Goal: Information Seeking & Learning: Learn about a topic

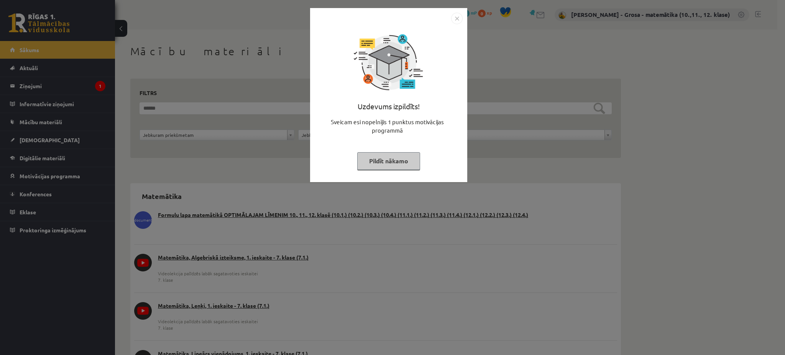
click at [399, 170] on div "Uzdevums izpildīts! Sveicam esi nopelnījis 1 punktus motivācijas programmā Pild…" at bounding box center [389, 100] width 148 height 153
click at [391, 157] on button "Pildīt nākamo" at bounding box center [388, 161] width 63 height 18
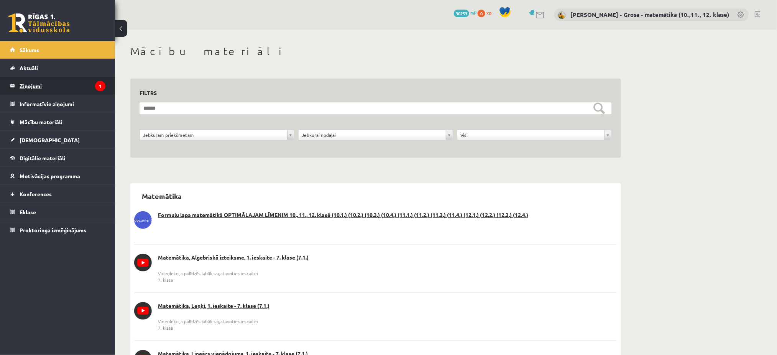
click at [100, 85] on icon "1" at bounding box center [100, 86] width 10 height 10
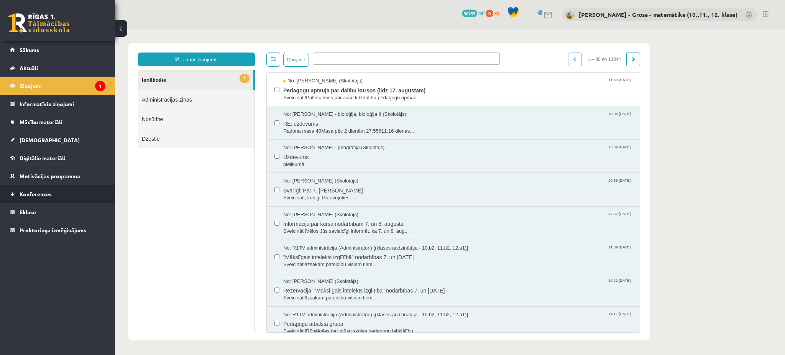
click at [49, 197] on link "Konferences" at bounding box center [57, 194] width 95 height 18
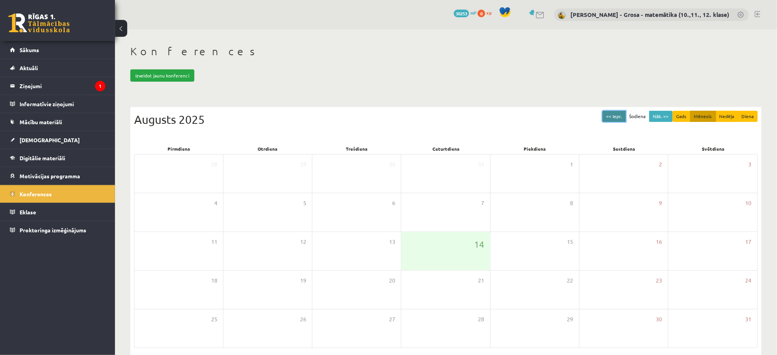
click at [624, 117] on button "<< Iepr." at bounding box center [613, 116] width 23 height 11
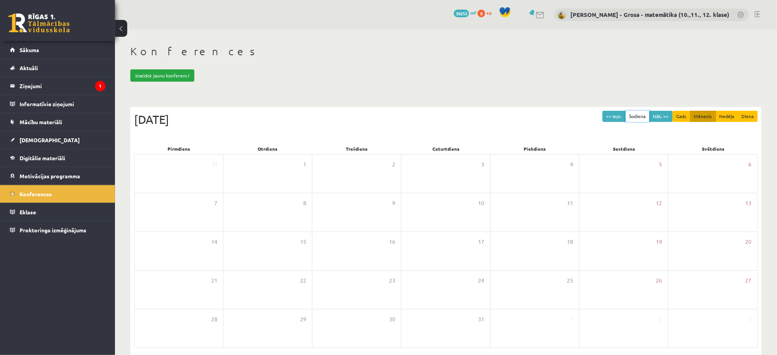
click at [650, 117] on button "Šodiena" at bounding box center [637, 116] width 24 height 11
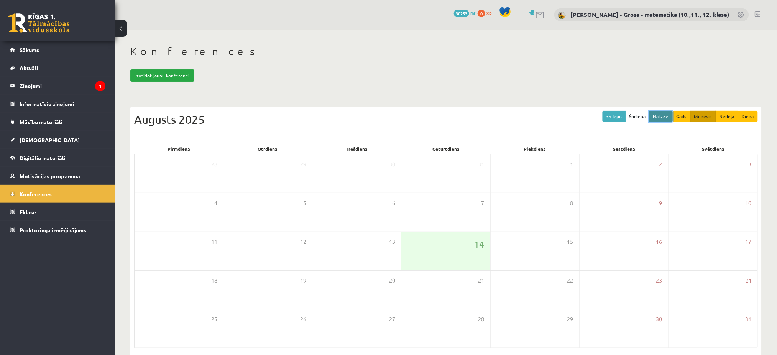
click at [654, 115] on button "Nāk. >>" at bounding box center [660, 116] width 23 height 11
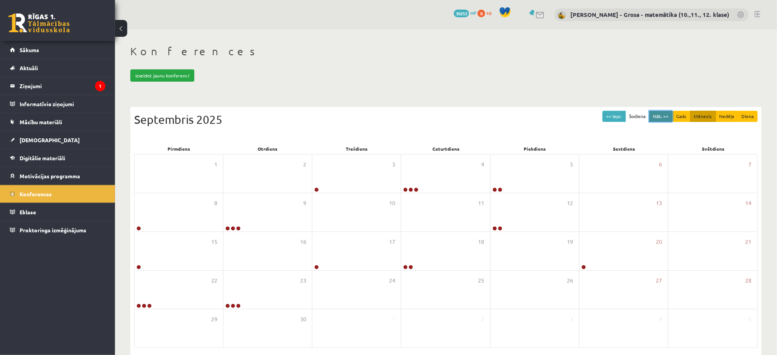
click at [653, 116] on button "Nāk. >>" at bounding box center [660, 116] width 23 height 11
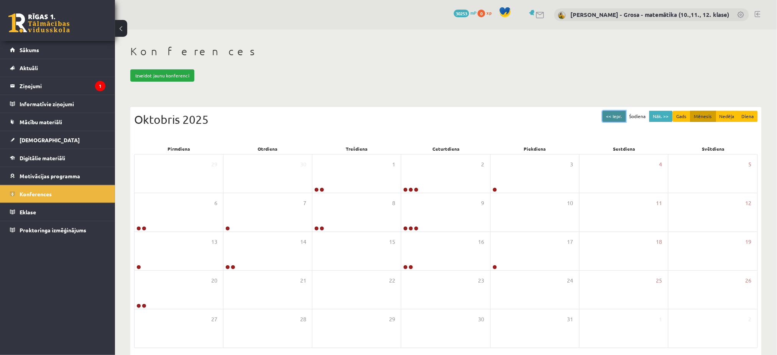
click at [607, 111] on button "<< Iepr." at bounding box center [613, 116] width 23 height 11
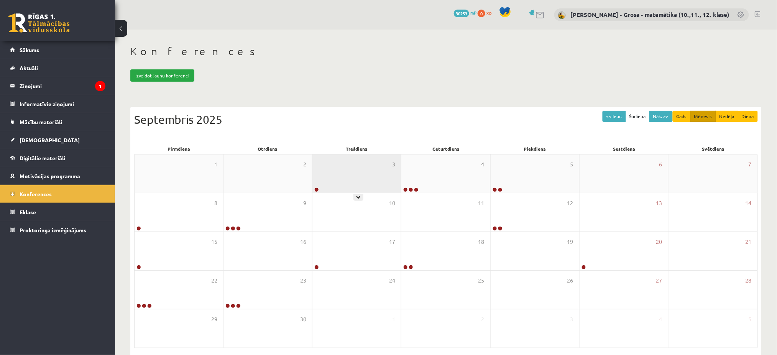
click at [330, 183] on div "3" at bounding box center [356, 173] width 89 height 38
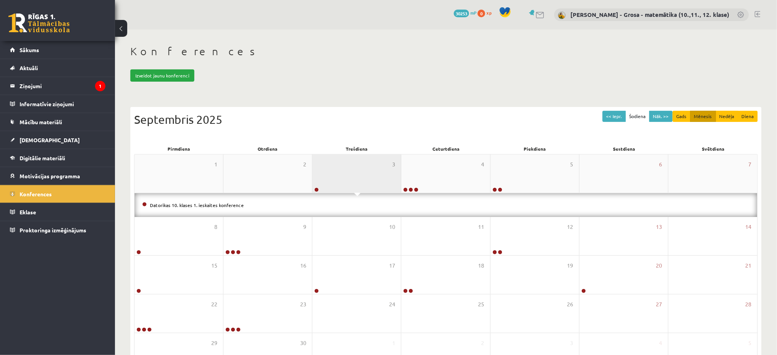
click at [330, 183] on div "3" at bounding box center [356, 173] width 89 height 38
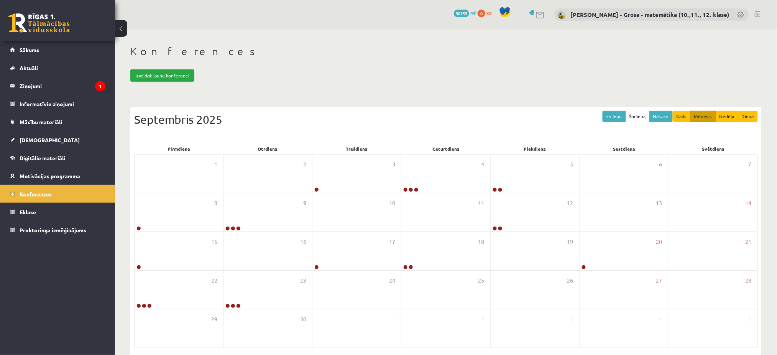
click at [26, 194] on span "Konferences" at bounding box center [36, 193] width 32 height 7
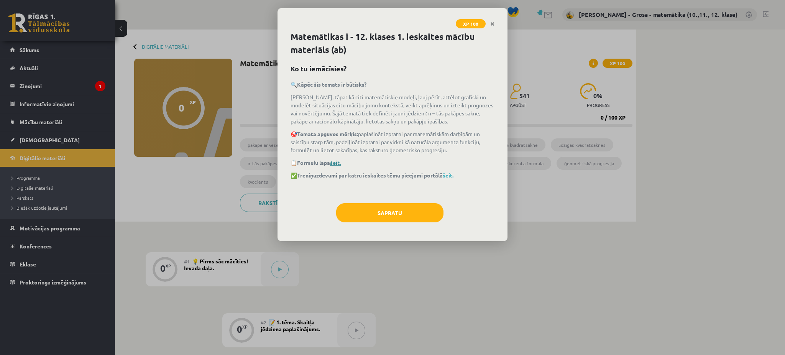
click at [339, 164] on link "šeit." at bounding box center [335, 162] width 11 height 7
click at [453, 176] on link "šeit." at bounding box center [448, 175] width 11 height 7
click at [432, 216] on button "Sapratu" at bounding box center [389, 212] width 107 height 19
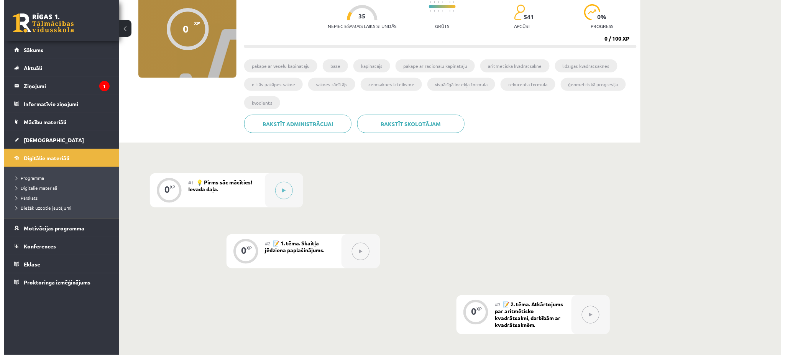
scroll to position [153, 0]
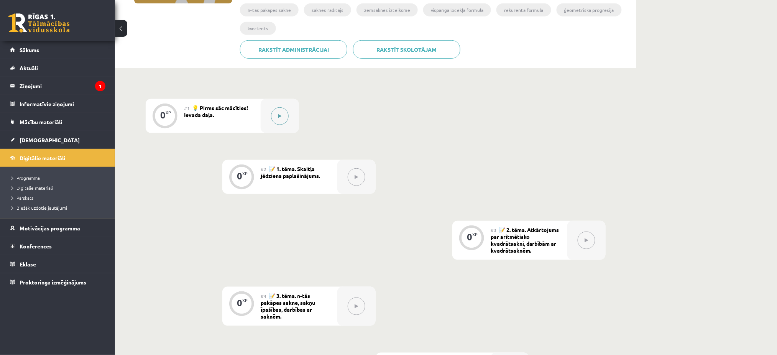
click at [266, 112] on div at bounding box center [280, 116] width 38 height 34
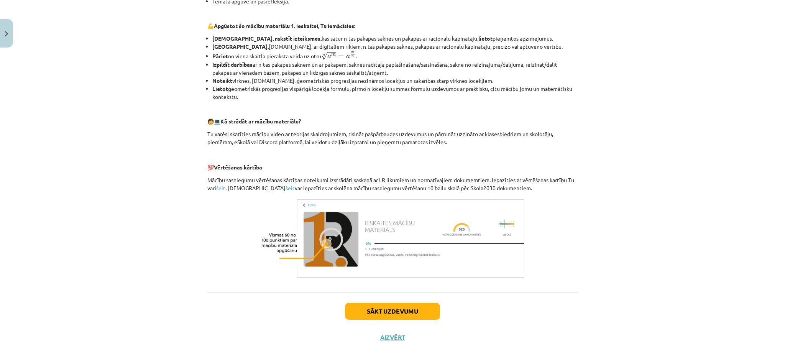
scroll to position [248, 0]
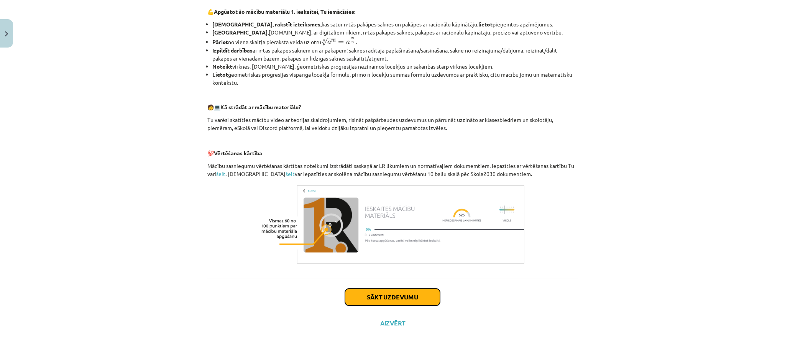
click at [413, 298] on button "Sākt uzdevumu" at bounding box center [392, 297] width 95 height 17
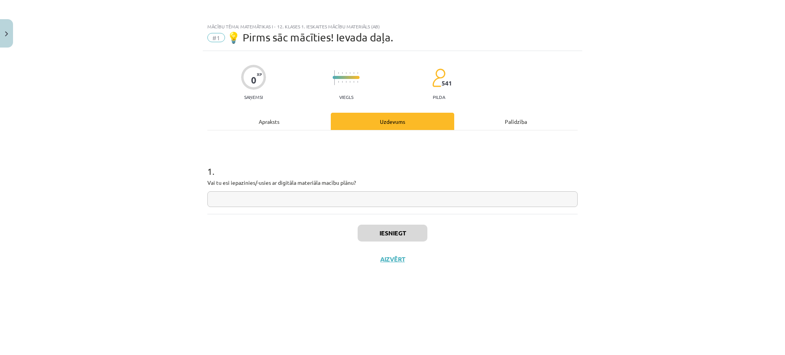
scroll to position [0, 0]
click at [402, 205] on input "text" at bounding box center [392, 199] width 370 height 16
type input "*"
click at [407, 233] on button "Iesniegt" at bounding box center [393, 233] width 70 height 17
click at [413, 263] on button "Nākamā nodarbība" at bounding box center [392, 264] width 75 height 18
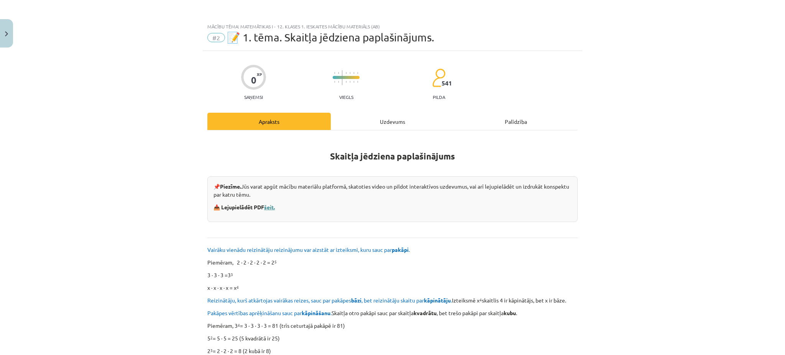
click at [267, 207] on link "šeit." at bounding box center [269, 206] width 11 height 7
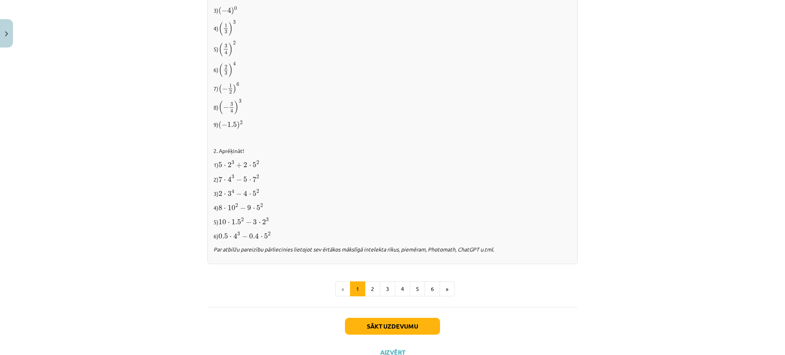
scroll to position [724, 0]
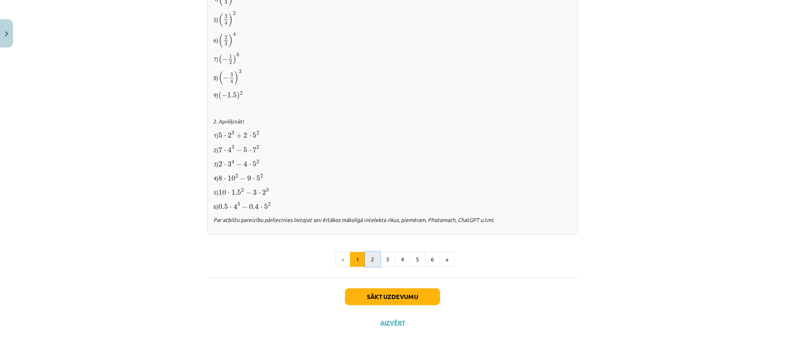
click at [366, 263] on button "2" at bounding box center [372, 259] width 15 height 15
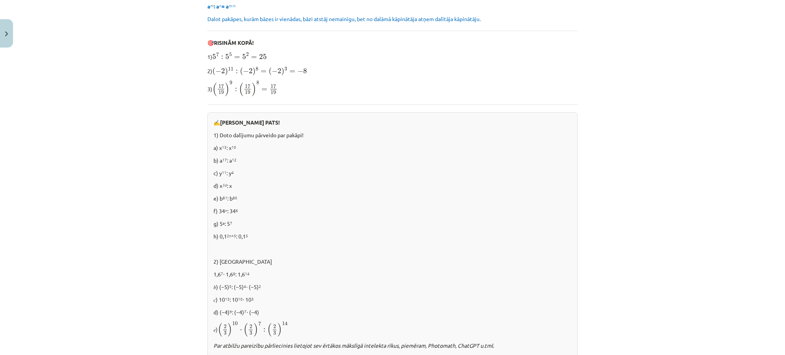
scroll to position [459, 0]
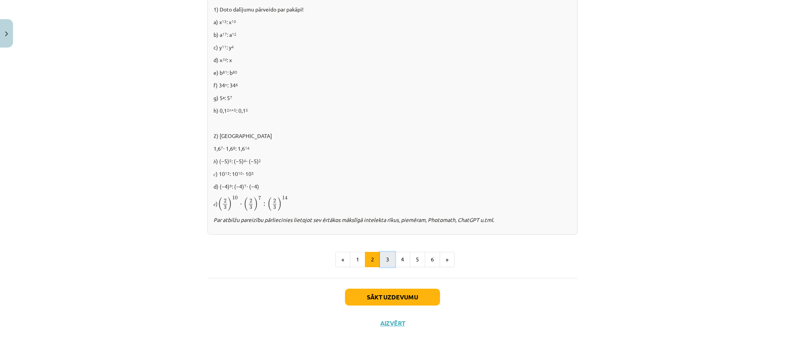
click at [383, 254] on button "3" at bounding box center [387, 259] width 15 height 15
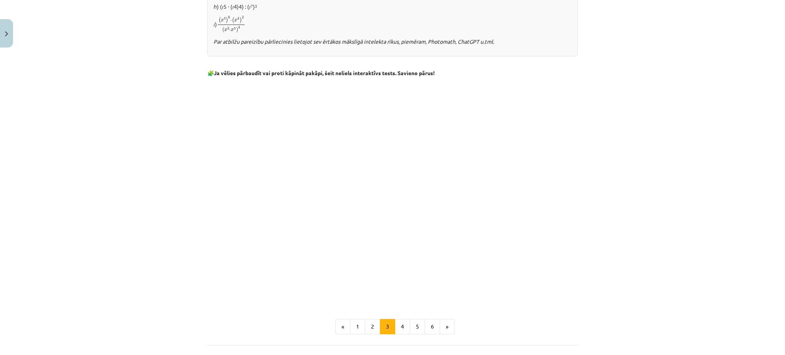
scroll to position [613, 0]
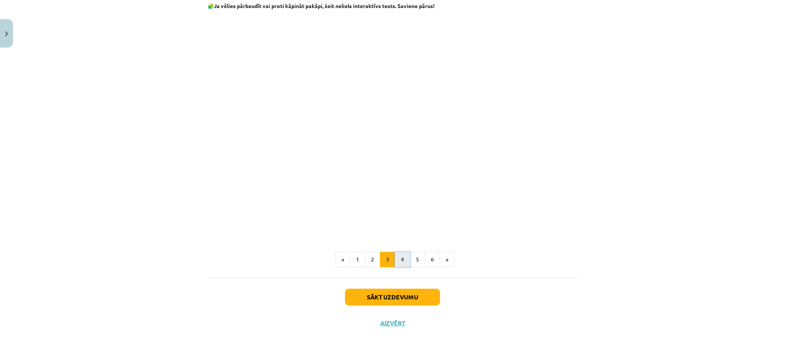
click at [397, 253] on button "4" at bounding box center [402, 259] width 15 height 15
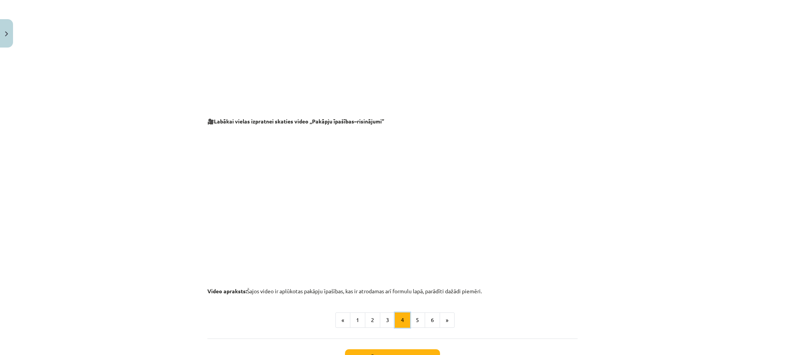
scroll to position [731, 0]
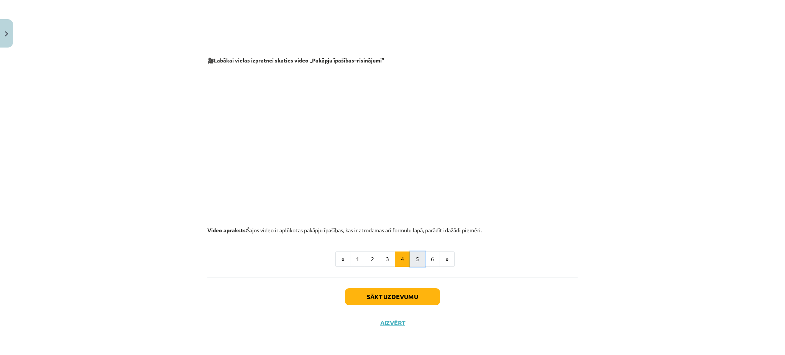
click at [414, 261] on button "5" at bounding box center [417, 258] width 15 height 15
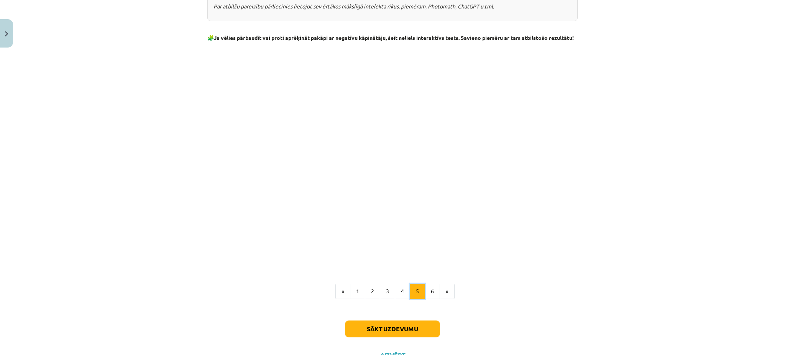
scroll to position [837, 0]
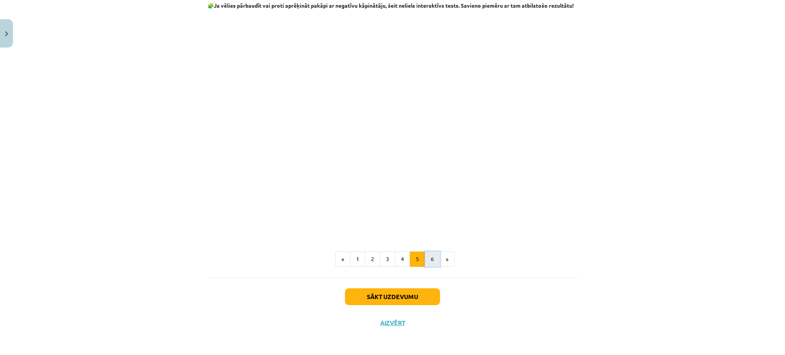
click at [430, 259] on button "6" at bounding box center [432, 258] width 15 height 15
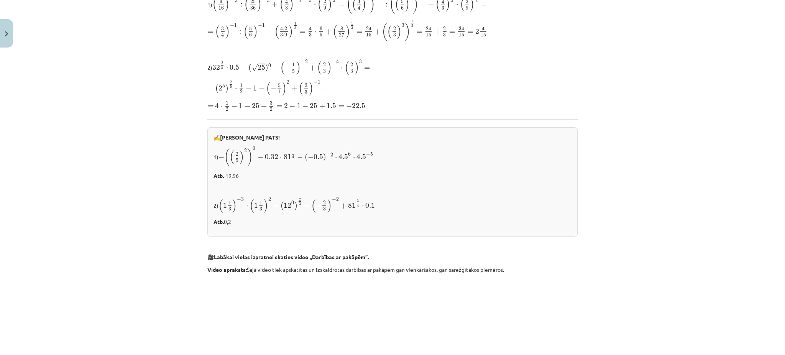
scroll to position [137, 0]
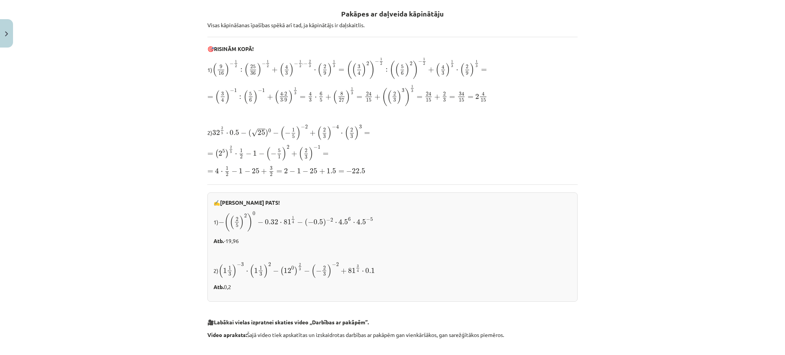
click at [292, 135] on span "5" at bounding box center [293, 137] width 3 height 4
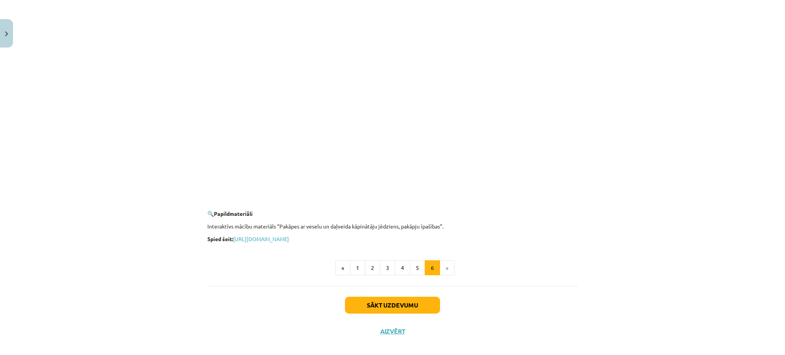
scroll to position [673, 0]
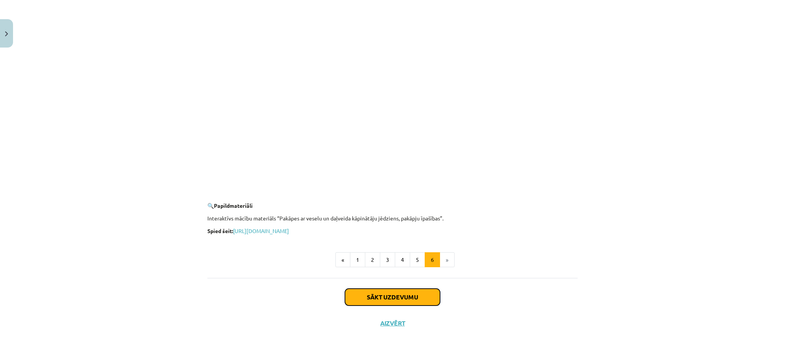
click at [423, 296] on button "Sākt uzdevumu" at bounding box center [392, 297] width 95 height 17
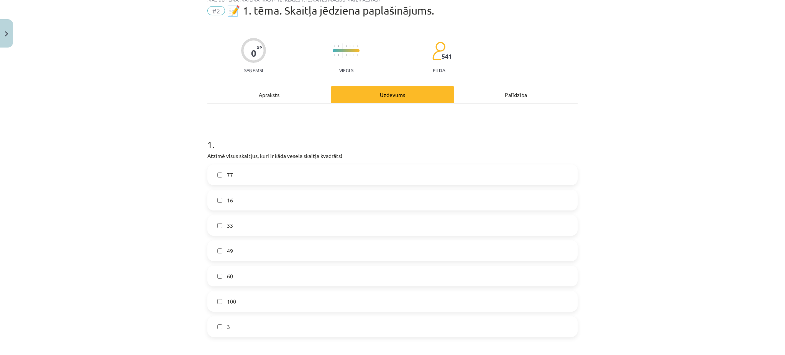
scroll to position [19, 0]
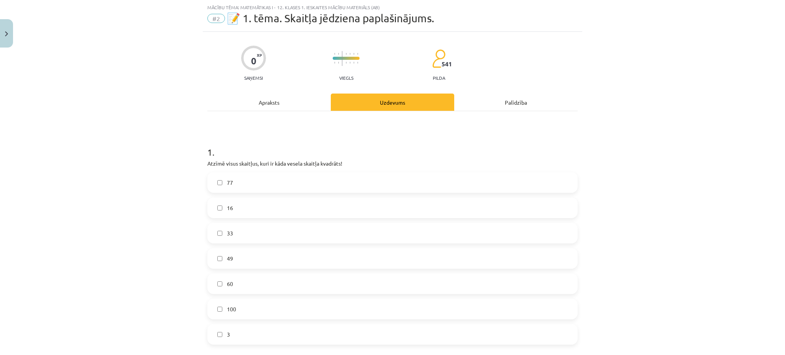
click at [259, 102] on div "Apraksts" at bounding box center [268, 102] width 123 height 17
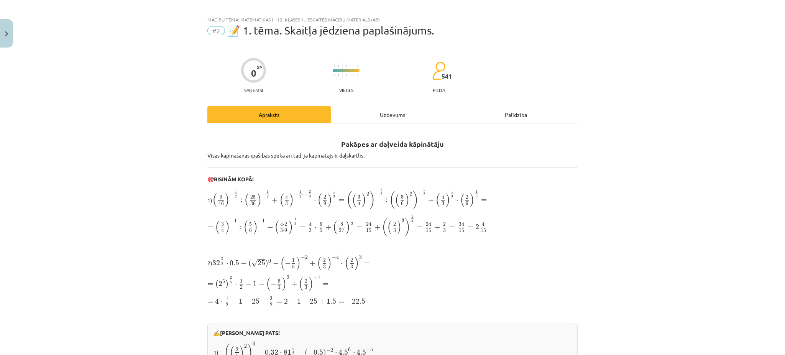
scroll to position [0, 0]
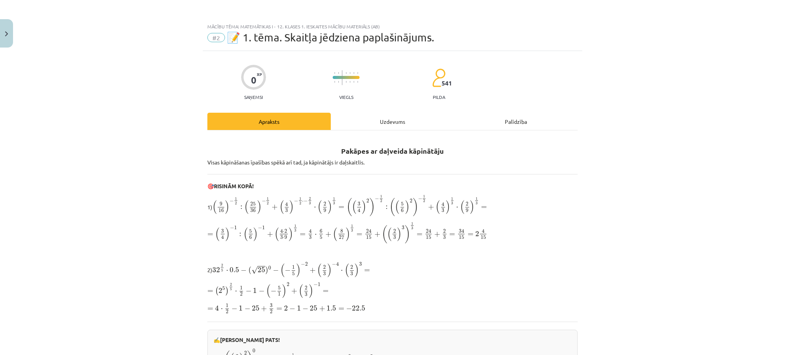
click at [269, 118] on div "Apraksts" at bounding box center [268, 121] width 123 height 17
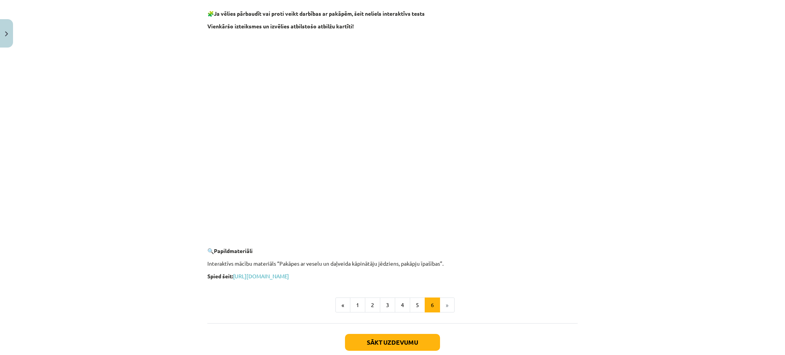
scroll to position [673, 0]
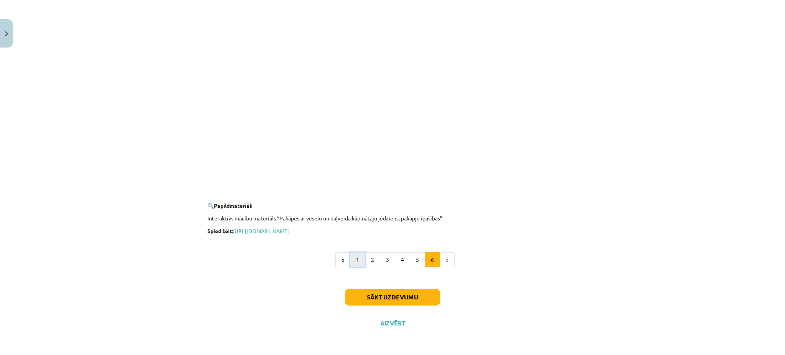
click at [359, 265] on button "1" at bounding box center [357, 259] width 15 height 15
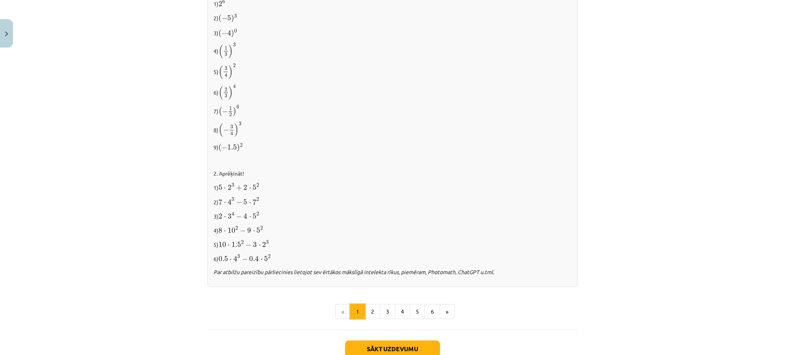
scroll to position [724, 0]
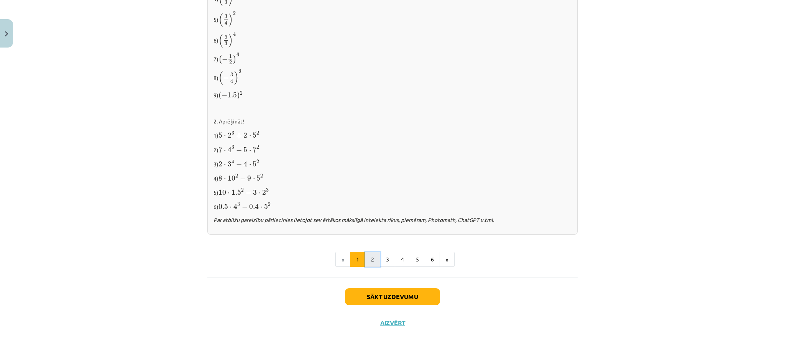
click at [369, 259] on button "2" at bounding box center [372, 259] width 15 height 15
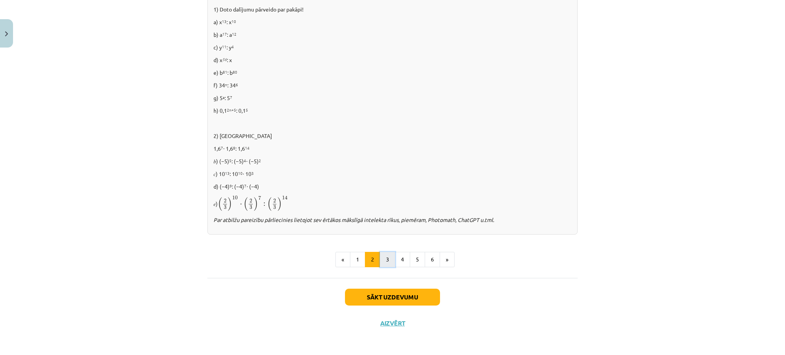
click at [383, 264] on button "3" at bounding box center [387, 259] width 15 height 15
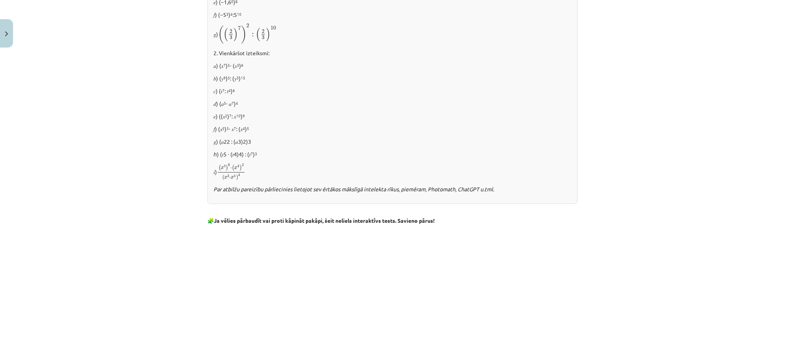
scroll to position [546, 0]
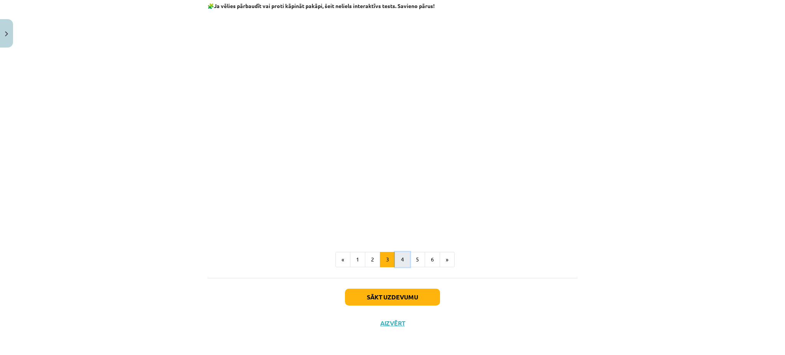
click at [395, 258] on button "4" at bounding box center [402, 259] width 15 height 15
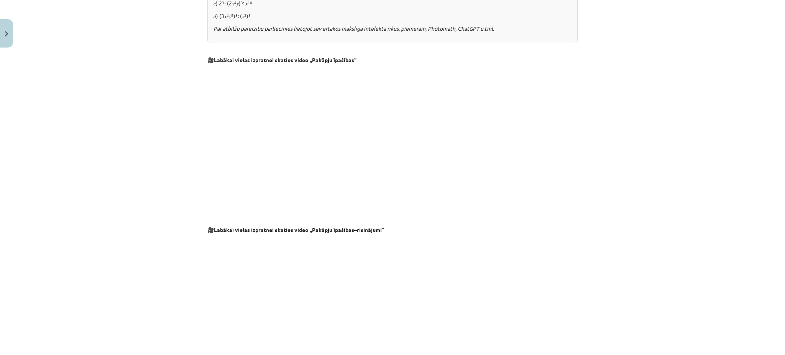
scroll to position [731, 0]
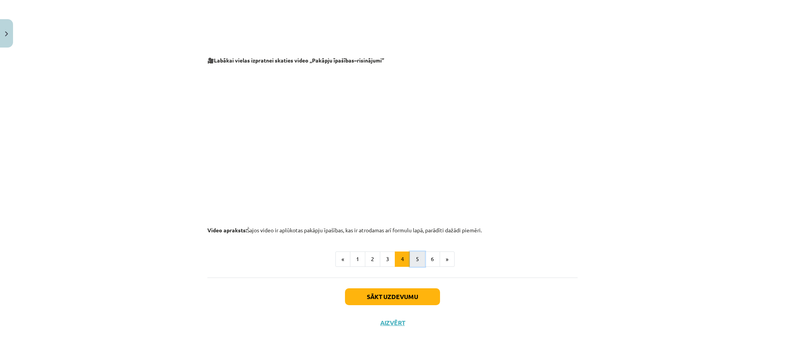
click at [410, 254] on button "5" at bounding box center [417, 258] width 15 height 15
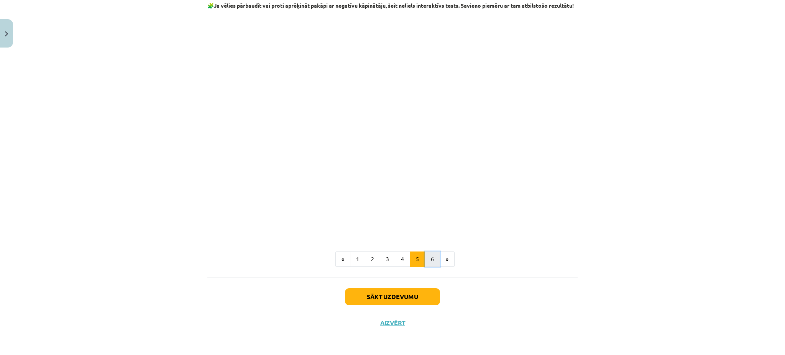
click at [429, 259] on button "6" at bounding box center [432, 258] width 15 height 15
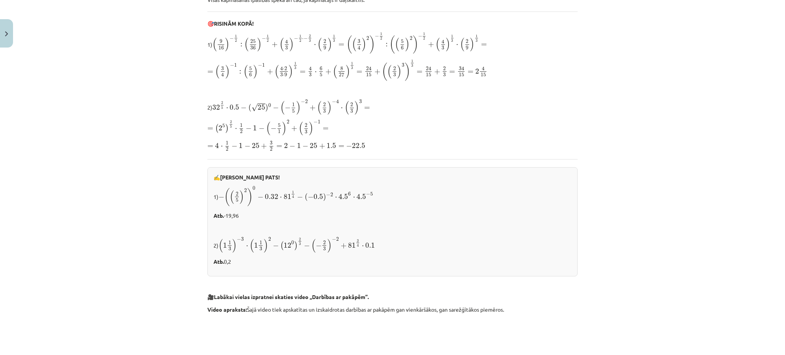
scroll to position [0, 0]
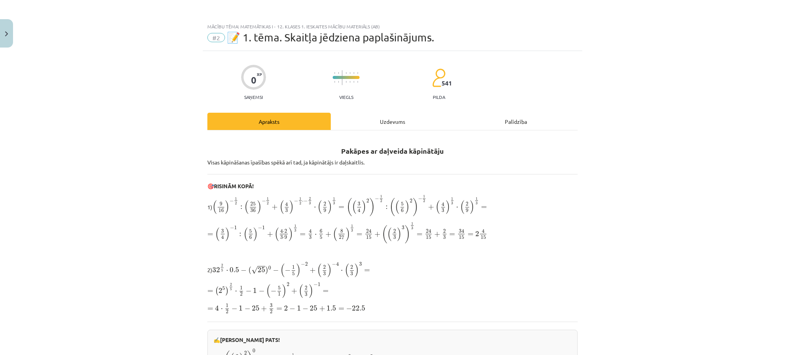
click at [387, 123] on div "Uzdevums" at bounding box center [392, 121] width 123 height 17
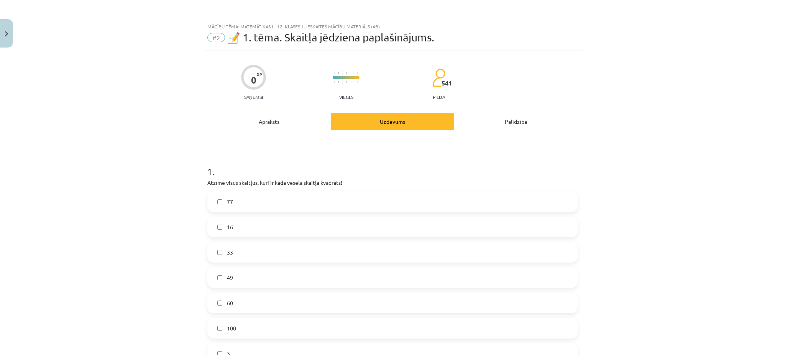
scroll to position [19, 0]
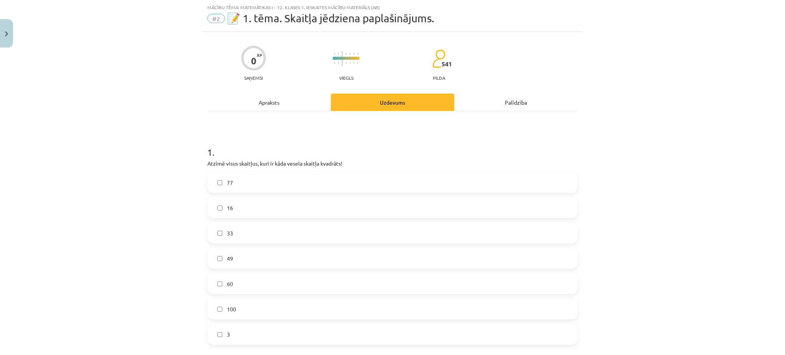
click at [264, 203] on label "16" at bounding box center [392, 207] width 369 height 19
click at [260, 258] on label "49" at bounding box center [392, 258] width 369 height 19
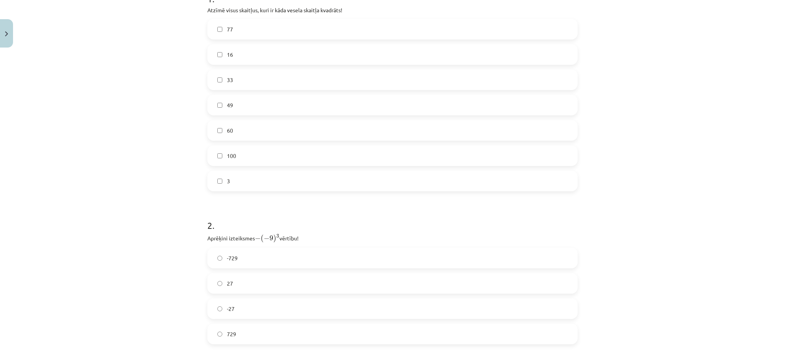
click at [246, 158] on label "100" at bounding box center [392, 155] width 369 height 19
click at [238, 230] on label "729" at bounding box center [392, 231] width 369 height 19
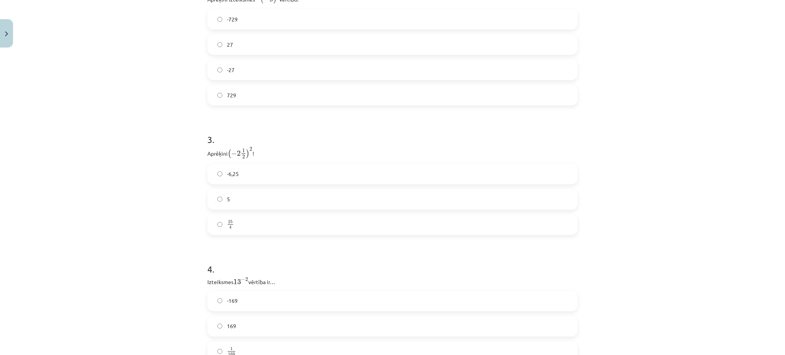
scroll to position [428, 0]
click at [256, 203] on label "25 4 25 4" at bounding box center [392, 208] width 369 height 19
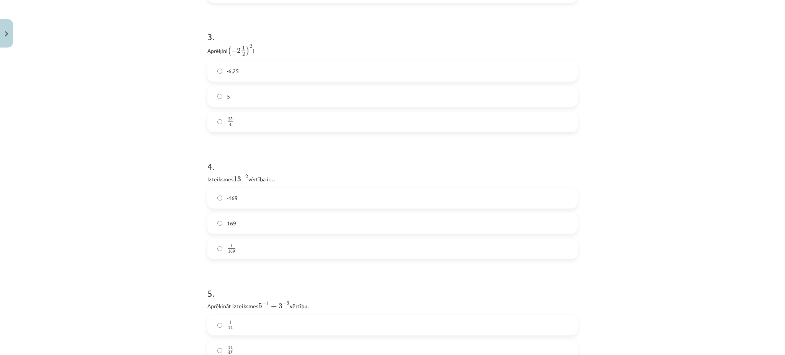
scroll to position [530, 0]
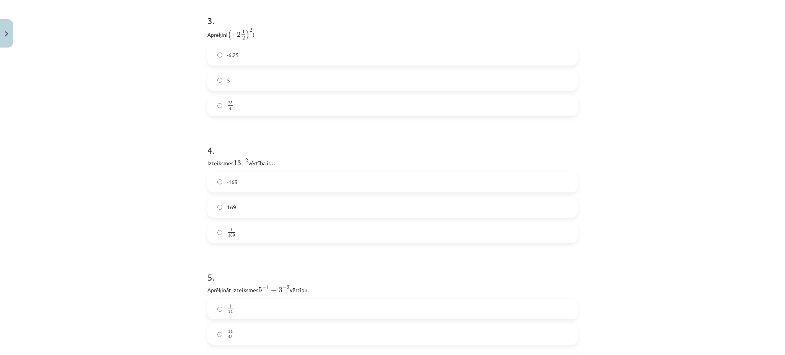
click at [276, 223] on label "1 169 1 169" at bounding box center [392, 232] width 369 height 19
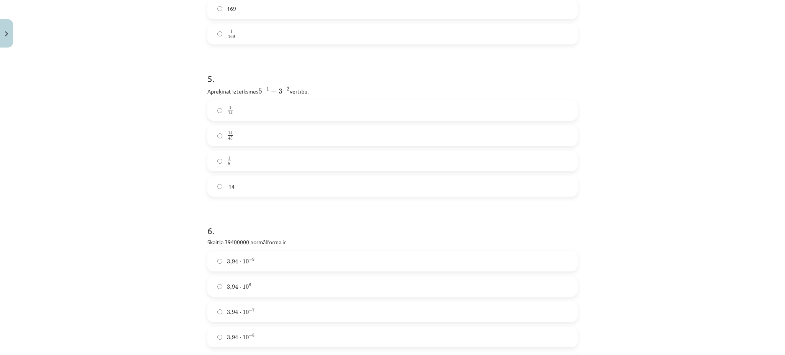
scroll to position [734, 0]
click at [272, 133] on label "14 45 14 45" at bounding box center [392, 129] width 369 height 19
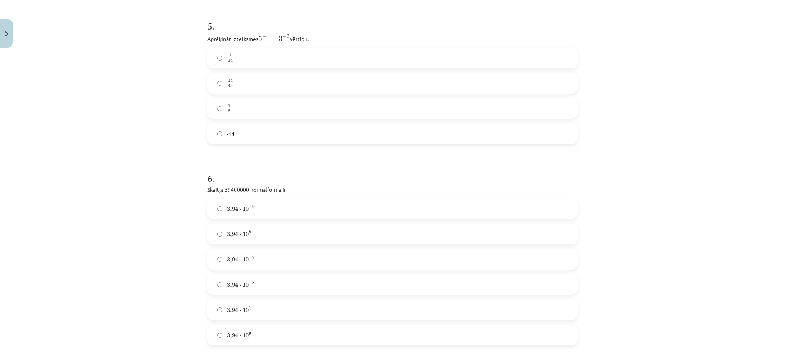
scroll to position [837, 0]
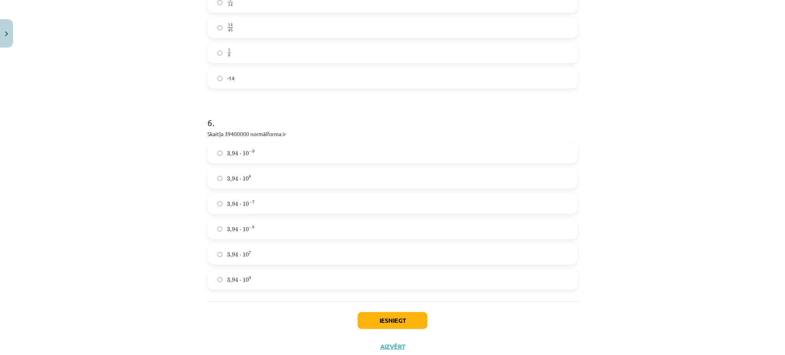
click at [263, 249] on label "3 , 94 ⋅ 10 7 3 , 94 ⋅ 10 7" at bounding box center [392, 254] width 369 height 19
click at [399, 315] on button "Iesniegt" at bounding box center [393, 320] width 70 height 17
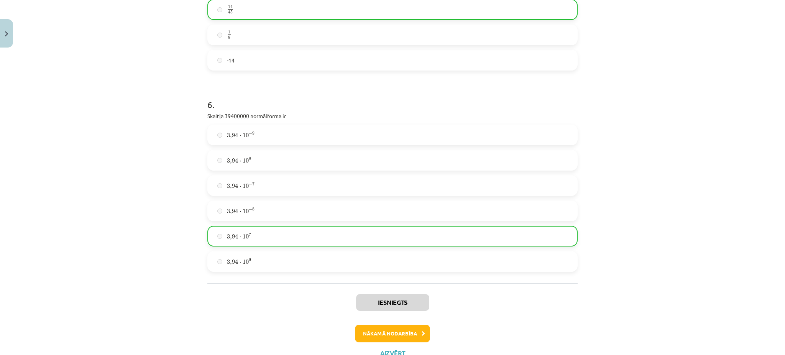
scroll to position [884, 0]
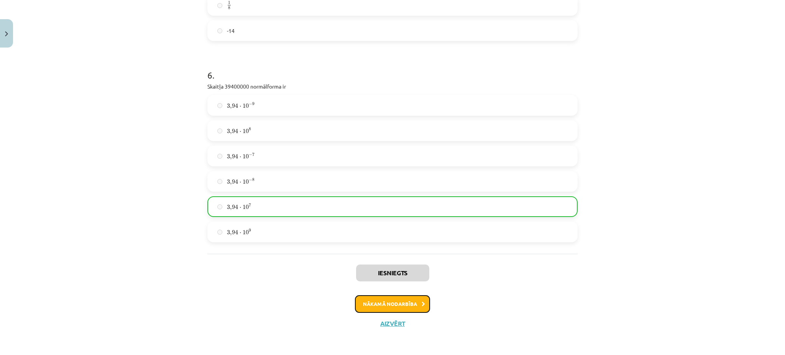
click at [410, 307] on button "Nākamā nodarbība" at bounding box center [392, 304] width 75 height 18
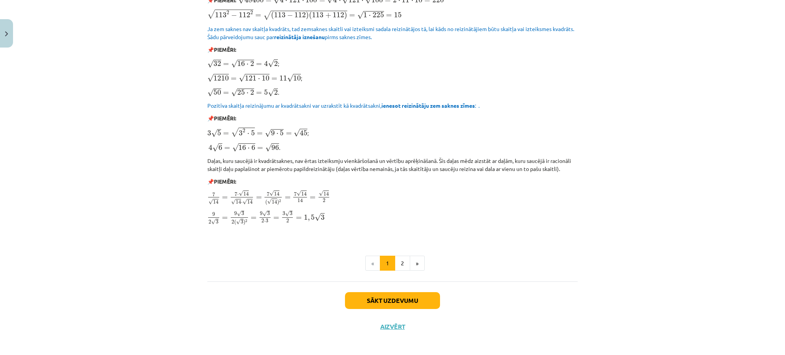
scroll to position [804, 0]
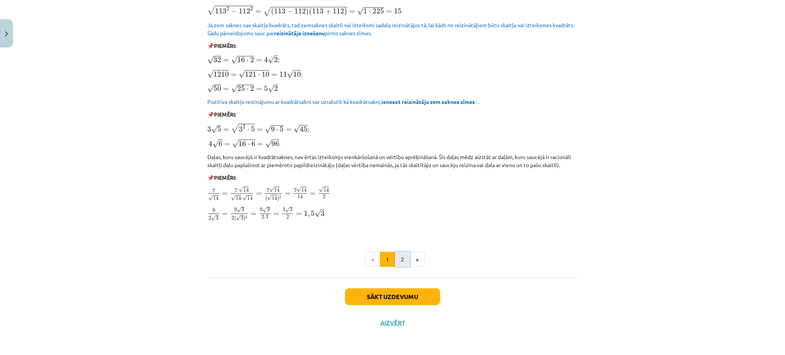
click at [396, 260] on button "2" at bounding box center [402, 259] width 15 height 15
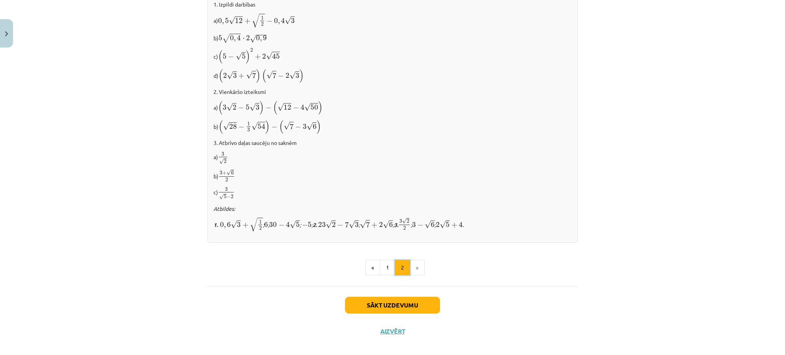
scroll to position [429, 0]
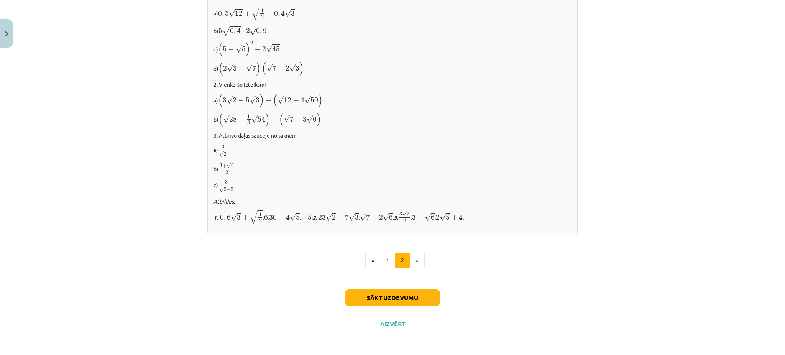
click at [415, 257] on li "»" at bounding box center [417, 260] width 15 height 15
click at [413, 296] on button "Sākt uzdevumu" at bounding box center [392, 297] width 95 height 17
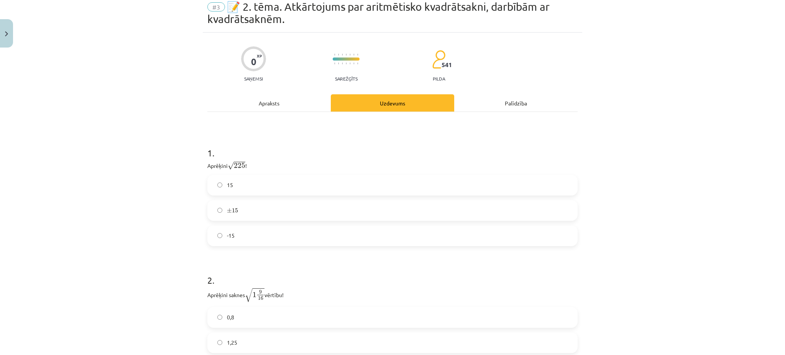
scroll to position [19, 0]
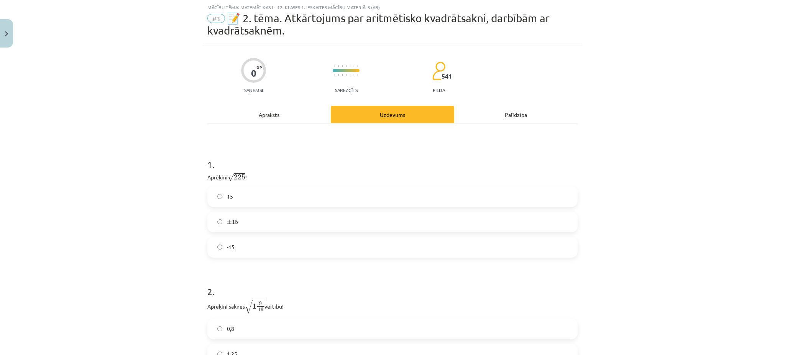
click at [267, 199] on label "15" at bounding box center [392, 196] width 369 height 19
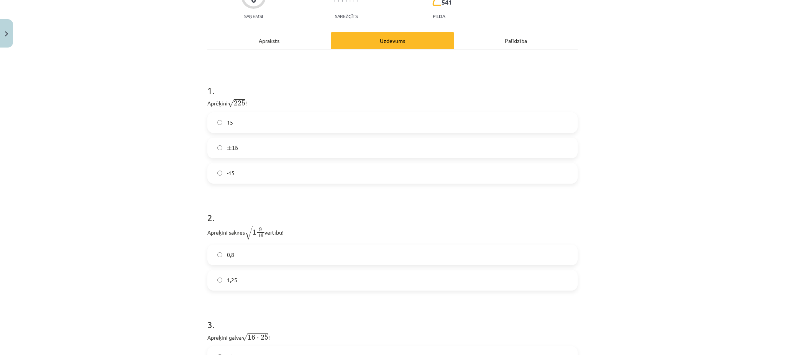
scroll to position [172, 0]
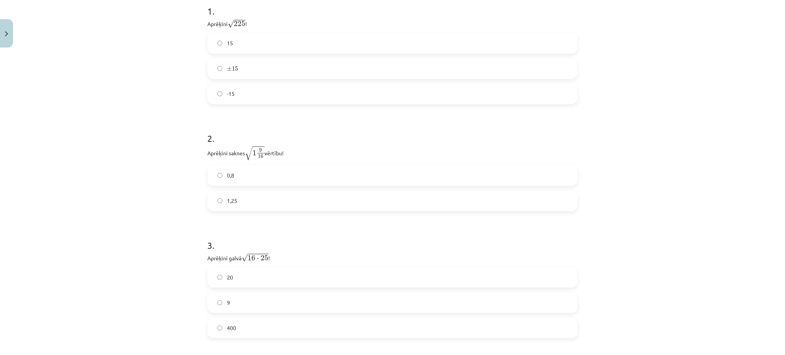
click at [269, 203] on label "1,25" at bounding box center [392, 200] width 369 height 19
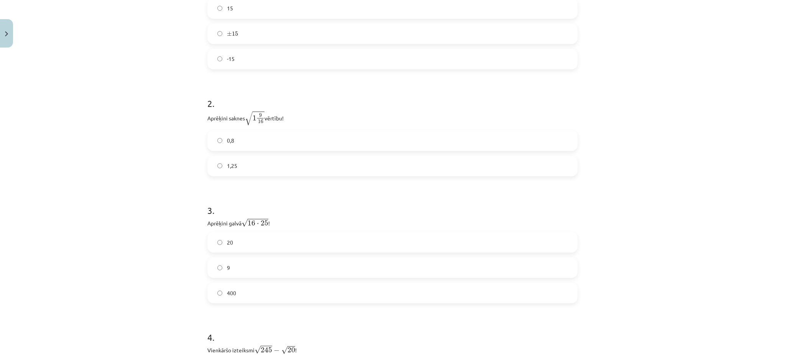
scroll to position [326, 0]
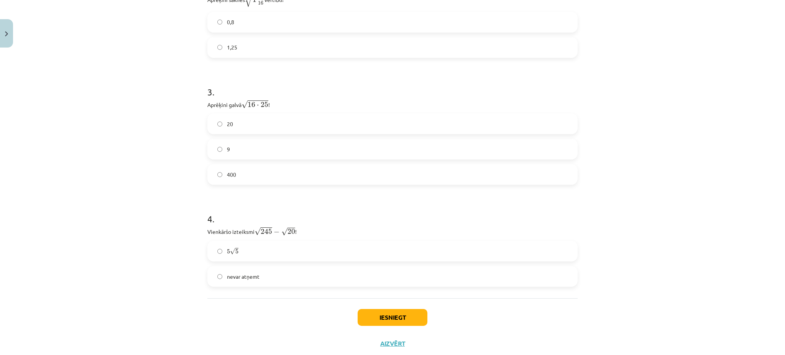
click at [266, 127] on label "20" at bounding box center [392, 123] width 369 height 19
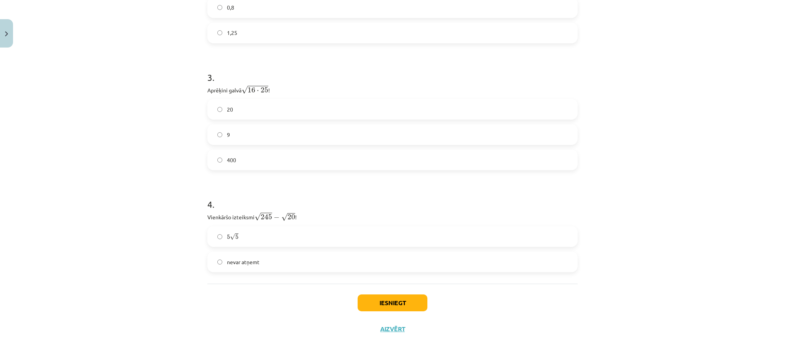
scroll to position [346, 0]
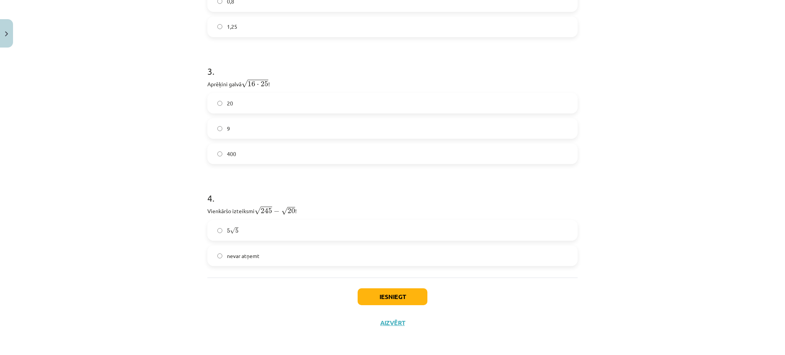
click at [305, 225] on label "5 √ 5 5 5" at bounding box center [392, 230] width 369 height 19
click at [394, 294] on button "Iesniegt" at bounding box center [393, 296] width 70 height 17
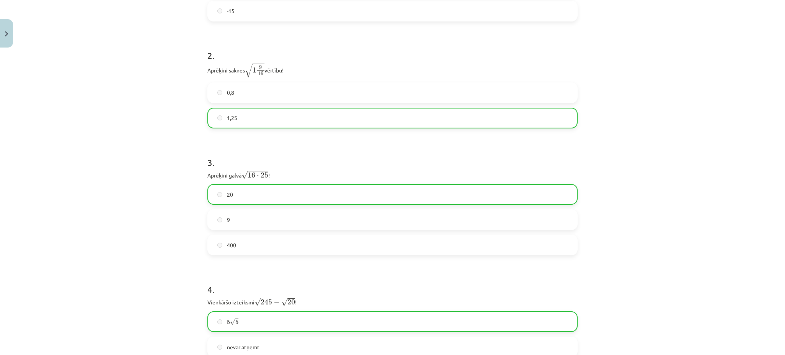
scroll to position [371, 0]
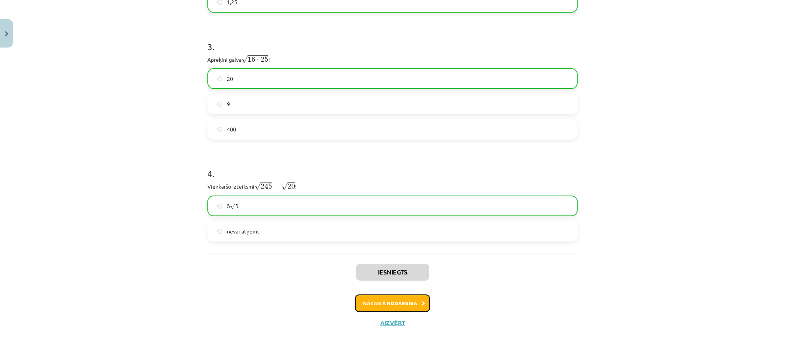
click at [418, 299] on button "Nākamā nodarbība" at bounding box center [392, 303] width 75 height 18
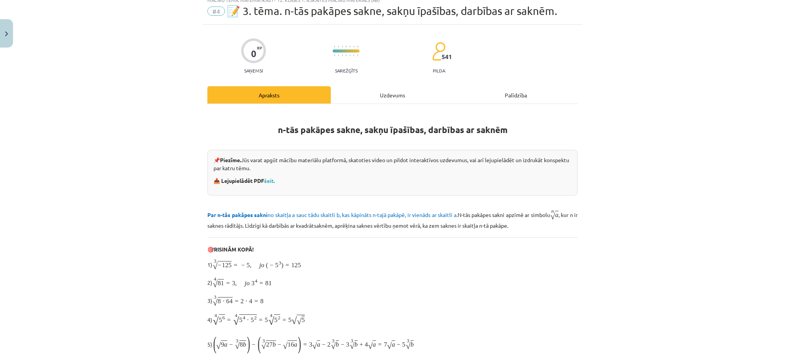
scroll to position [19, 0]
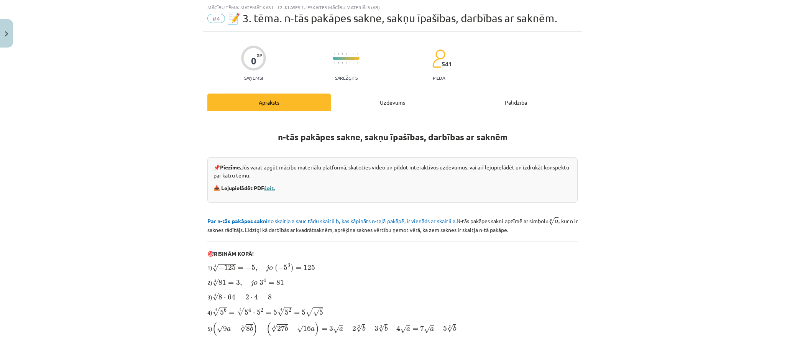
click at [266, 185] on link "šeit." at bounding box center [269, 187] width 11 height 7
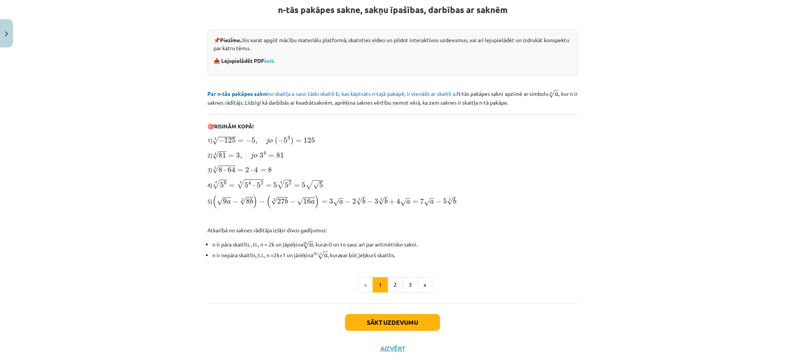
scroll to position [171, 0]
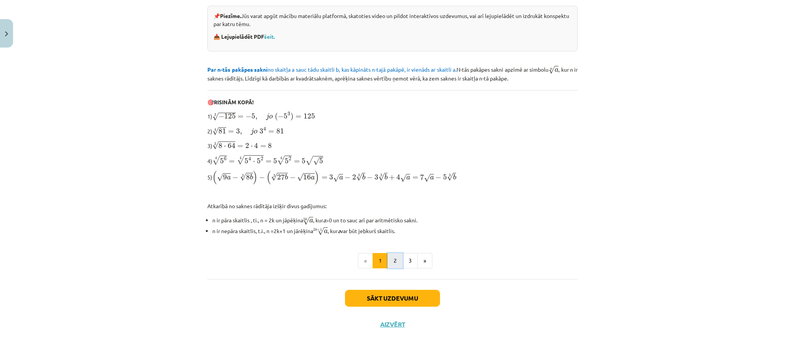
click at [389, 263] on button "2" at bounding box center [394, 260] width 15 height 15
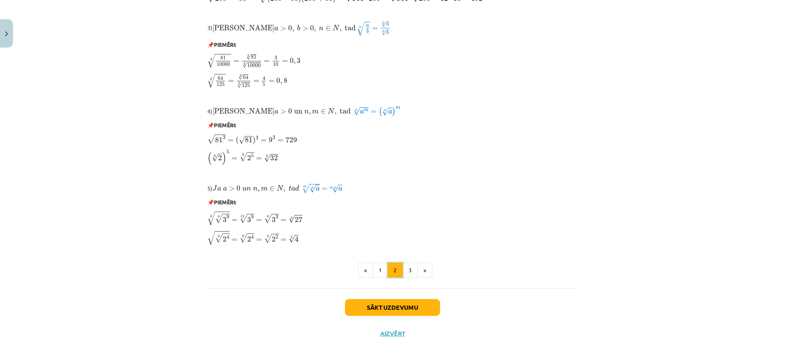
scroll to position [586, 0]
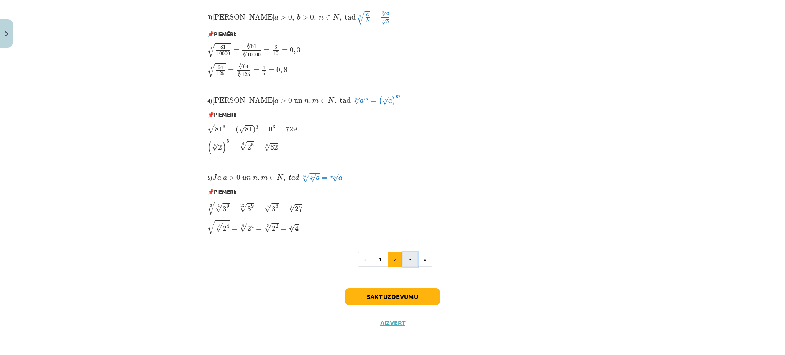
click at [406, 263] on button "3" at bounding box center [409, 259] width 15 height 15
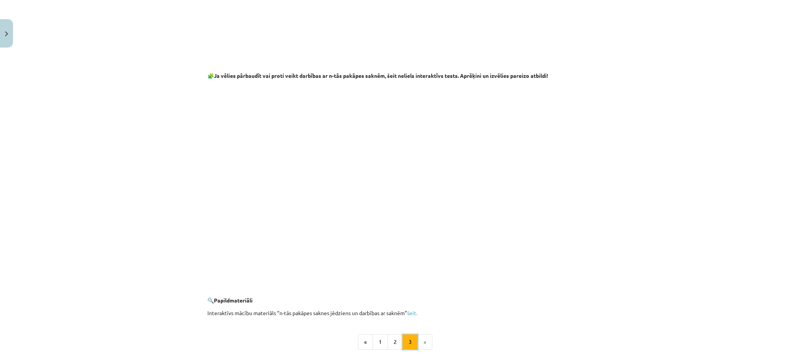
scroll to position [1318, 0]
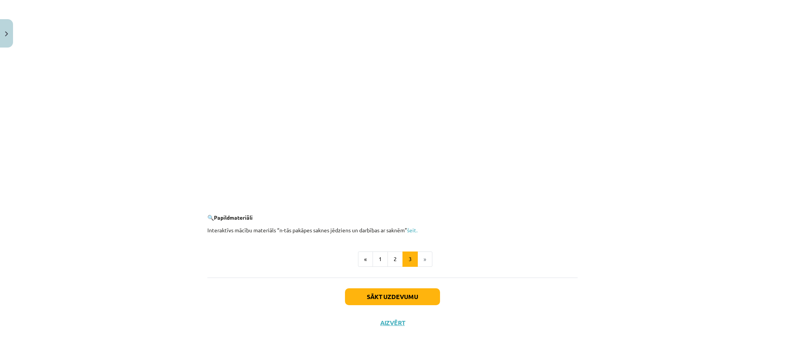
click at [423, 259] on li "»" at bounding box center [425, 258] width 15 height 15
click at [419, 298] on button "Sākt uzdevumu" at bounding box center [392, 296] width 95 height 17
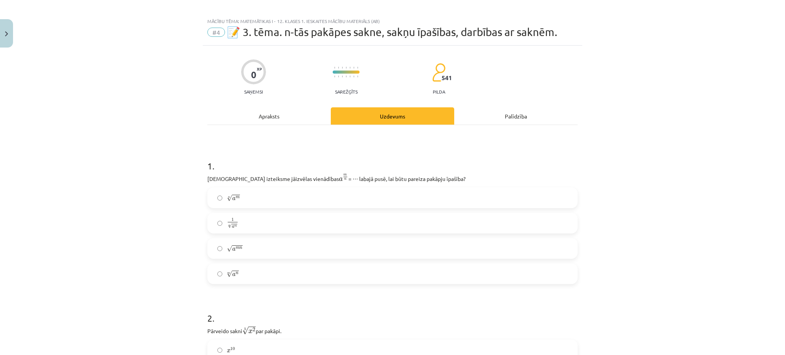
scroll to position [0, 0]
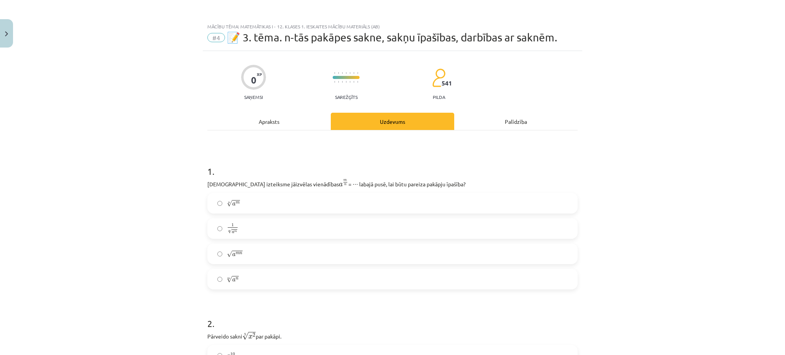
click at [261, 196] on label "n √ a m a m n" at bounding box center [392, 203] width 369 height 19
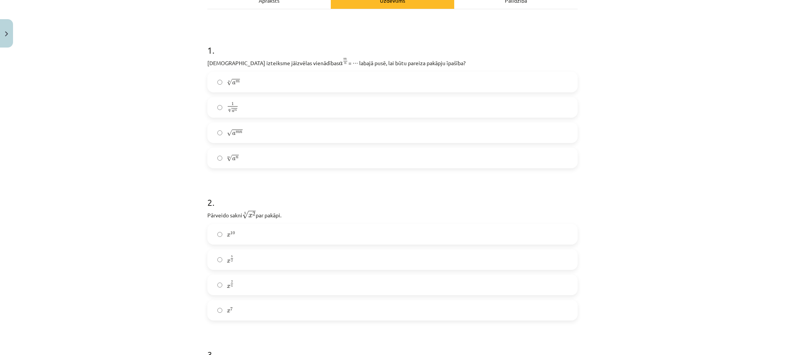
scroll to position [204, 0]
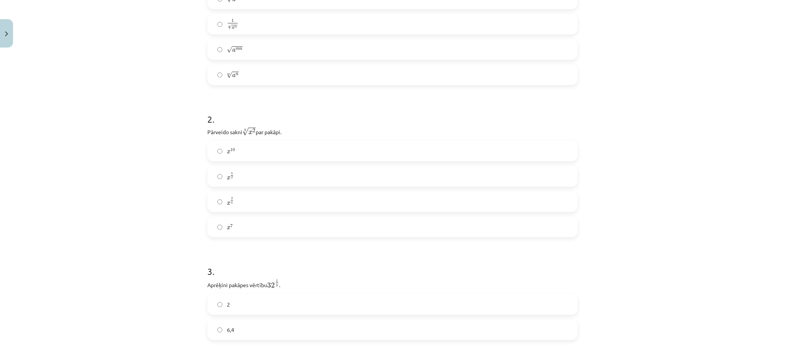
click at [294, 200] on label "x 2 5 x 2 5" at bounding box center [392, 201] width 369 height 19
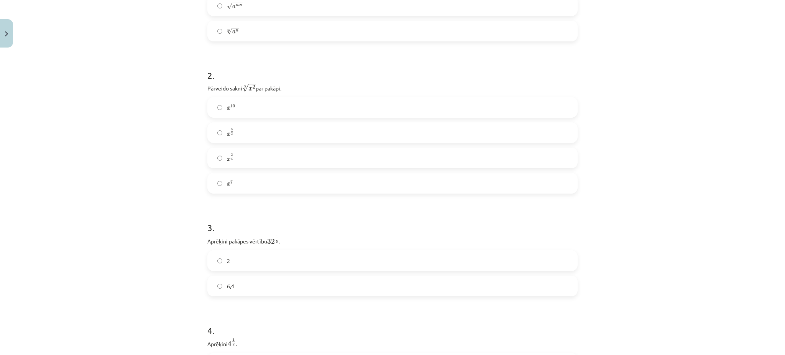
scroll to position [307, 0]
click at [321, 184] on p "Aprēķini pakāpes vērtību 32 1 5 32 1 5 ." at bounding box center [392, 181] width 370 height 11
click at [305, 207] on label "2" at bounding box center [392, 201] width 369 height 19
click at [217, 159] on label "2" at bounding box center [392, 151] width 369 height 19
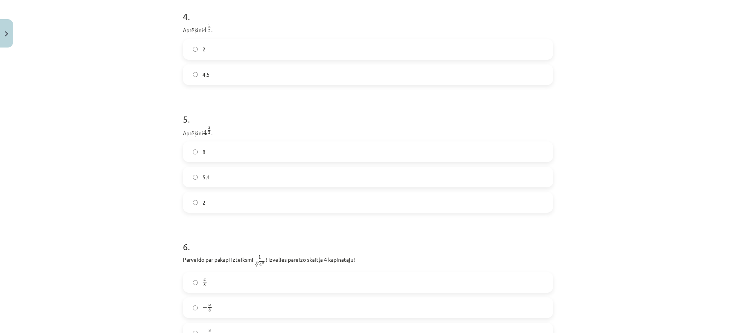
scroll to position [562, 0]
click at [207, 157] on label "8" at bounding box center [368, 151] width 369 height 19
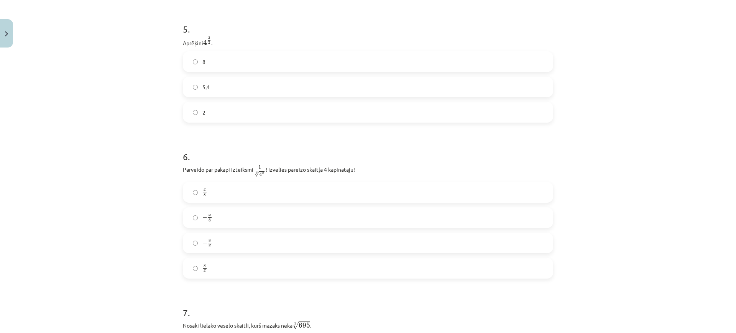
scroll to position [658, 0]
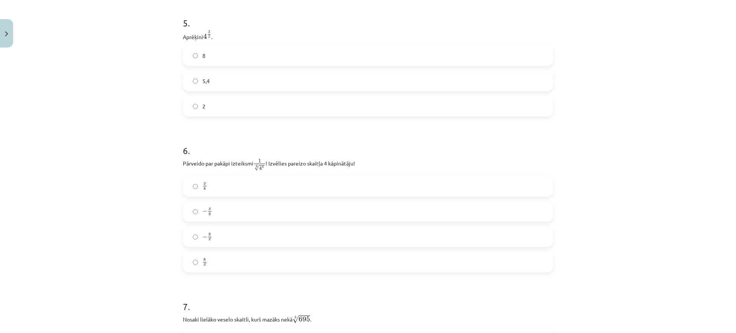
click at [203, 212] on span "−" at bounding box center [204, 211] width 5 height 5
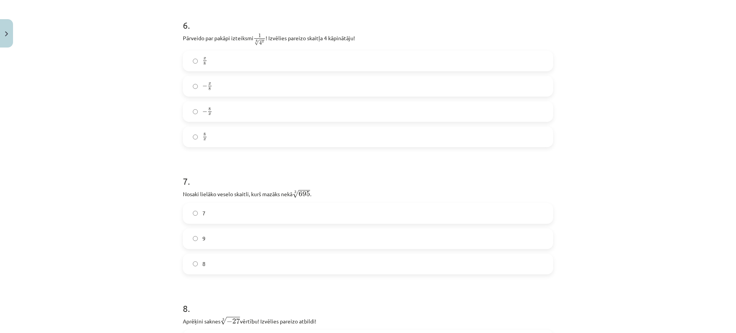
scroll to position [802, 0]
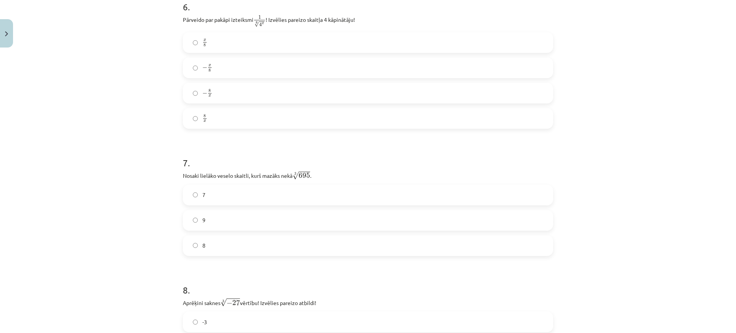
click at [256, 238] on label "8" at bounding box center [368, 245] width 369 height 19
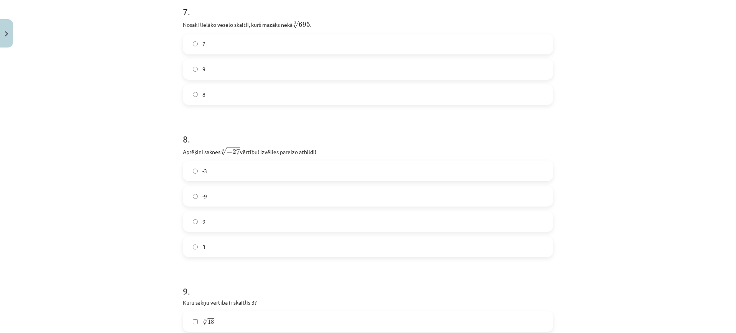
scroll to position [993, 0]
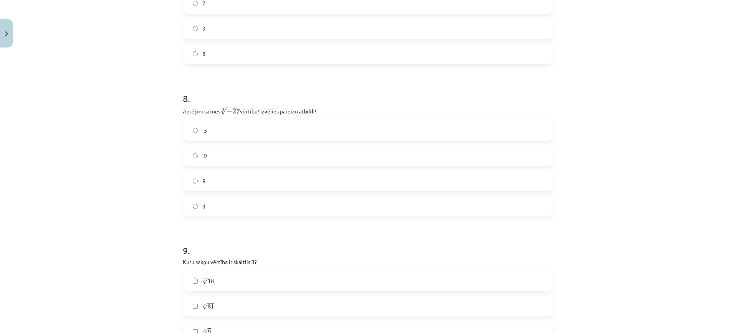
click at [221, 135] on label "-3" at bounding box center [368, 130] width 369 height 19
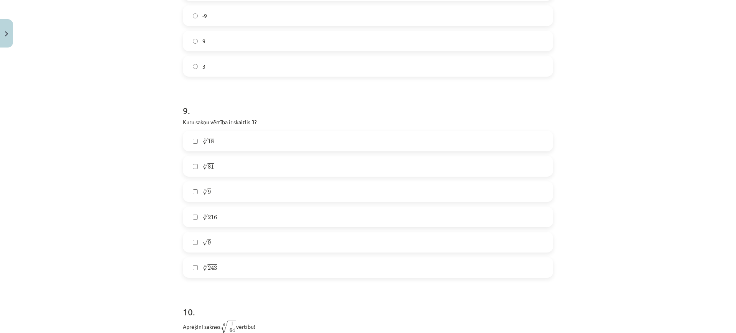
scroll to position [1137, 0]
click at [261, 164] on label "4 √ 81 81 4" at bounding box center [368, 162] width 369 height 19
click at [262, 234] on label "√ 9 9" at bounding box center [368, 238] width 369 height 19
click at [261, 271] on label "5 √ 243 243 5" at bounding box center [368, 263] width 369 height 19
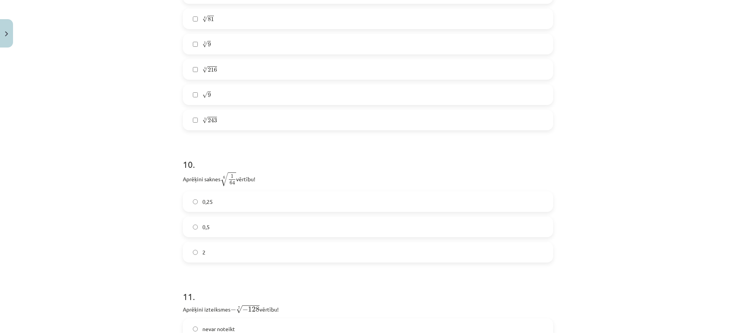
click at [222, 235] on label "0,5" at bounding box center [368, 226] width 369 height 19
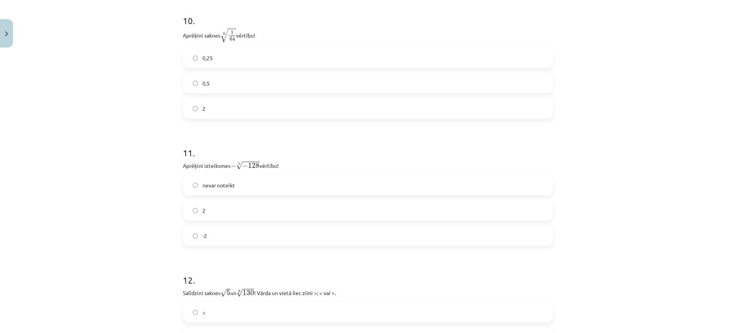
click at [230, 213] on label "2" at bounding box center [368, 210] width 369 height 19
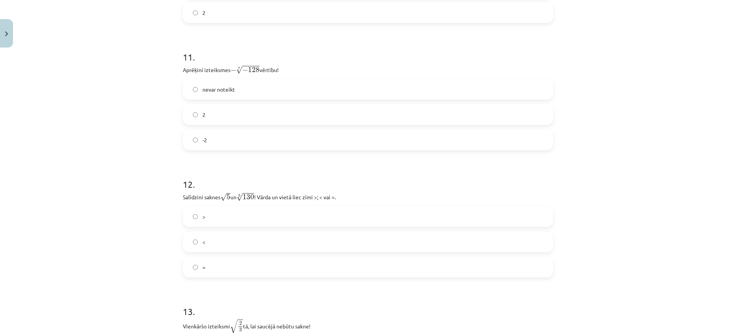
scroll to position [1568, 0]
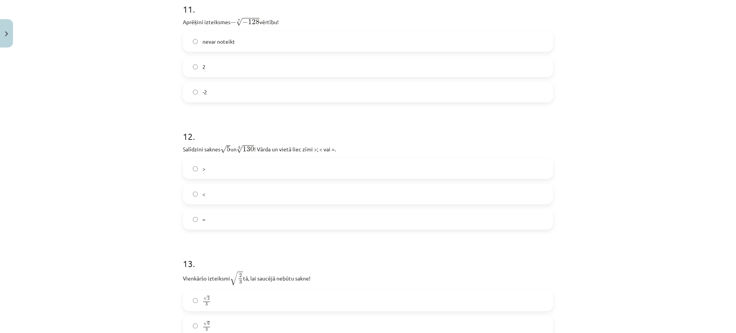
click at [251, 193] on label "<" at bounding box center [368, 193] width 369 height 19
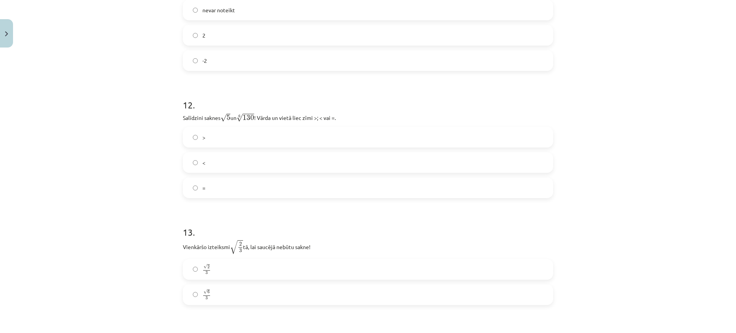
scroll to position [1664, 0]
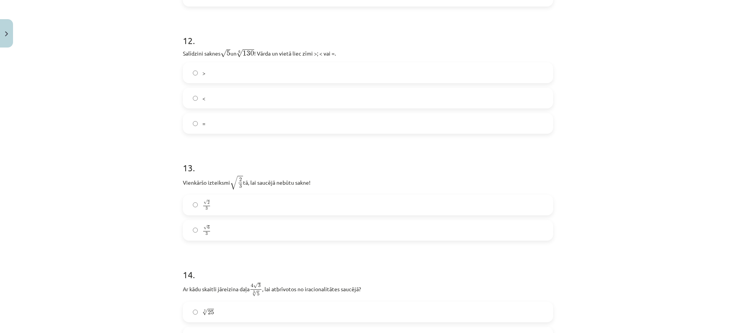
click at [235, 227] on label "√ 6 3 6 3" at bounding box center [368, 230] width 369 height 19
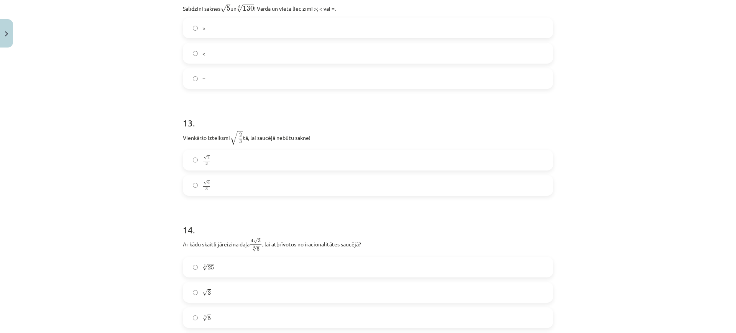
scroll to position [1808, 0]
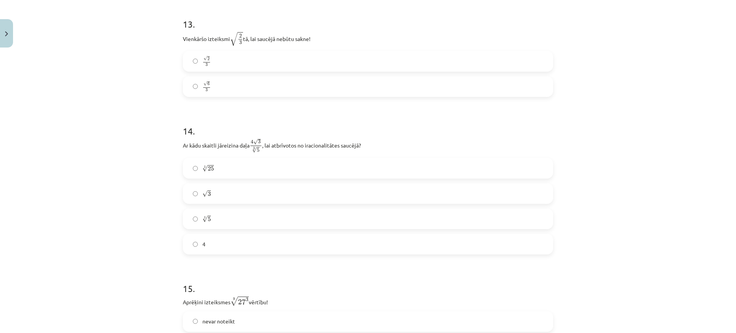
click at [195, 171] on label "3 √ 25 25 3" at bounding box center [368, 168] width 369 height 19
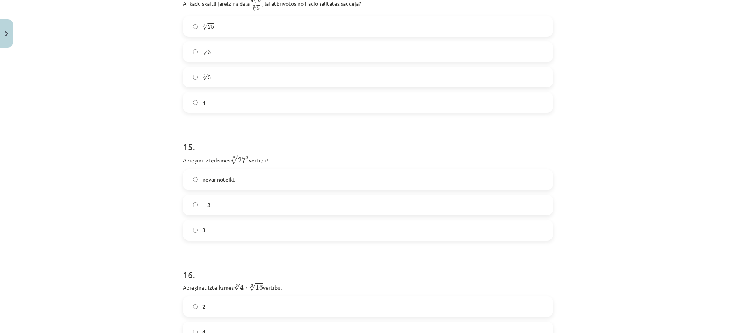
scroll to position [1951, 0]
click at [208, 230] on label "3" at bounding box center [368, 228] width 369 height 19
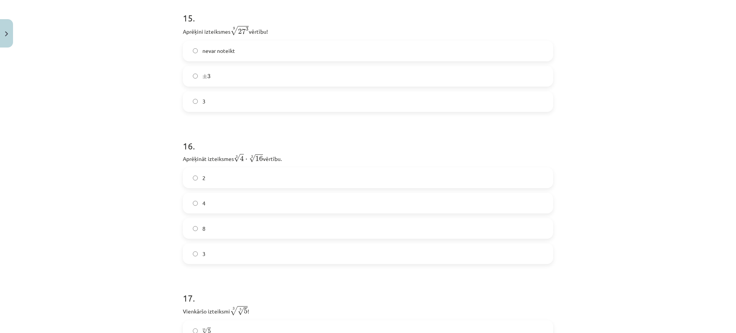
scroll to position [2095, 0]
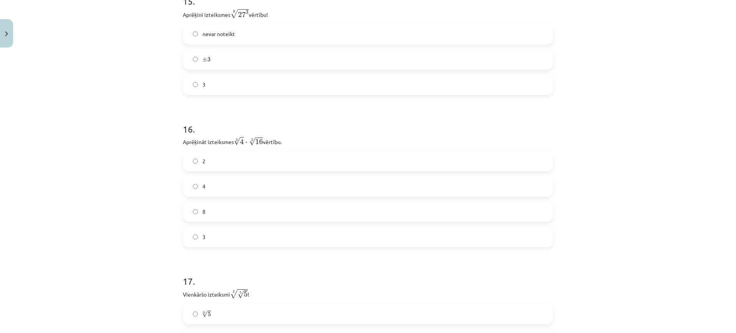
click at [210, 194] on label "4" at bounding box center [368, 186] width 369 height 19
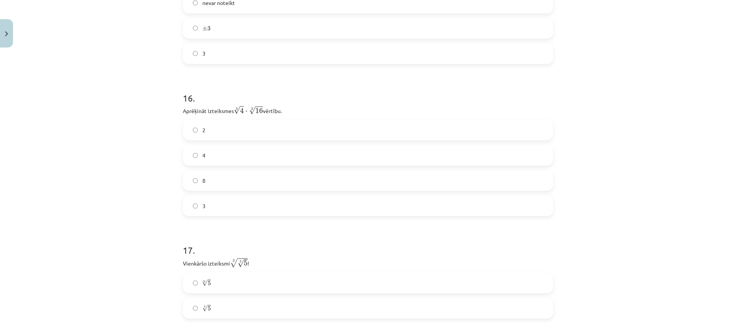
scroll to position [2143, 0]
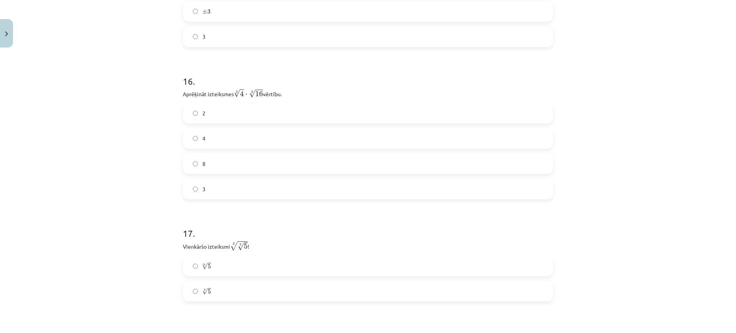
click at [253, 265] on label "15 √ 5 5 15" at bounding box center [368, 265] width 369 height 19
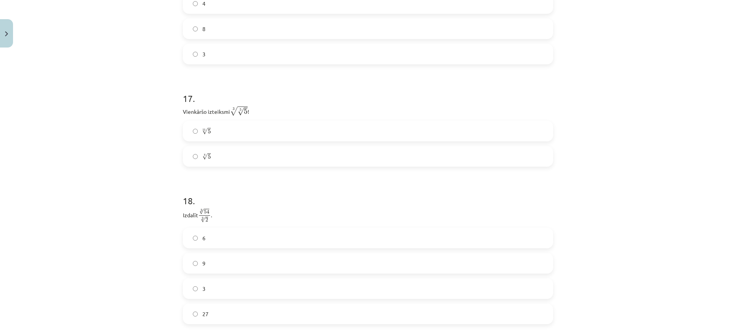
scroll to position [2335, 0]
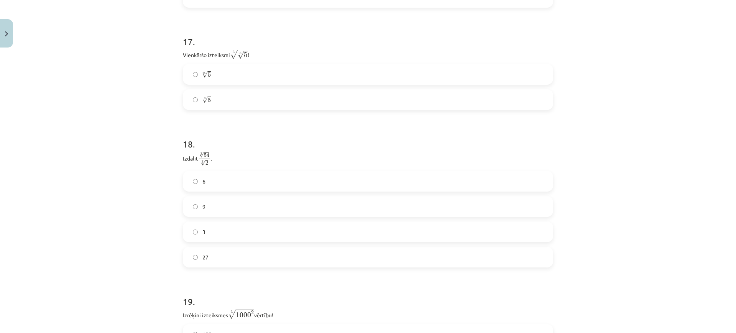
click at [220, 235] on label "3" at bounding box center [368, 231] width 369 height 19
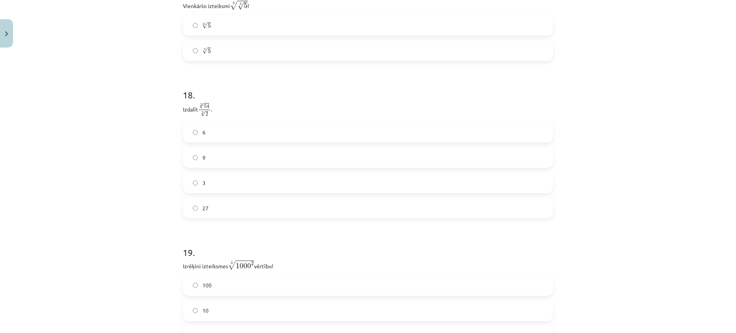
scroll to position [2430, 0]
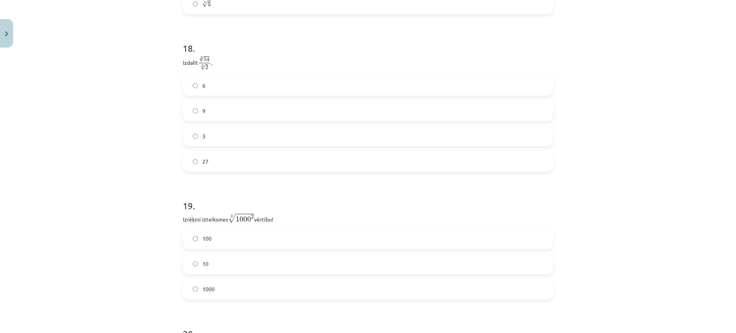
click at [240, 244] on label "100" at bounding box center [368, 238] width 369 height 19
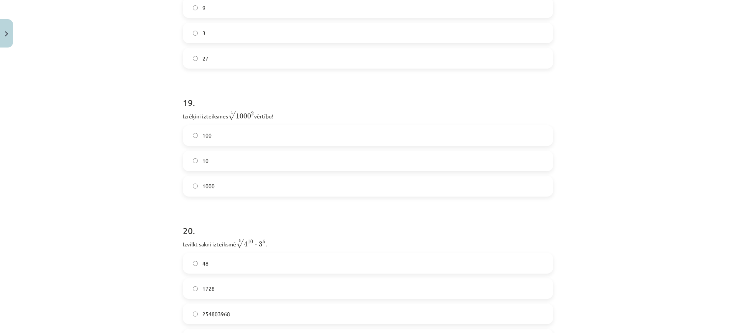
scroll to position [2574, 0]
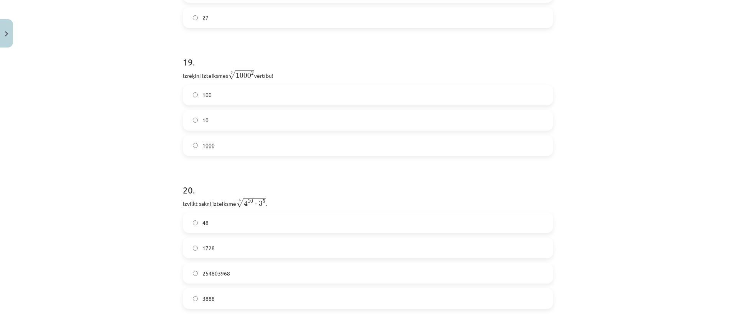
click at [240, 225] on label "48" at bounding box center [368, 222] width 369 height 19
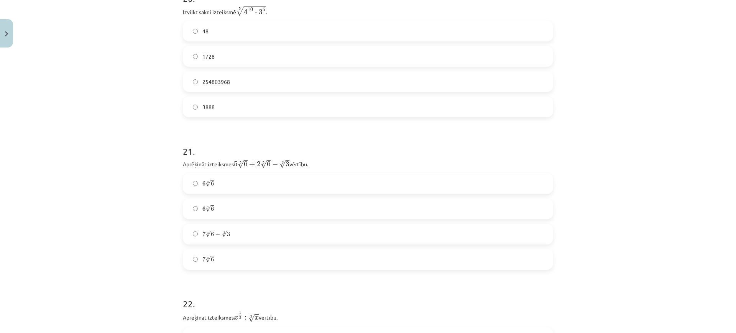
click at [235, 235] on label "7 5 √ 6 − 3 √ 3 7 6 5 − 3 3" at bounding box center [368, 234] width 369 height 19
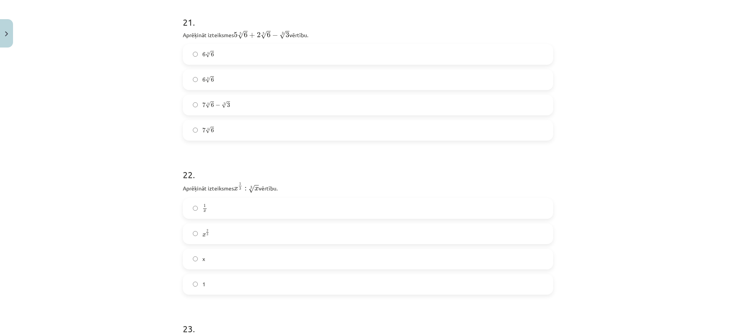
scroll to position [2910, 0]
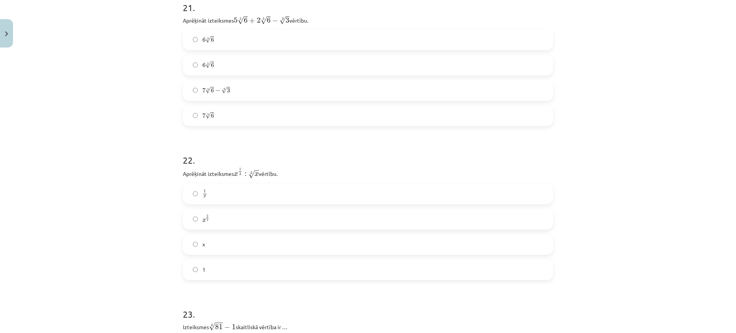
click at [235, 270] on label "1" at bounding box center [368, 269] width 369 height 19
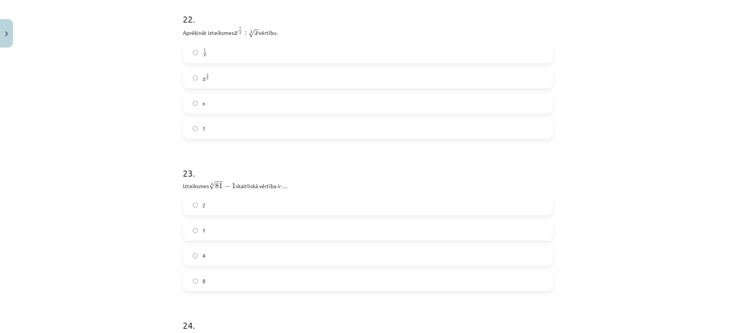
scroll to position [3053, 0]
click at [218, 204] on label "2" at bounding box center [368, 202] width 369 height 19
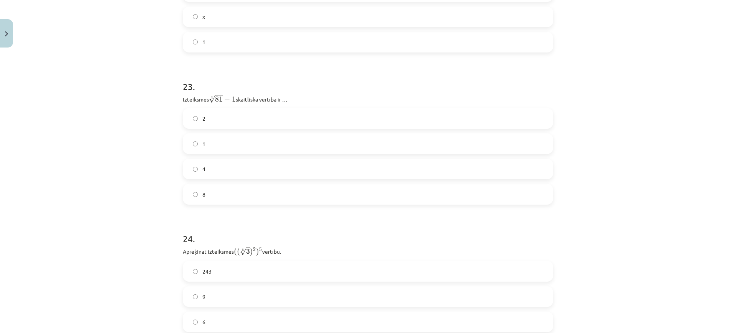
scroll to position [3245, 0]
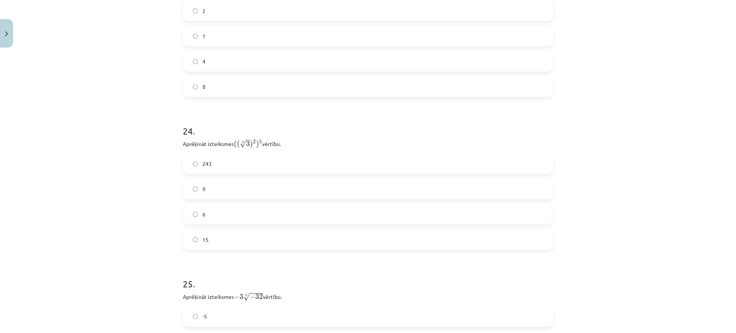
click at [209, 188] on label "9" at bounding box center [368, 188] width 369 height 19
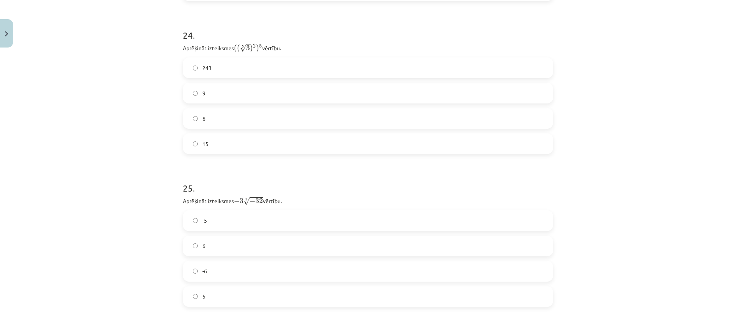
scroll to position [3389, 0]
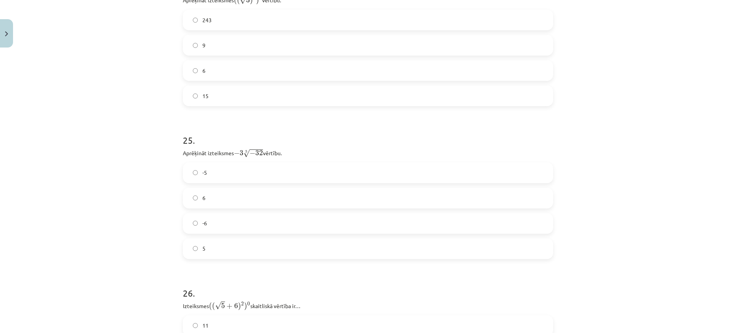
click at [210, 188] on div "6" at bounding box center [368, 198] width 370 height 21
click at [215, 191] on label "6" at bounding box center [368, 198] width 369 height 19
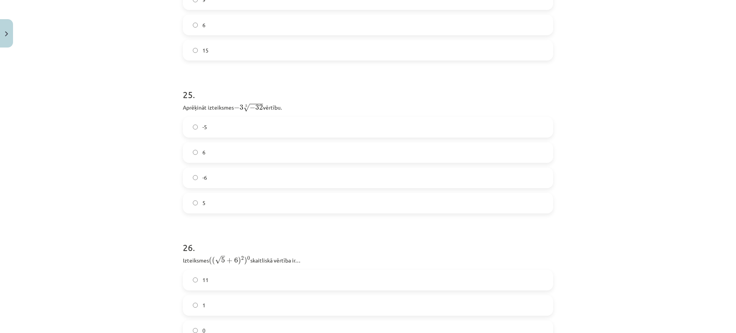
scroll to position [3532, 0]
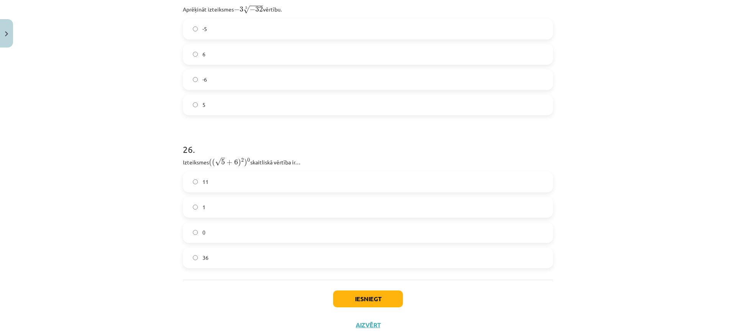
click at [233, 211] on label "1" at bounding box center [368, 207] width 369 height 19
click at [369, 298] on button "Iesniegt" at bounding box center [368, 298] width 70 height 17
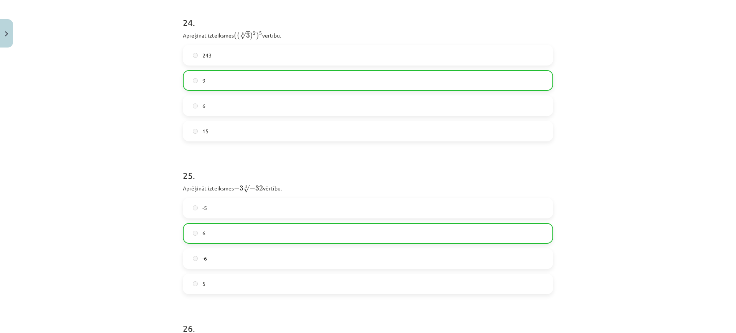
scroll to position [3580, 0]
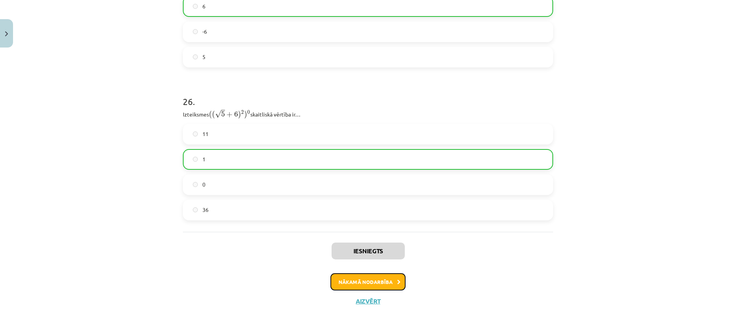
click at [384, 282] on button "Nākamā nodarbība" at bounding box center [367, 282] width 75 height 18
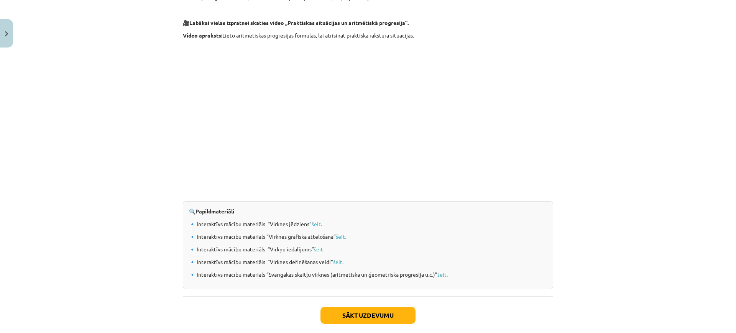
scroll to position [662, 0]
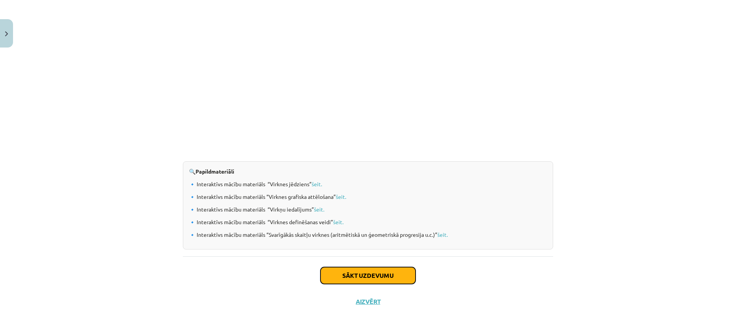
click at [385, 278] on button "Sākt uzdevumu" at bounding box center [367, 275] width 95 height 17
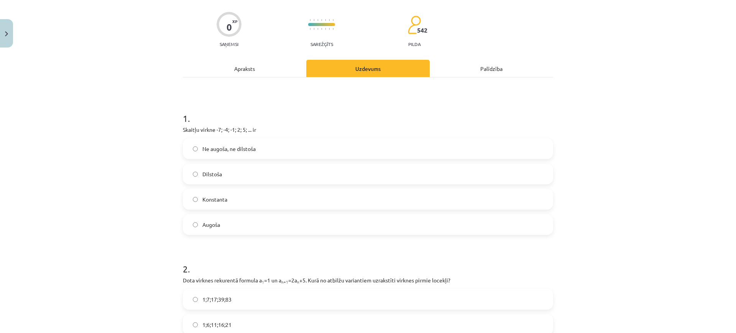
scroll to position [19, 0]
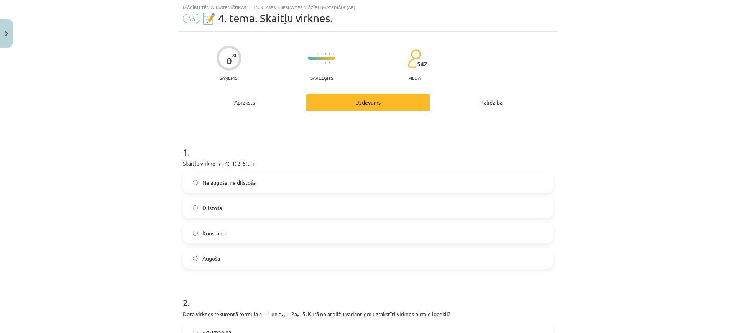
click at [245, 252] on label "Augoša" at bounding box center [368, 258] width 369 height 19
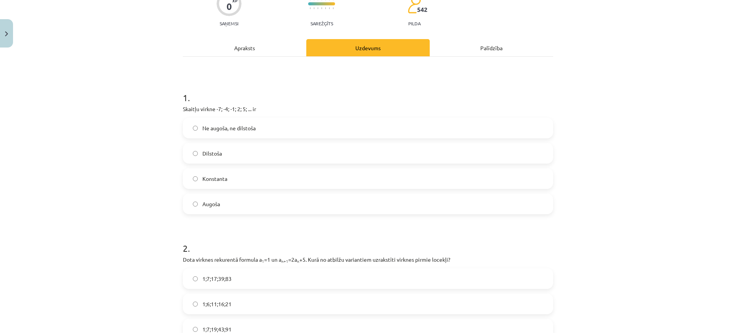
scroll to position [211, 0]
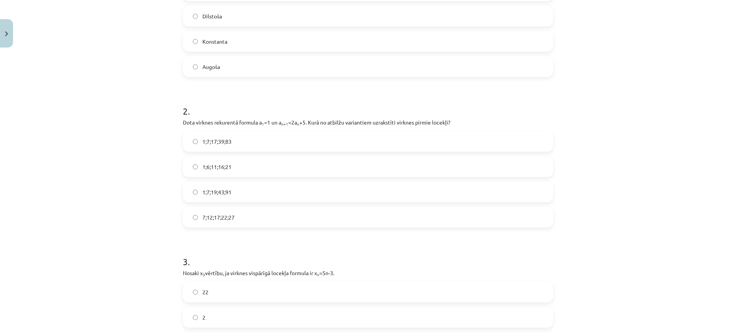
click at [246, 190] on label "1;7;19;43;91" at bounding box center [368, 191] width 369 height 19
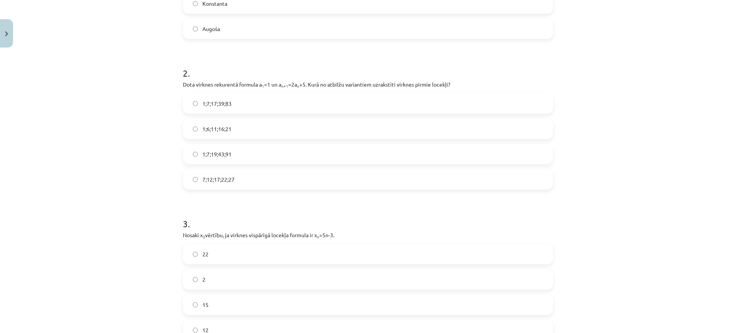
scroll to position [307, 0]
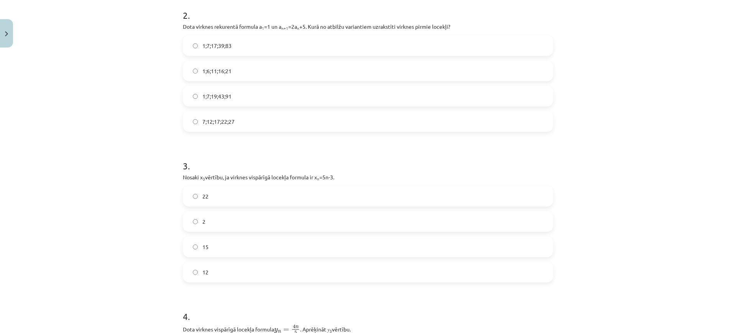
click at [227, 264] on label "12" at bounding box center [368, 272] width 369 height 19
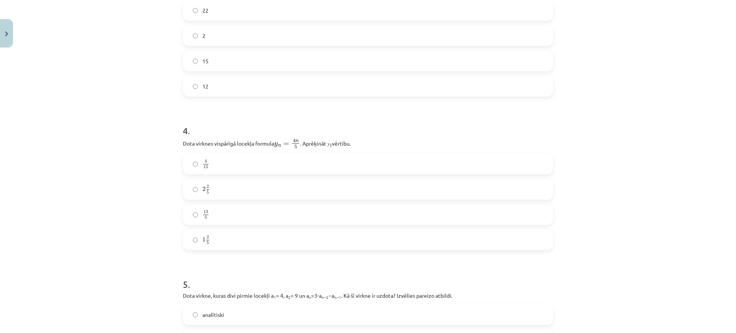
scroll to position [498, 0]
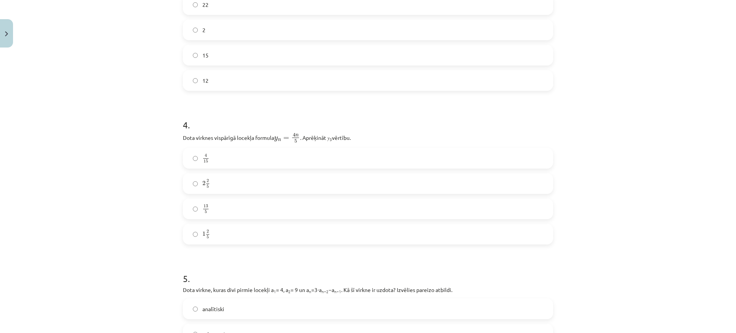
click at [265, 178] on label "2 2 5 2 2 5" at bounding box center [368, 183] width 369 height 19
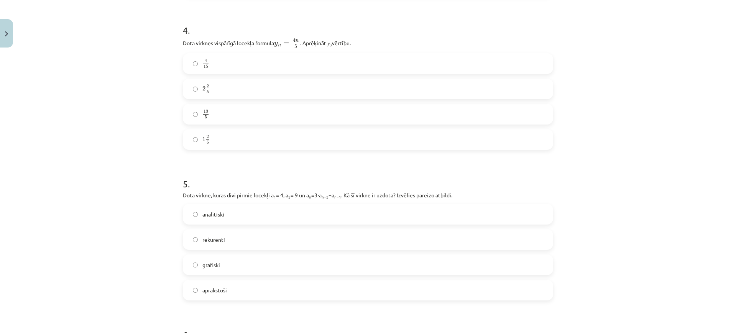
scroll to position [594, 0]
click at [240, 244] on label "rekurenti" at bounding box center [368, 238] width 369 height 19
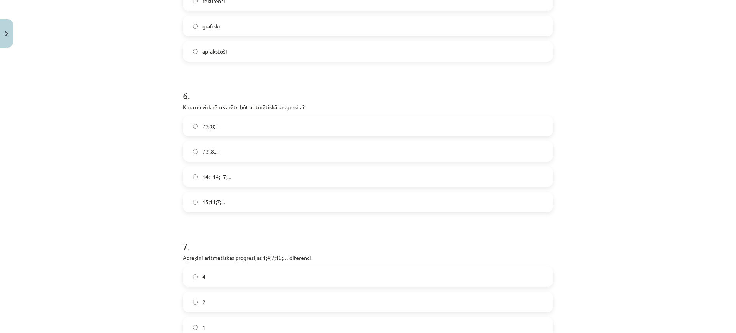
scroll to position [834, 0]
click at [236, 193] on label "15;11;7;..." at bounding box center [368, 199] width 369 height 19
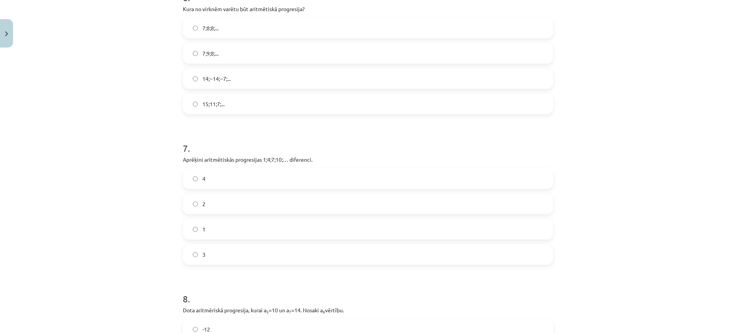
scroll to position [977, 0]
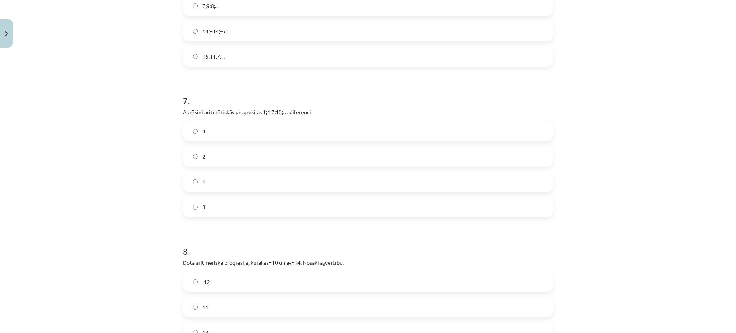
click at [258, 201] on label "3" at bounding box center [368, 206] width 369 height 19
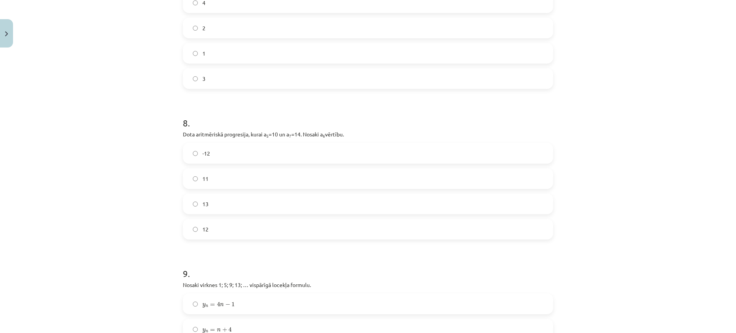
scroll to position [1121, 0]
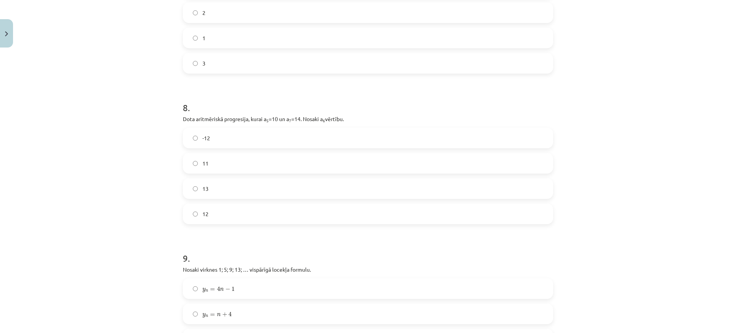
click at [233, 211] on label "12" at bounding box center [368, 213] width 369 height 19
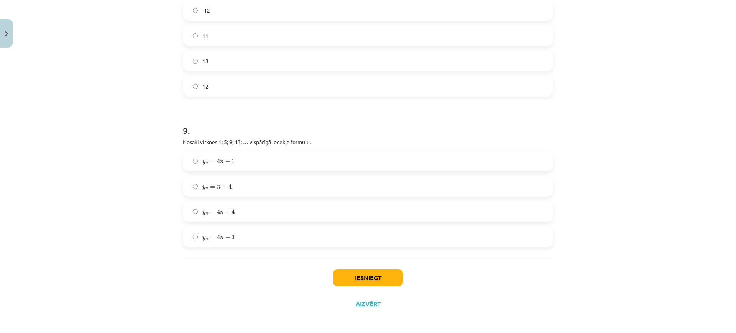
scroll to position [1252, 0]
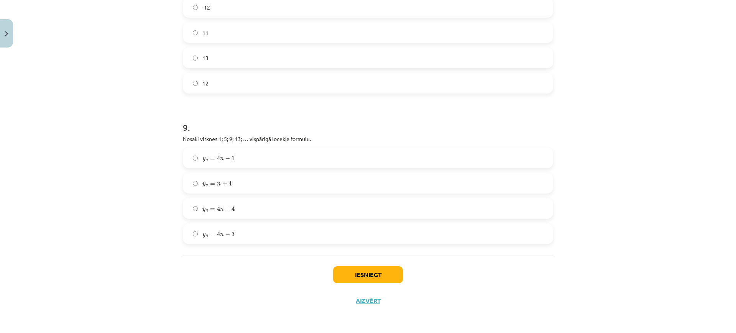
click at [268, 238] on label "y n = 4 n − 3 y n = 4 n − 3" at bounding box center [368, 233] width 369 height 19
click at [373, 273] on button "Iesniegt" at bounding box center [368, 274] width 70 height 17
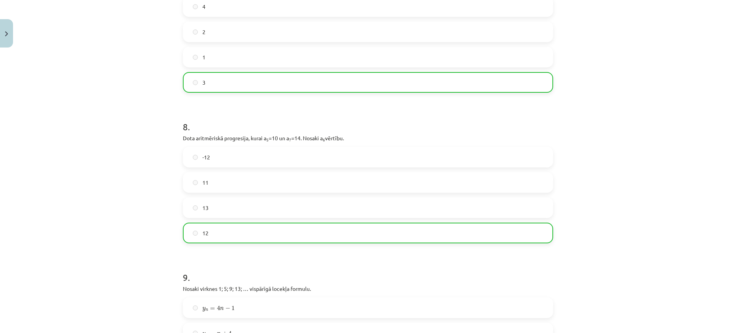
scroll to position [1276, 0]
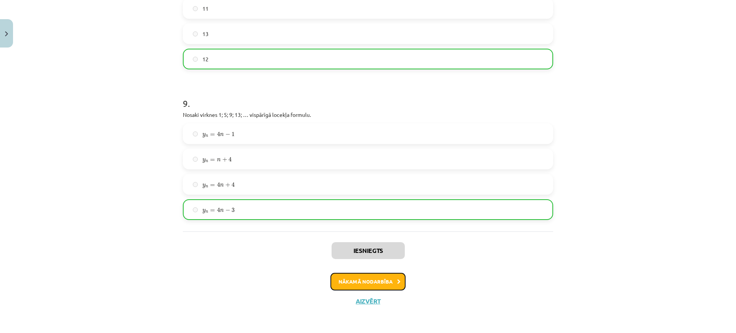
click at [397, 279] on icon at bounding box center [398, 281] width 3 height 5
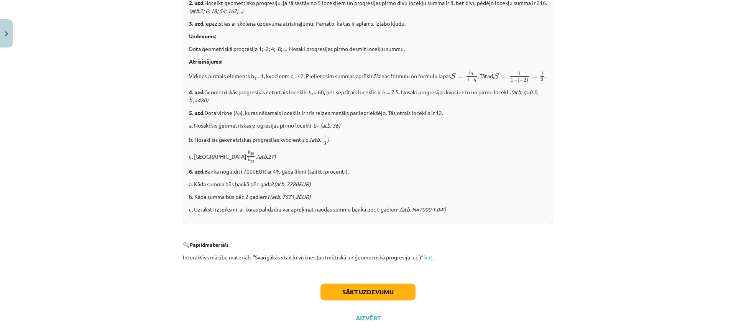
scroll to position [909, 0]
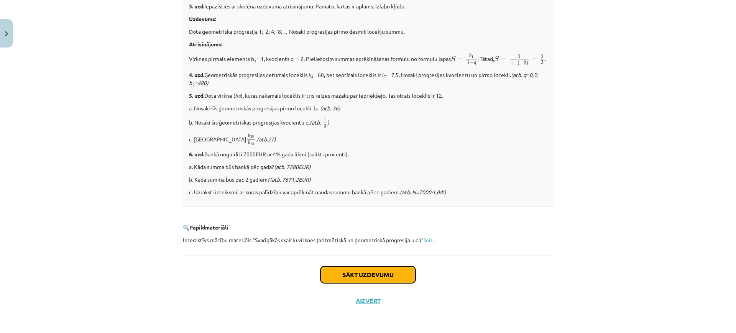
click at [400, 272] on button "Sākt uzdevumu" at bounding box center [367, 274] width 95 height 17
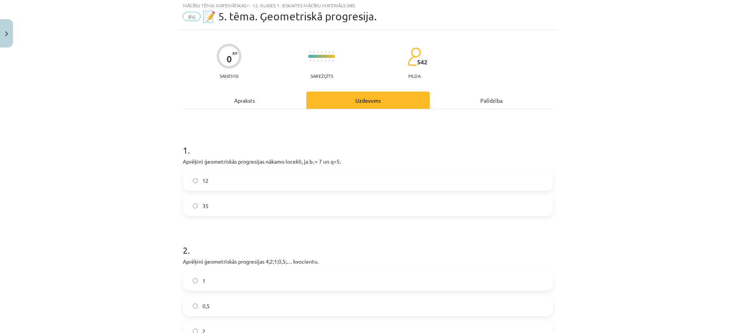
scroll to position [19, 0]
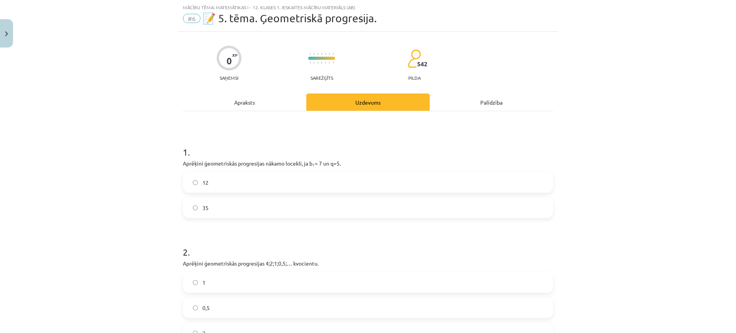
click at [249, 101] on div "Apraksts" at bounding box center [244, 102] width 123 height 17
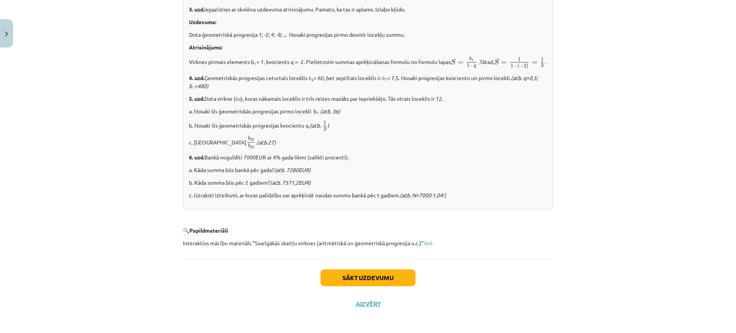
scroll to position [909, 0]
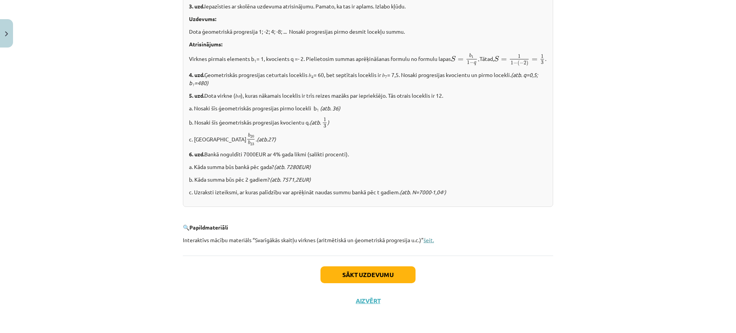
click at [425, 241] on link "šeit." at bounding box center [428, 239] width 10 height 7
click at [387, 271] on button "Sākt uzdevumu" at bounding box center [367, 274] width 95 height 17
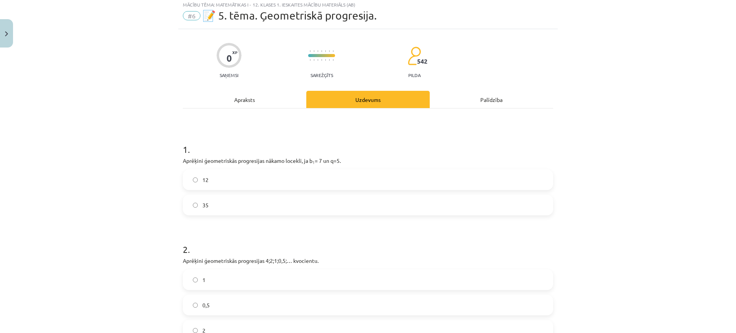
scroll to position [19, 0]
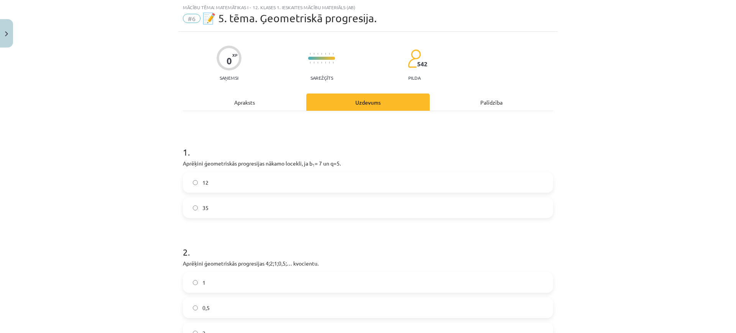
click at [220, 207] on label "35" at bounding box center [368, 207] width 369 height 19
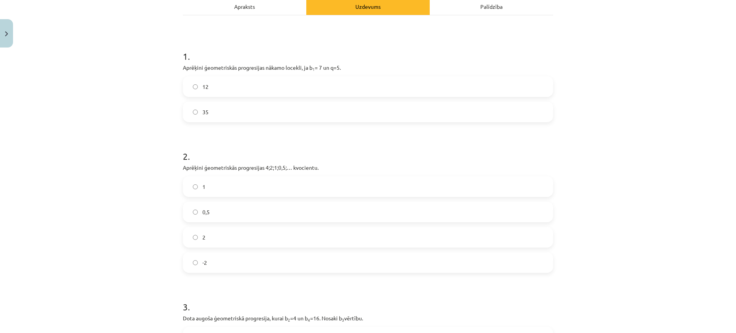
click at [223, 206] on label "0,5" at bounding box center [368, 211] width 369 height 19
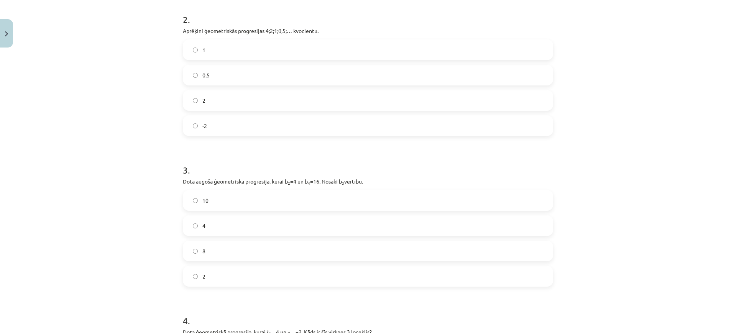
scroll to position [259, 0]
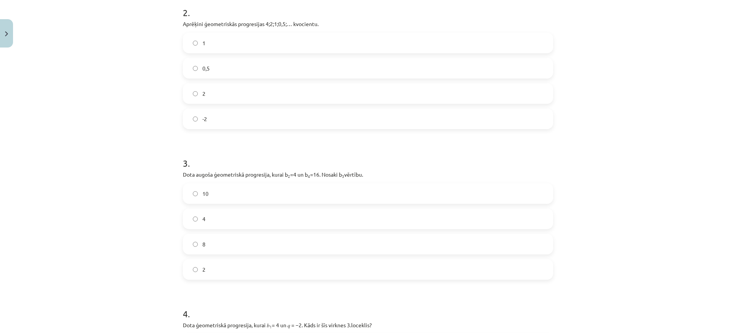
click at [261, 247] on label "8" at bounding box center [368, 244] width 369 height 19
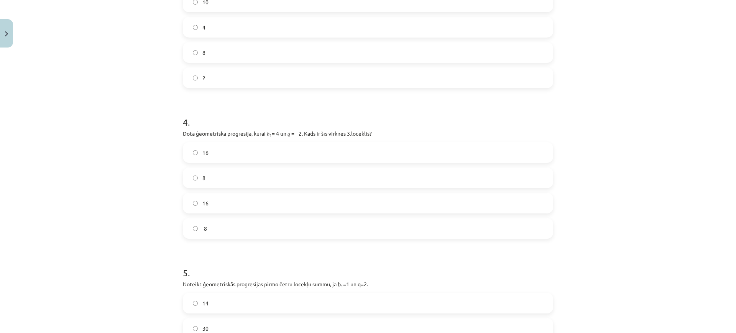
click at [230, 205] on label "16" at bounding box center [368, 203] width 369 height 19
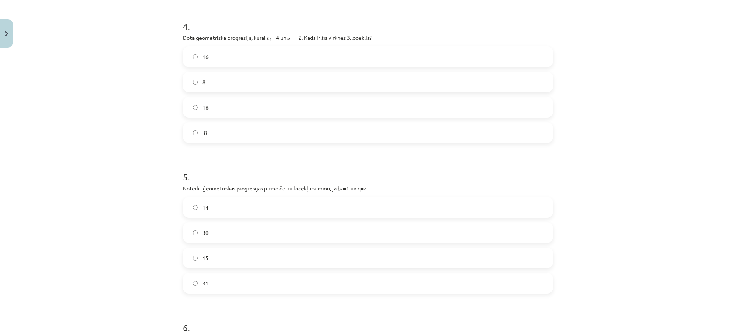
scroll to position [594, 0]
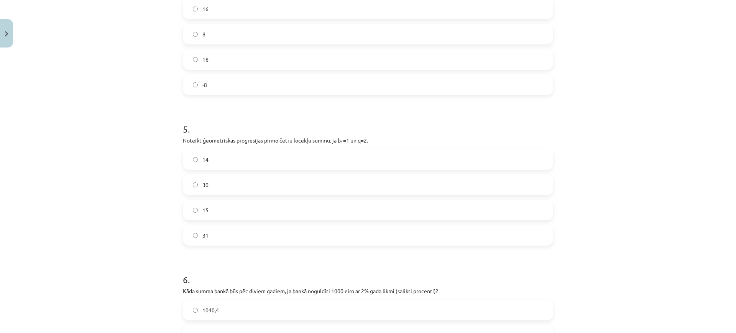
click at [238, 211] on label "15" at bounding box center [368, 209] width 369 height 19
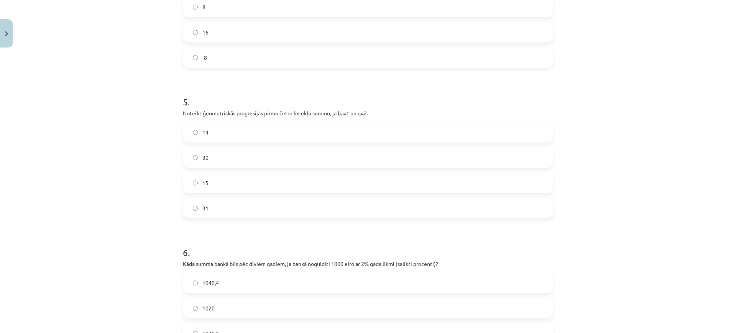
scroll to position [690, 0]
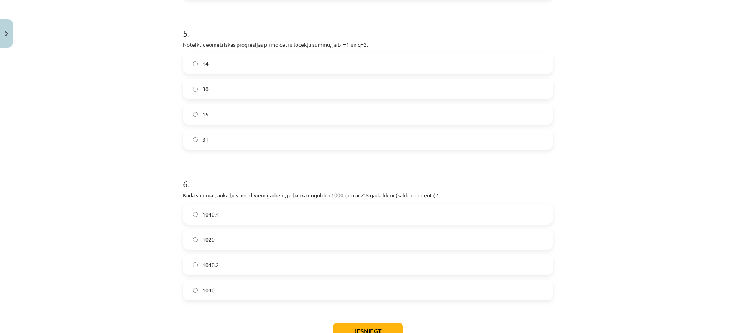
click at [275, 264] on label "1040,2" at bounding box center [368, 264] width 369 height 19
click at [230, 213] on label "1040,4" at bounding box center [368, 214] width 369 height 19
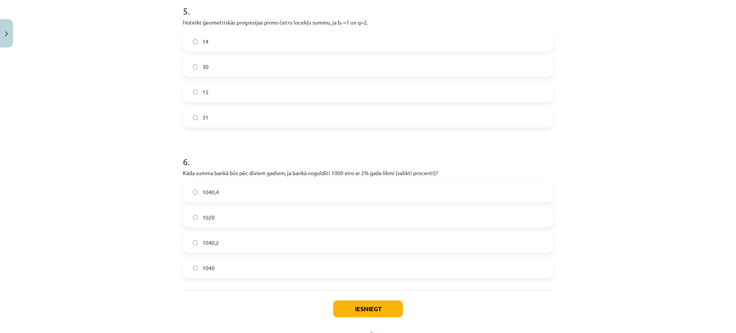
scroll to position [746, 0]
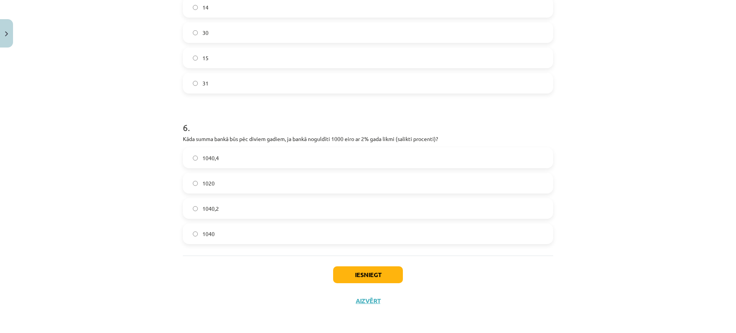
click at [376, 263] on div "Iesniegt Aizvērt" at bounding box center [368, 283] width 370 height 54
click at [376, 272] on button "Iesniegt" at bounding box center [368, 274] width 70 height 17
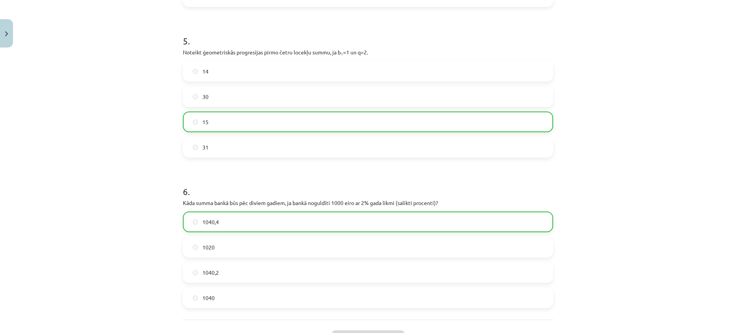
scroll to position [602, 0]
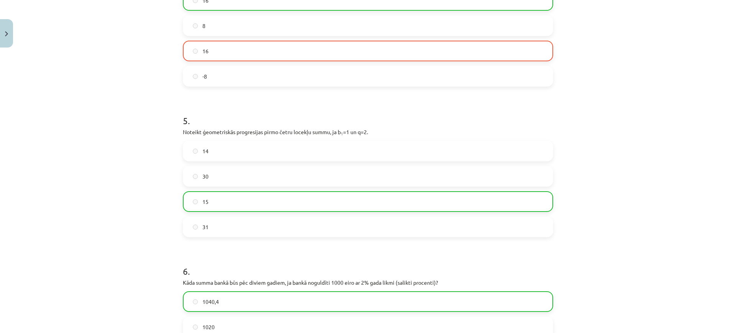
drag, startPoint x: 665, startPoint y: 39, endPoint x: 615, endPoint y: 10, distance: 57.2
click at [663, 39] on div "Mācību tēma: Matemātikas i - 12. klases 1. ieskaites mācību materiāls (ab) #6 📝…" at bounding box center [368, 166] width 736 height 333
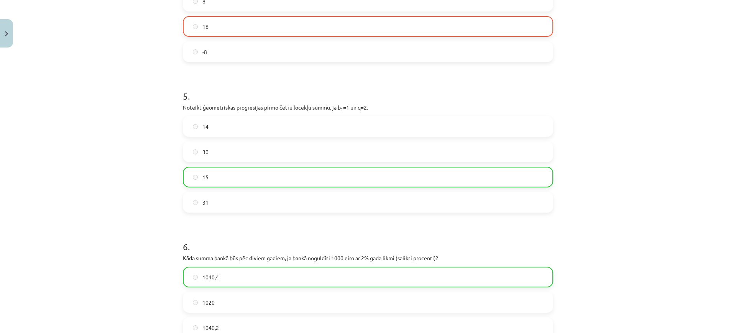
scroll to position [771, 0]
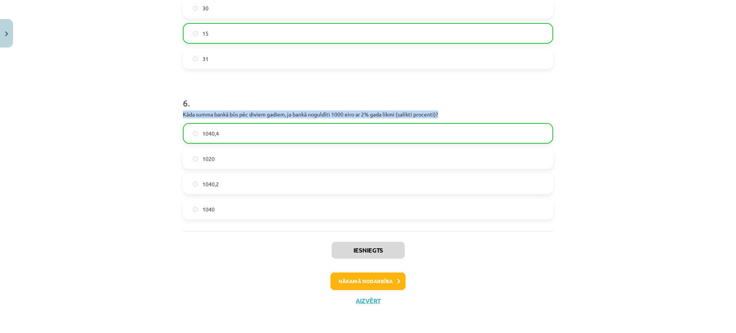
drag, startPoint x: 178, startPoint y: 116, endPoint x: 443, endPoint y: 110, distance: 264.9
copy p "Kāda summa bankā būs pēc diviem gadiem, ja bankā noguldīti 1000 eiro ar 2% gada…"
click at [388, 282] on button "Nākamā nodarbība" at bounding box center [367, 281] width 75 height 18
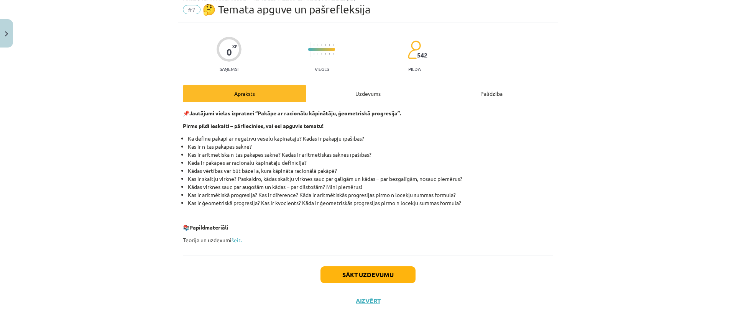
scroll to position [19, 0]
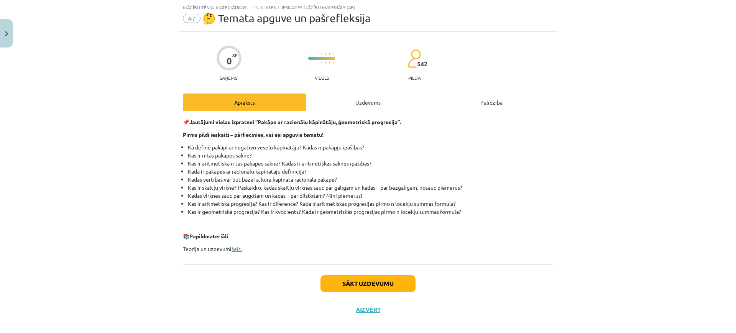
click at [235, 248] on link "šeit." at bounding box center [236, 248] width 10 height 7
click at [391, 100] on div "Uzdevums" at bounding box center [367, 102] width 123 height 17
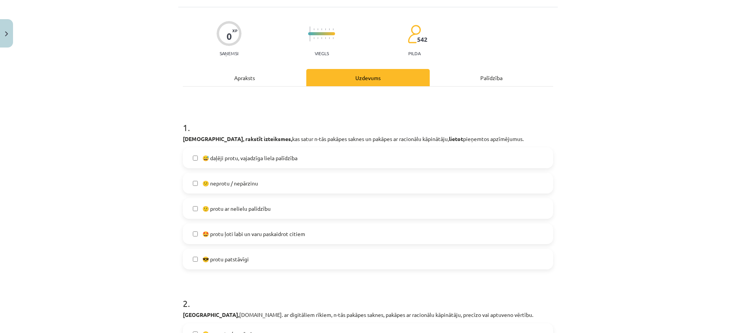
scroll to position [96, 0]
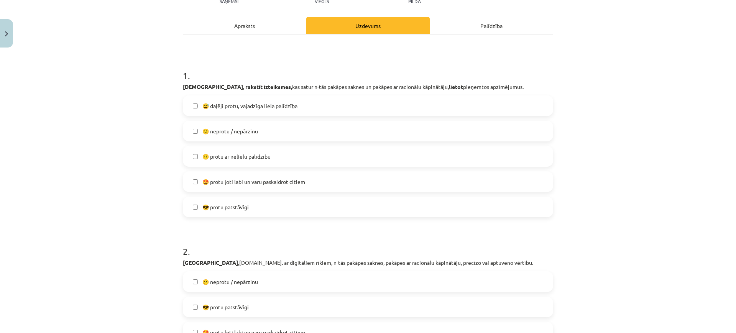
click at [267, 178] on span "🤩 protu ļoti labi un varu paskaidrot citiem" at bounding box center [253, 182] width 103 height 8
click at [359, 237] on h1 "2 ." at bounding box center [368, 245] width 370 height 24
click at [232, 187] on label "🤩 protu ļoti labi un varu paskaidrot citiem" at bounding box center [368, 181] width 369 height 19
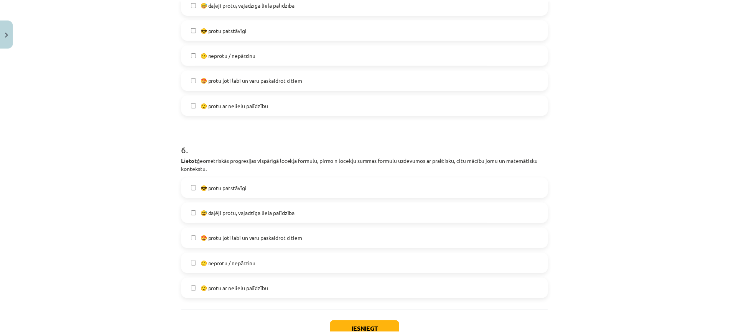
scroll to position [967, 0]
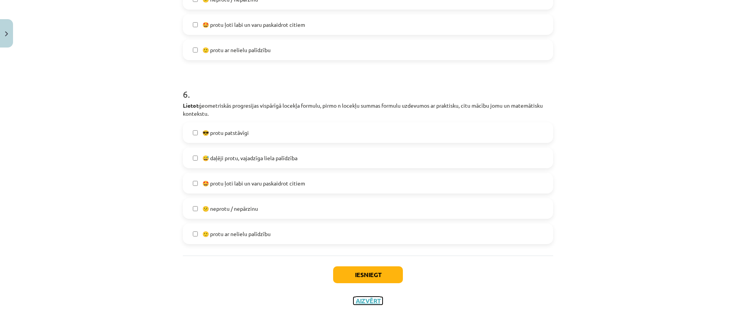
click at [372, 303] on button "Aizvērt" at bounding box center [367, 301] width 29 height 8
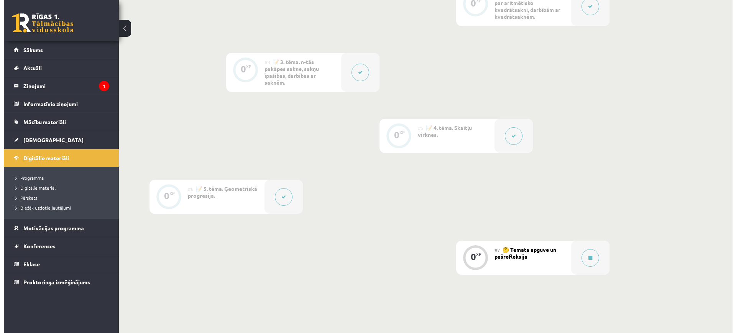
scroll to position [464, 0]
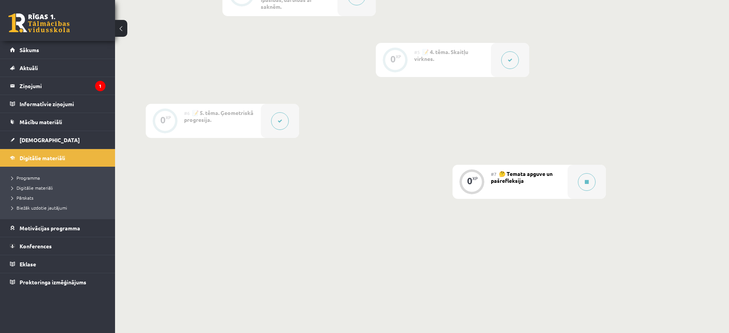
click at [553, 178] on div "#7 🤔 Temata apguve un pašrefleksija" at bounding box center [529, 182] width 77 height 34
click at [592, 181] on button at bounding box center [587, 182] width 18 height 18
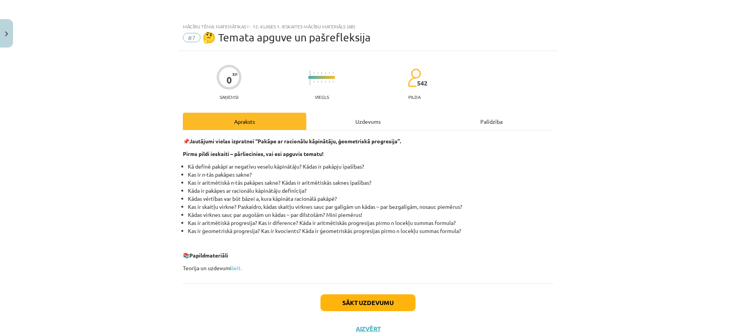
click at [361, 114] on div "Uzdevums" at bounding box center [367, 121] width 123 height 17
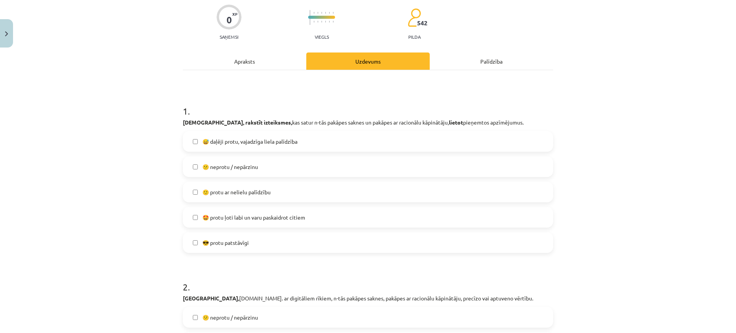
scroll to position [115, 0]
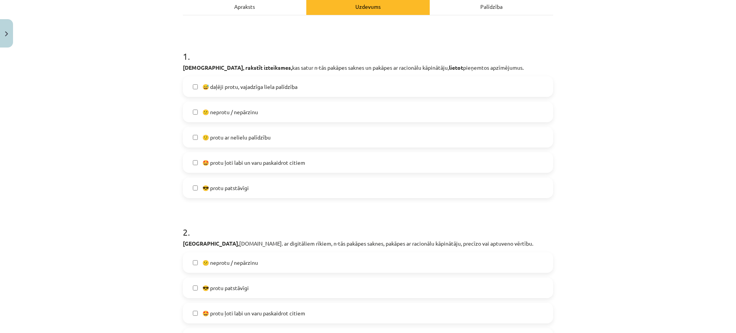
click at [228, 105] on label "😕 neprotu / nepārzinu" at bounding box center [368, 111] width 369 height 19
click at [242, 131] on label "🙂 protu ar nelielu palīdzību" at bounding box center [368, 137] width 369 height 19
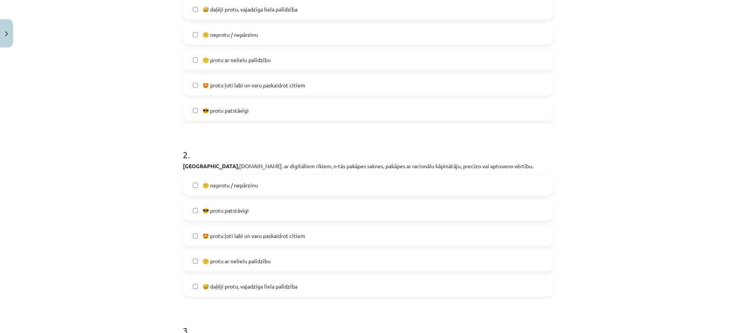
scroll to position [259, 0]
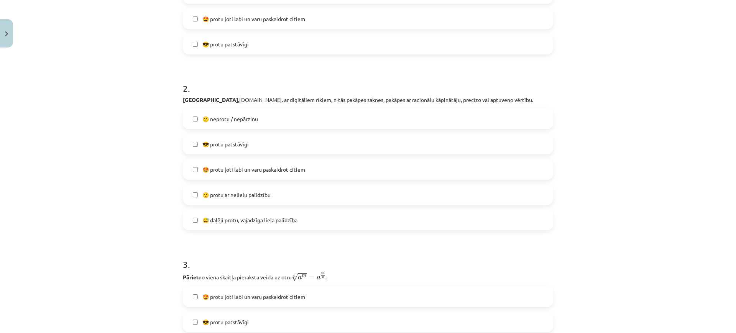
click at [279, 195] on label "🙂 protu ar nelielu palīdzību" at bounding box center [368, 194] width 369 height 19
click at [286, 217] on span "😅 daļēji protu, vajadzīga liela palīdzība" at bounding box center [249, 220] width 95 height 8
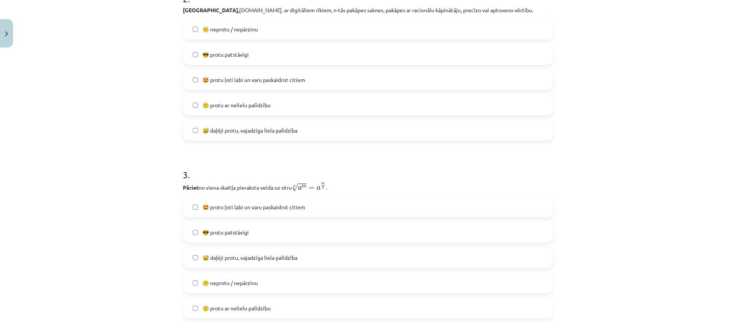
scroll to position [450, 0]
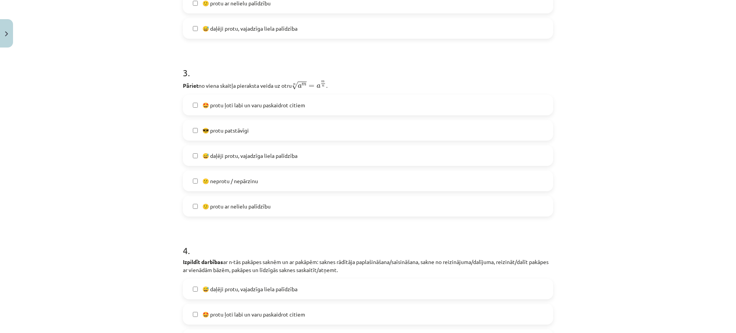
click at [295, 204] on label "🙂 protu ar nelielu palīdzību" at bounding box center [368, 206] width 369 height 19
click at [289, 152] on span "😅 daļēji protu, vajadzīga liela palīdzība" at bounding box center [249, 156] width 95 height 8
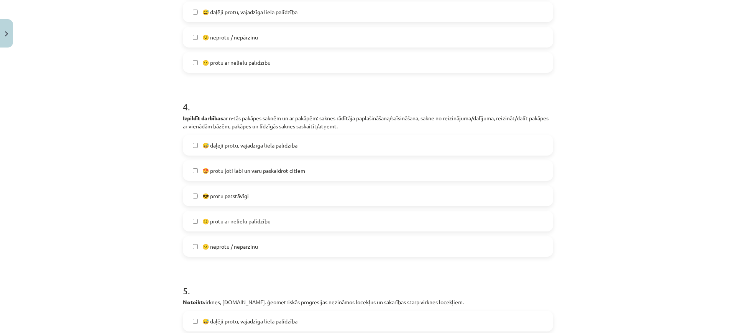
click at [292, 201] on label "😎 protu patstāvīgi" at bounding box center [368, 195] width 369 height 19
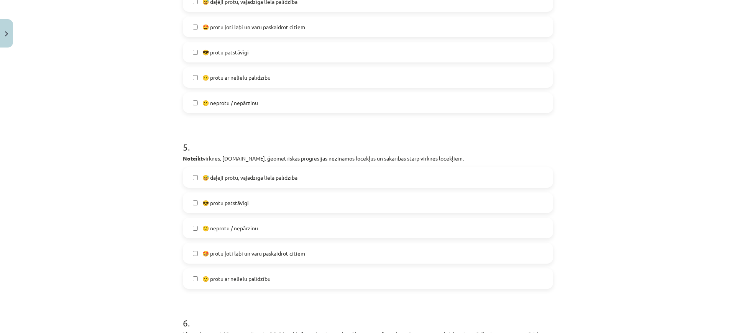
click at [298, 218] on div "😕 neprotu / nepārzinu" at bounding box center [368, 228] width 370 height 21
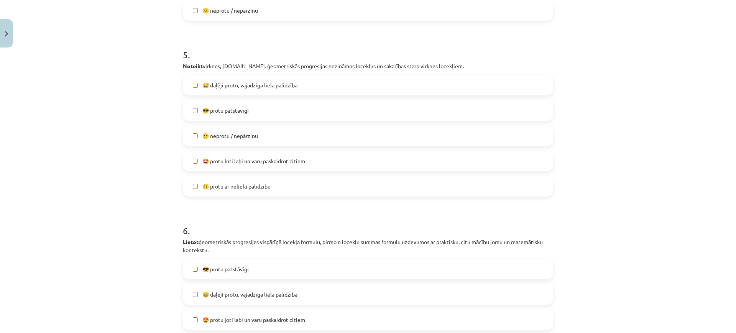
scroll to position [929, 0]
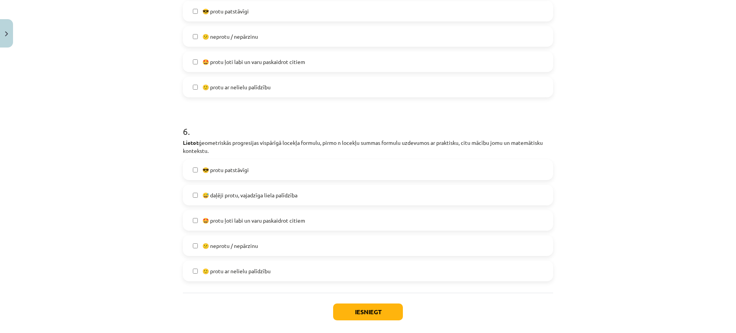
click at [256, 236] on label "😕 neprotu / nepārzinu" at bounding box center [368, 245] width 369 height 19
click at [203, 13] on span "😎 protu patstāvīgi" at bounding box center [225, 11] width 46 height 8
click at [363, 296] on div "Iesniegt Aizvērt" at bounding box center [368, 320] width 370 height 54
click at [359, 309] on button "Iesniegt" at bounding box center [368, 312] width 70 height 17
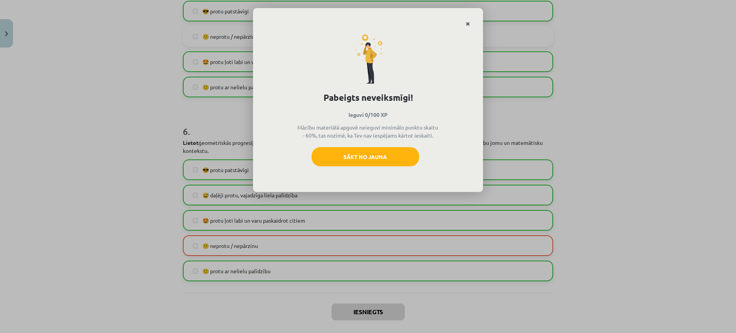
click at [472, 23] on link "Close" at bounding box center [467, 23] width 13 height 15
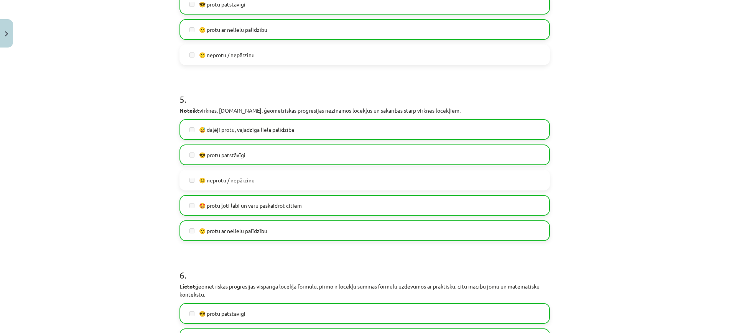
scroll to position [967, 0]
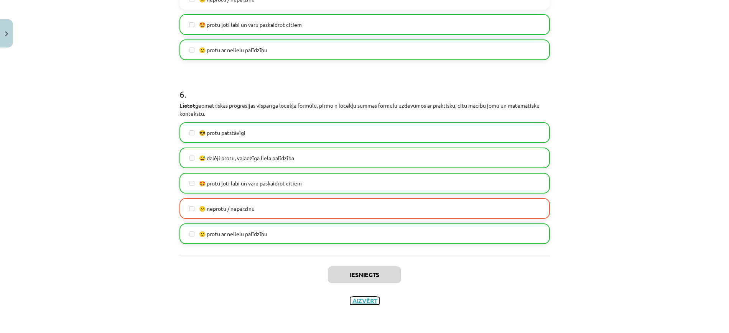
click at [366, 304] on button "Aizvērt" at bounding box center [364, 301] width 29 height 8
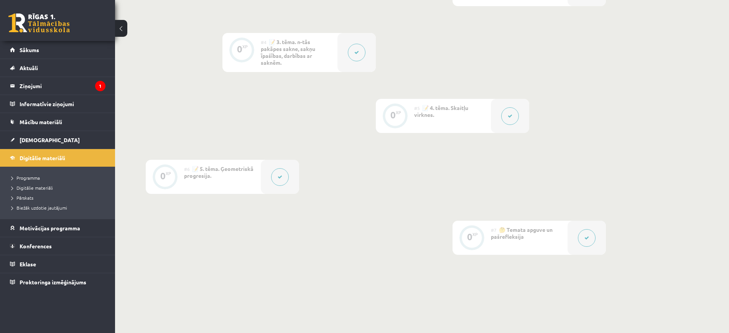
scroll to position [272, 0]
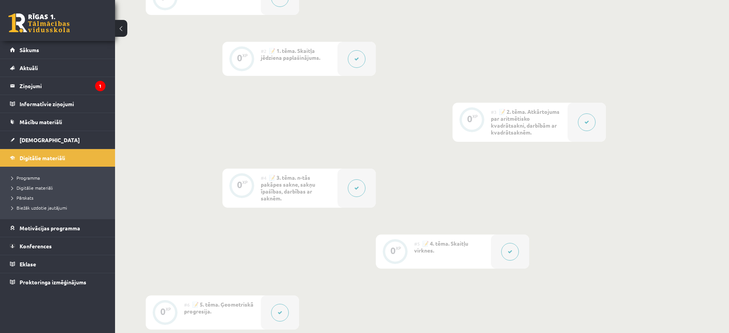
click at [500, 131] on span "📝 2. tēma. Atkārtojums par aritmētisko kvadrātsakni, darbībām ar kvadrātsaknēm." at bounding box center [525, 122] width 69 height 28
click at [565, 123] on div "#3 📝 2. tēma. Atkārtojums par aritmētisko kvadrātsakni, darbībām ar kvadrātsakn…" at bounding box center [529, 122] width 77 height 39
click at [599, 120] on div at bounding box center [586, 122] width 38 height 39
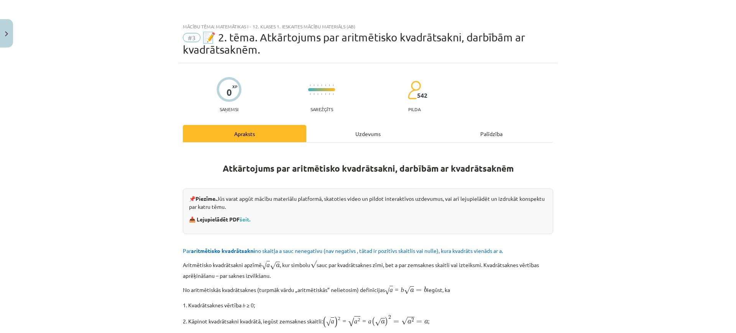
click at [589, 120] on div "Mācību tēma: Matemātikas i - 12. klases 1. ieskaites mācību materiāls (ab) #3 📝…" at bounding box center [368, 166] width 736 height 333
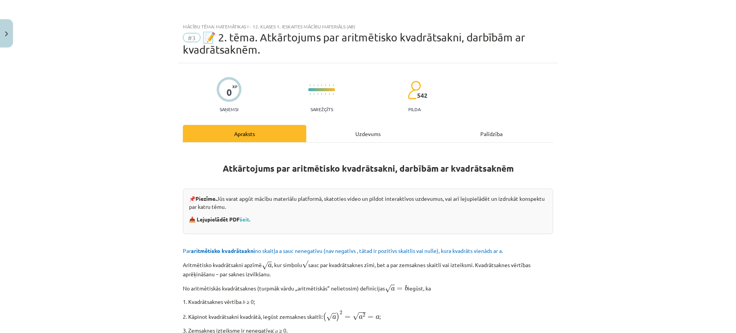
click at [14, 30] on div "Mācību tēma: Matemātikas i - 12. klases 1. ieskaites mācību materiāls (ab) #3 📝…" at bounding box center [368, 166] width 736 height 333
click at [10, 30] on button "Close" at bounding box center [6, 33] width 13 height 28
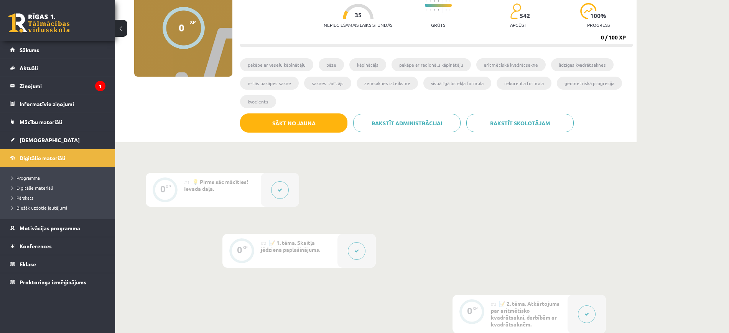
scroll to position [0, 0]
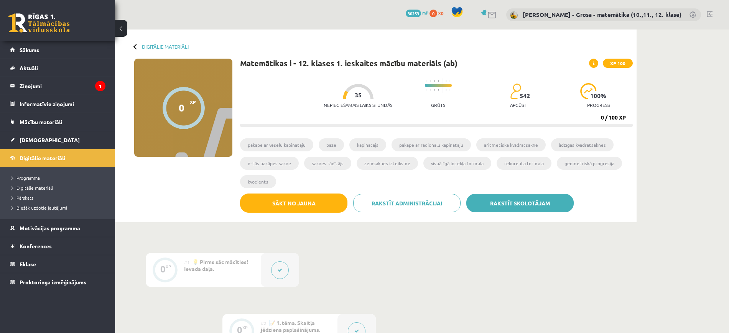
click at [519, 199] on link "Rakstīt skolotājam" at bounding box center [519, 203] width 107 height 18
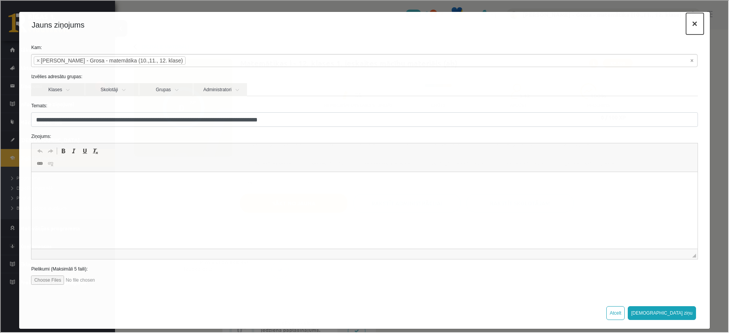
click at [685, 23] on button "×" at bounding box center [694, 22] width 18 height 21
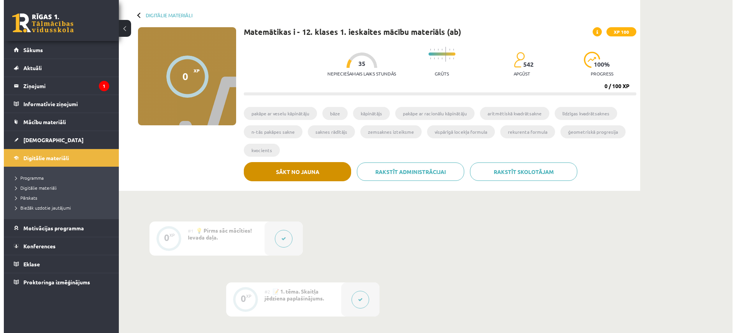
scroll to position [96, 0]
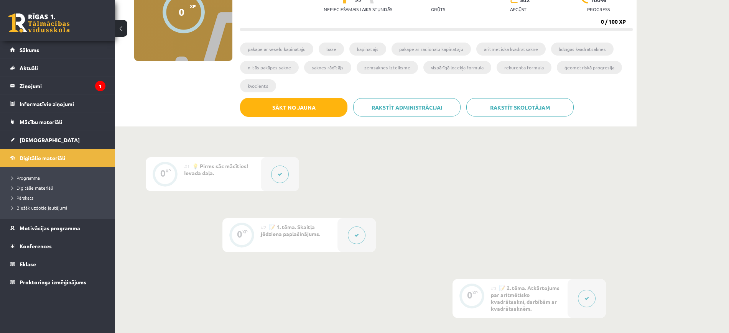
click at [316, 234] on span "📝 1. tēma. Skaitļa jēdziena paplašinājums." at bounding box center [290, 230] width 59 height 14
click at [346, 243] on div at bounding box center [356, 235] width 38 height 34
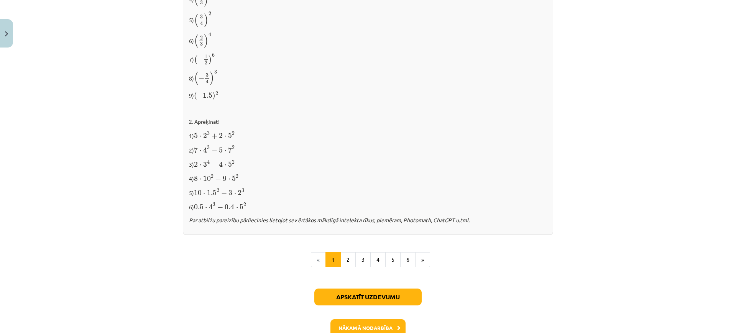
scroll to position [768, 0]
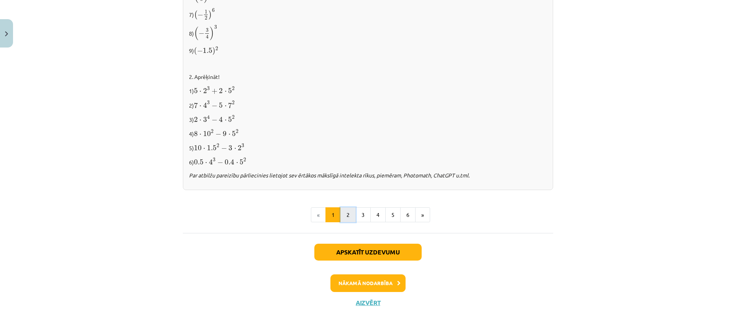
click at [346, 212] on button "2" at bounding box center [347, 214] width 15 height 15
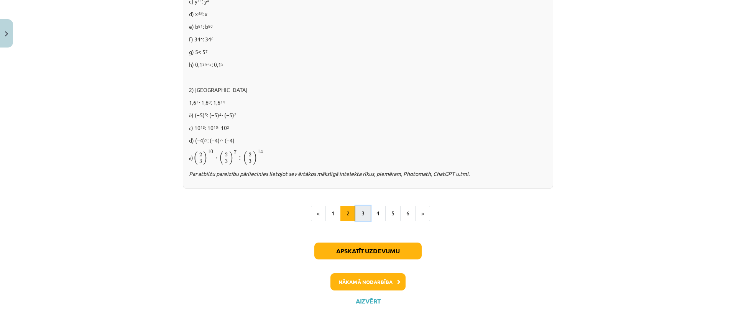
click at [359, 213] on button "3" at bounding box center [362, 213] width 15 height 15
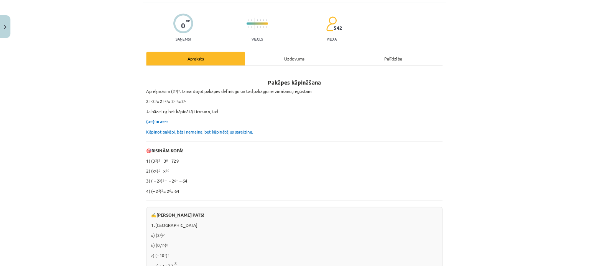
scroll to position [48, 0]
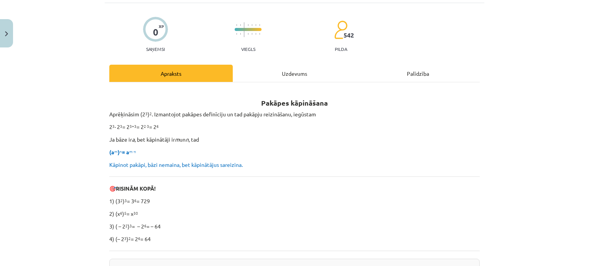
click at [484, 143] on div "Mācību tēma: Matemātikas i - 12. klases 1. ieskaites mācību materiāls (ab) #2 📝…" at bounding box center [294, 133] width 589 height 266
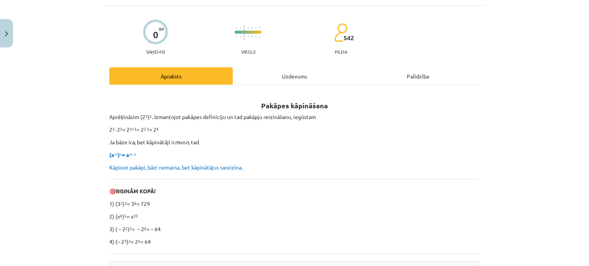
scroll to position [115, 0]
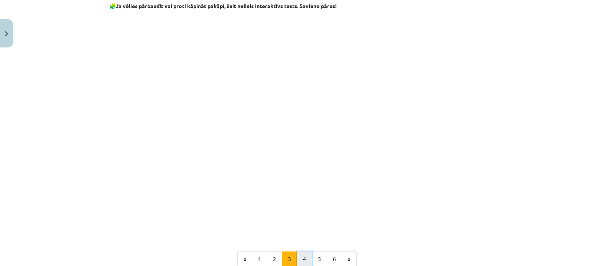
click at [301, 263] on button "4" at bounding box center [304, 259] width 15 height 15
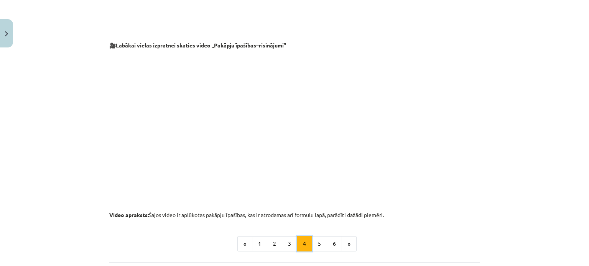
scroll to position [750, 0]
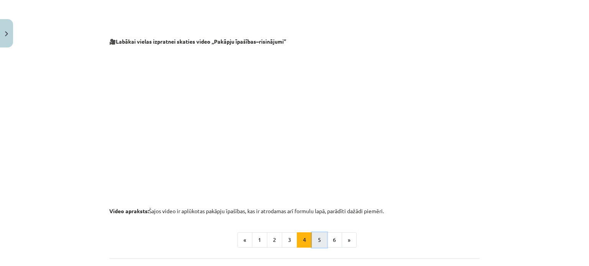
click at [313, 242] on button "5" at bounding box center [319, 240] width 15 height 15
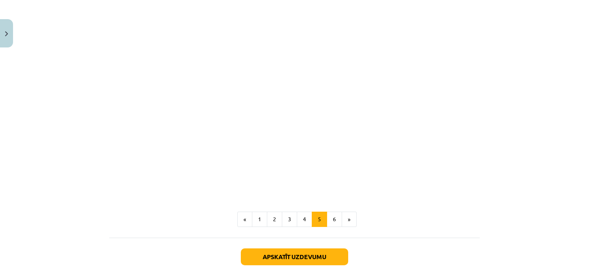
scroll to position [942, 0]
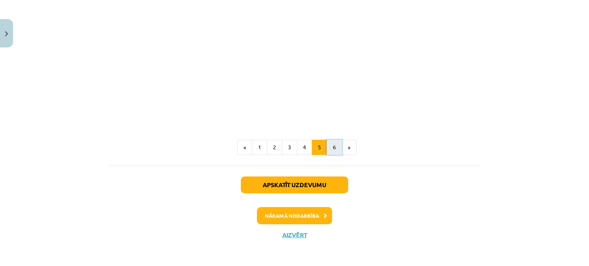
click at [330, 154] on button "6" at bounding box center [334, 147] width 15 height 15
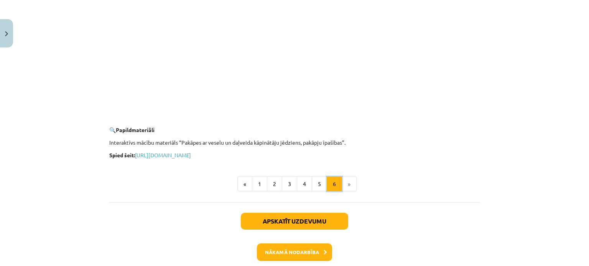
scroll to position [750, 0]
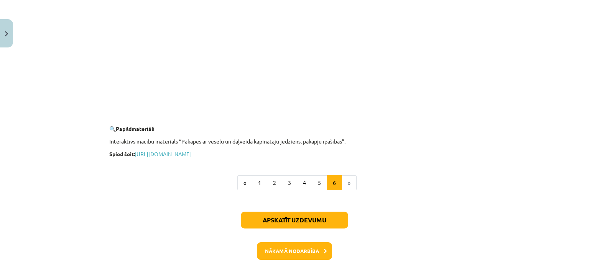
click at [345, 185] on li "»" at bounding box center [349, 183] width 15 height 15
click at [311, 246] on button "Nākamā nodarbība" at bounding box center [294, 252] width 75 height 18
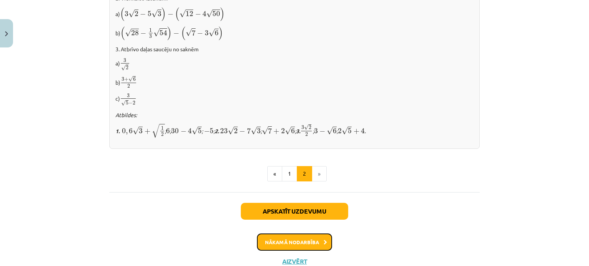
scroll to position [539, 0]
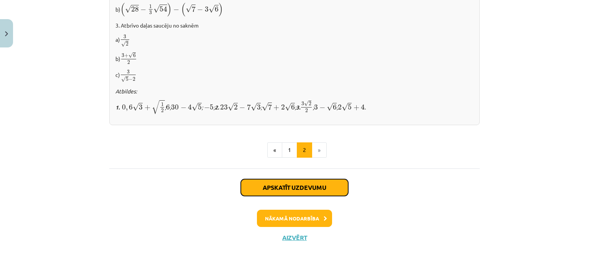
click at [322, 188] on button "Apskatīt uzdevumu" at bounding box center [294, 187] width 107 height 17
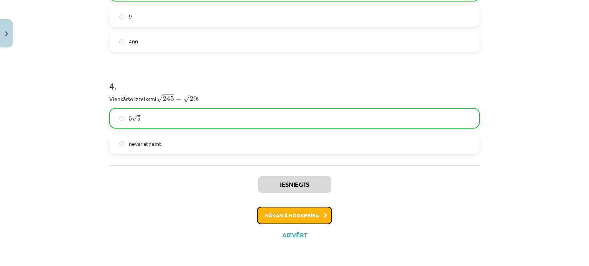
click at [324, 213] on button "Nākamā nodarbība" at bounding box center [294, 216] width 75 height 18
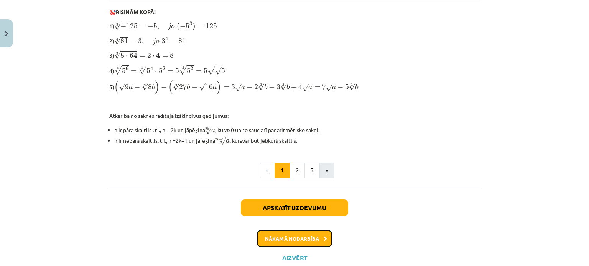
scroll to position [282, 0]
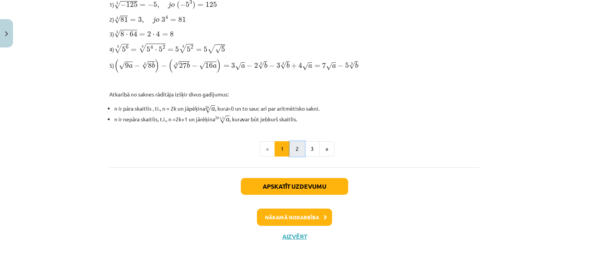
click at [292, 149] on button "2" at bounding box center [296, 148] width 15 height 15
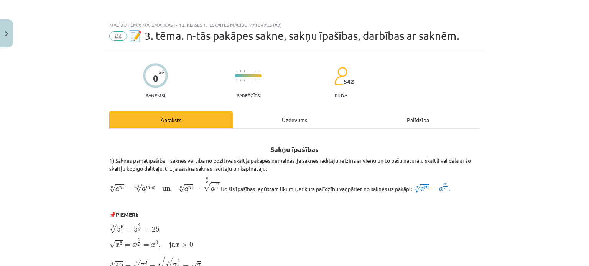
scroll to position [0, 0]
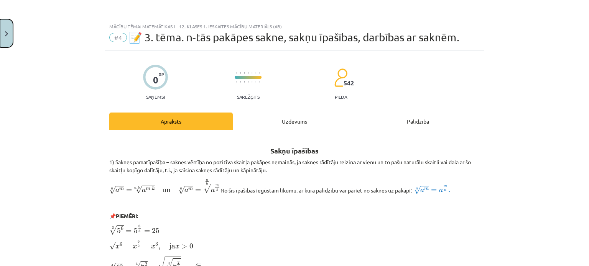
click at [6, 35] on img "Close" at bounding box center [6, 33] width 3 height 5
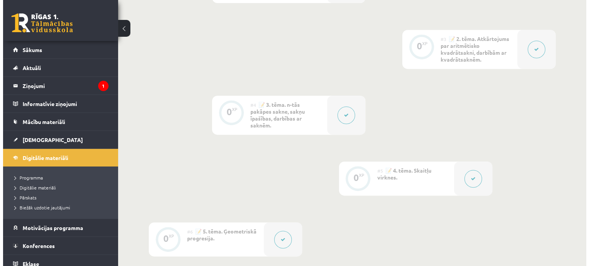
scroll to position [364, 0]
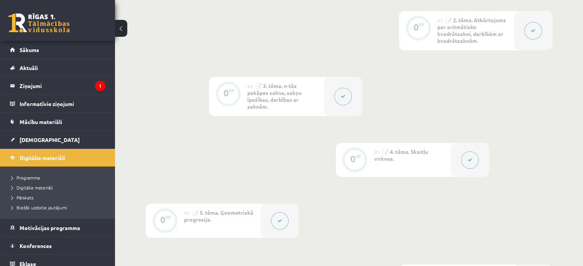
click at [269, 223] on div at bounding box center [280, 221] width 38 height 34
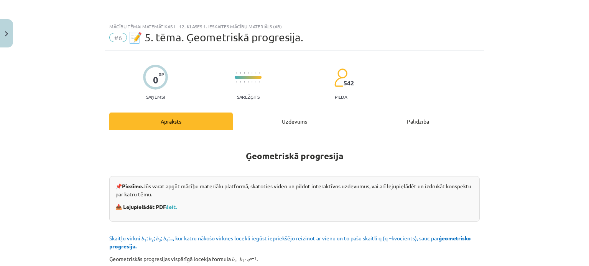
click at [314, 123] on div "Uzdevums" at bounding box center [294, 121] width 123 height 17
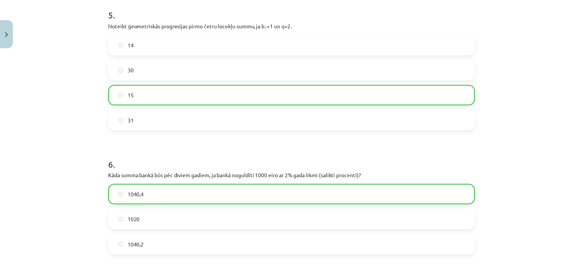
scroll to position [837, 0]
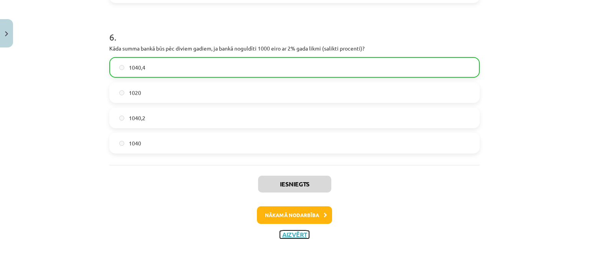
click at [300, 232] on button "Aizvērt" at bounding box center [294, 235] width 29 height 8
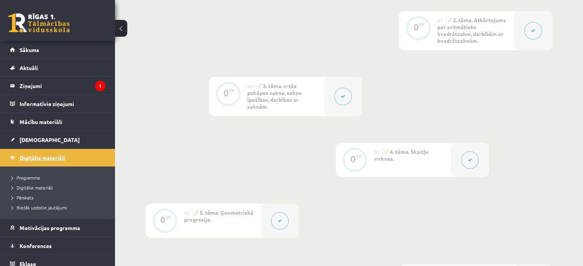
click at [38, 159] on span "Digitālie materiāli" at bounding box center [43, 157] width 46 height 7
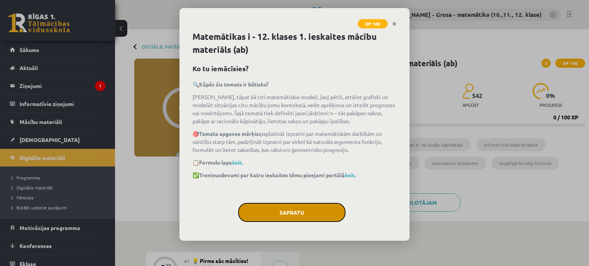
click at [296, 211] on button "Sapratu" at bounding box center [291, 212] width 107 height 19
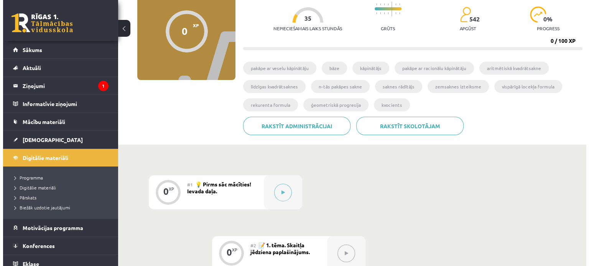
scroll to position [153, 0]
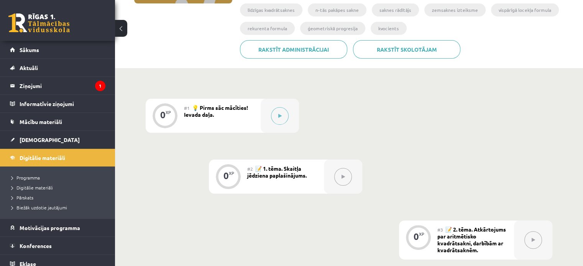
click at [349, 191] on div at bounding box center [343, 177] width 38 height 34
click at [346, 179] on button at bounding box center [343, 177] width 18 height 18
drag, startPoint x: 285, startPoint y: 135, endPoint x: 282, endPoint y: 123, distance: 12.3
click at [279, 114] on icon at bounding box center [279, 116] width 3 height 5
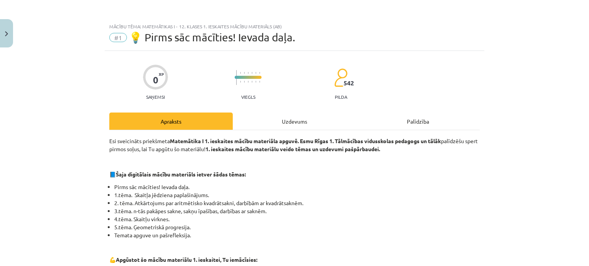
click at [342, 117] on div "Uzdevums" at bounding box center [294, 121] width 123 height 17
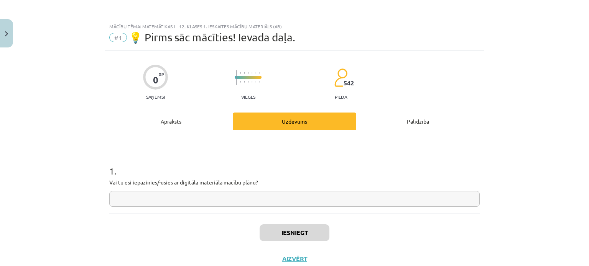
scroll to position [19, 0]
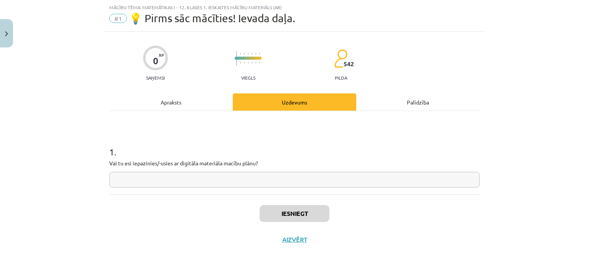
click at [316, 179] on input "text" at bounding box center [294, 180] width 370 height 16
type input "*"
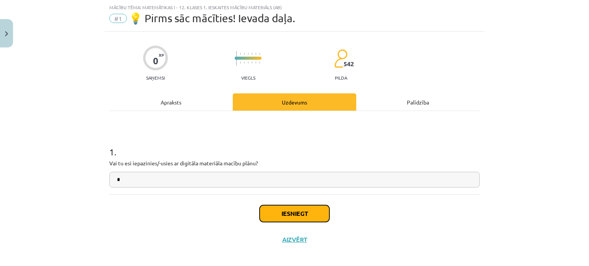
click at [316, 206] on button "Iesniegt" at bounding box center [294, 213] width 70 height 17
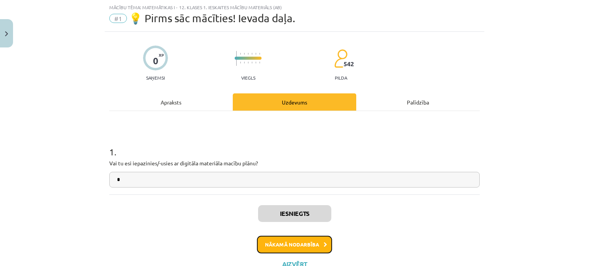
click at [296, 240] on button "Nākamā nodarbība" at bounding box center [294, 245] width 75 height 18
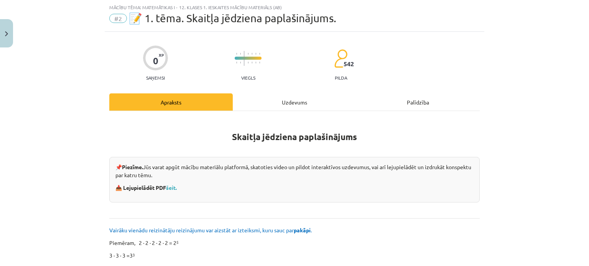
click at [258, 99] on div "Uzdevums" at bounding box center [294, 102] width 123 height 17
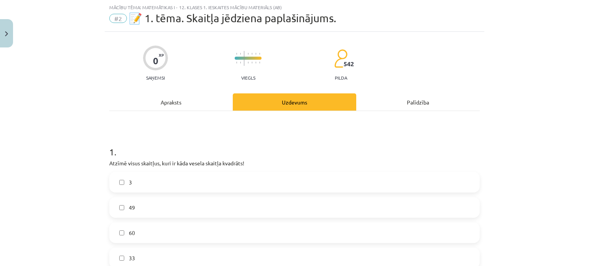
click at [254, 187] on label "3" at bounding box center [294, 182] width 369 height 19
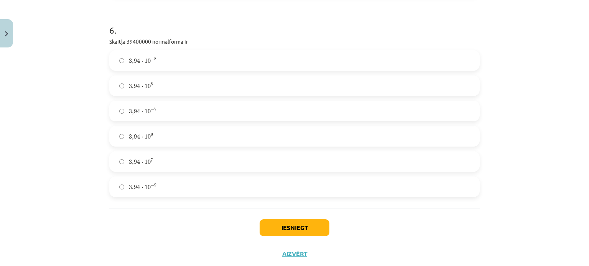
scroll to position [948, 0]
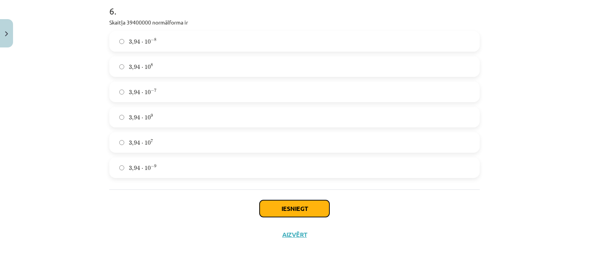
click at [282, 215] on button "Iesniegt" at bounding box center [294, 208] width 70 height 17
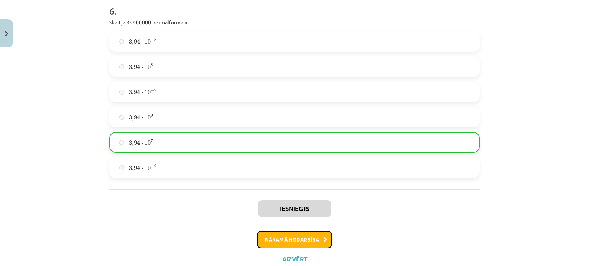
click at [316, 242] on button "Nākamā nodarbība" at bounding box center [294, 240] width 75 height 18
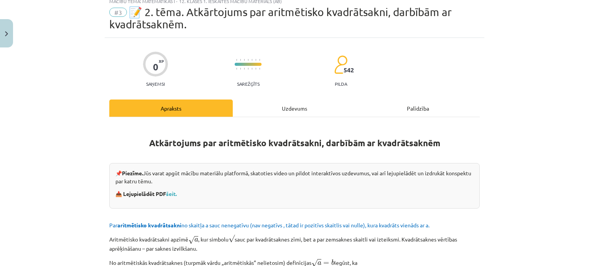
scroll to position [19, 0]
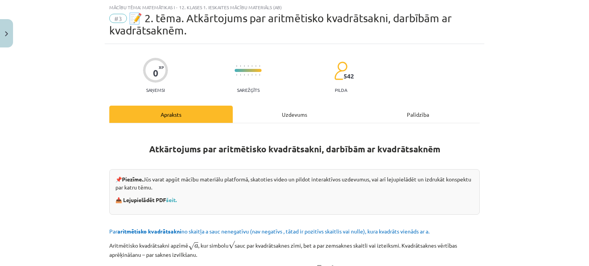
click at [300, 109] on div "Uzdevums" at bounding box center [294, 114] width 123 height 17
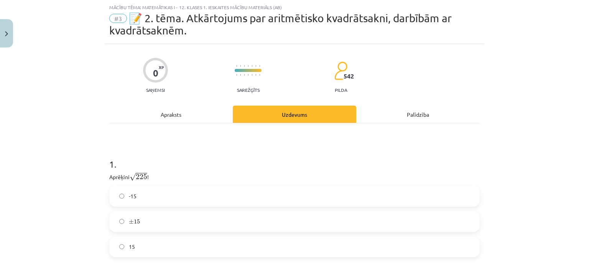
click at [267, 180] on p "Aprēķini √ 225 225 !" at bounding box center [294, 177] width 370 height 10
click at [255, 195] on label "-15" at bounding box center [294, 196] width 369 height 19
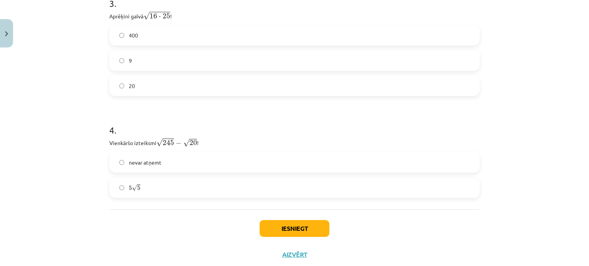
scroll to position [434, 0]
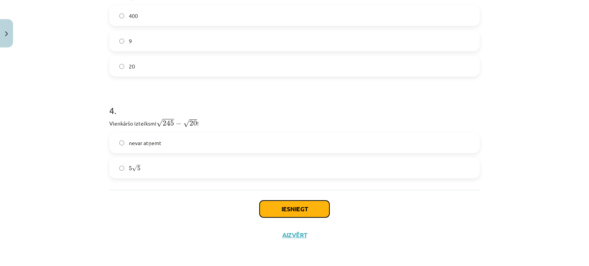
click at [308, 209] on button "Iesniegt" at bounding box center [294, 209] width 70 height 17
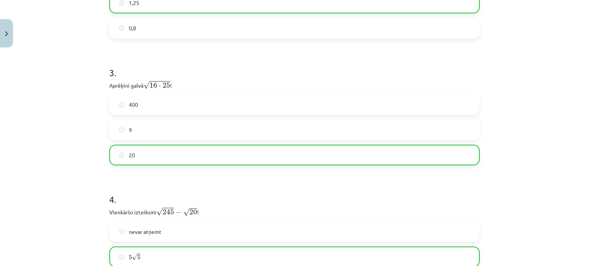
scroll to position [458, 0]
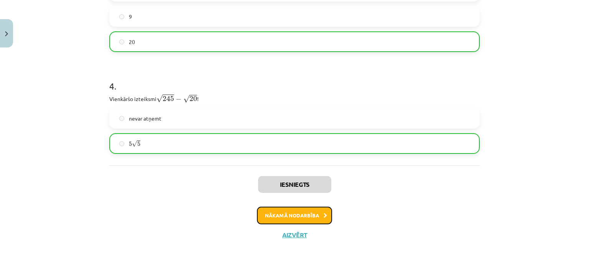
click at [300, 217] on button "Nākamā nodarbība" at bounding box center [294, 216] width 75 height 18
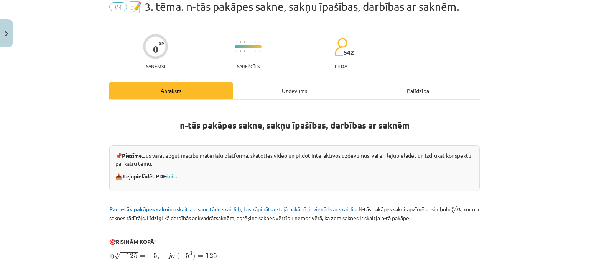
scroll to position [0, 0]
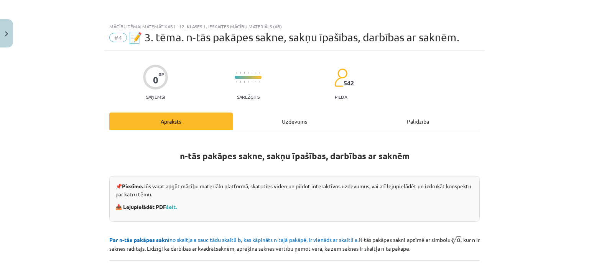
click at [297, 122] on div "Uzdevums" at bounding box center [294, 121] width 123 height 17
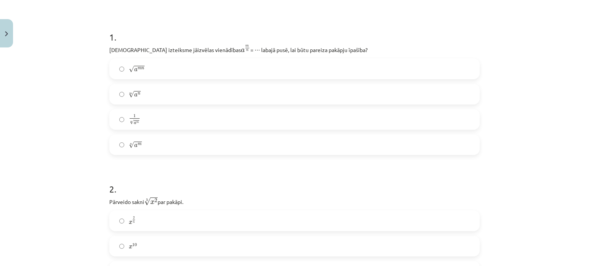
scroll to position [249, 0]
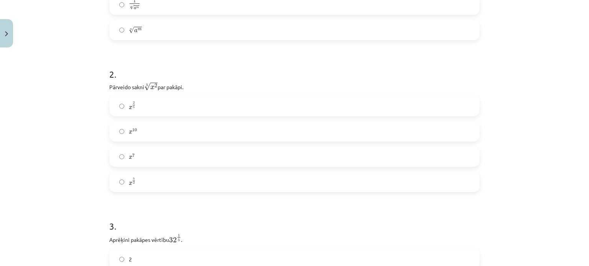
click at [235, 145] on div "x 2 5 x 2 5 x 10 x 10 x 7 x 7 x 5 2 x 5 2" at bounding box center [294, 144] width 370 height 97
click at [218, 143] on div "x 2 5 x 2 5 x 10 x 10 x 7 x 7 x 5 2 x 5 2" at bounding box center [294, 144] width 370 height 97
click at [192, 108] on label "x 2 5 x 2 5" at bounding box center [294, 106] width 369 height 19
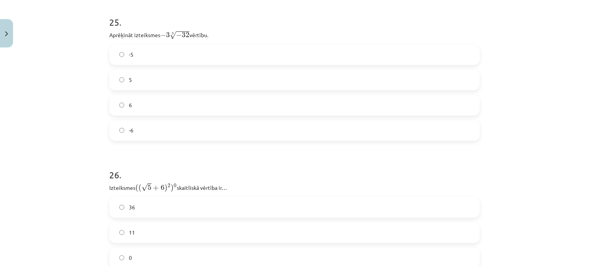
scroll to position [3624, 0]
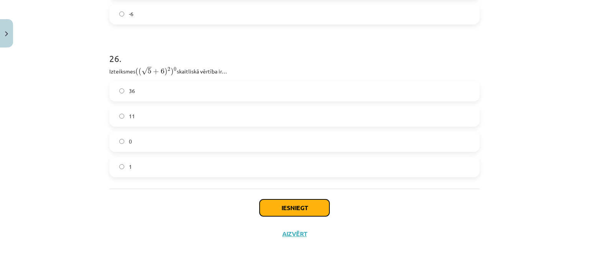
click at [307, 216] on button "Iesniegt" at bounding box center [294, 208] width 70 height 17
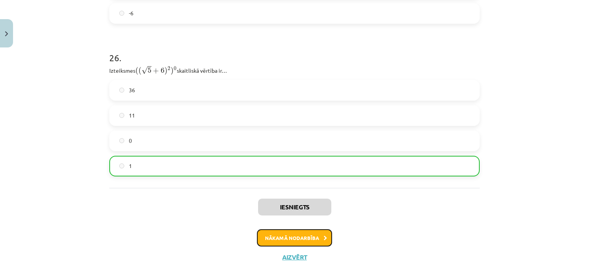
click at [318, 242] on button "Nākamā nodarbība" at bounding box center [294, 239] width 75 height 18
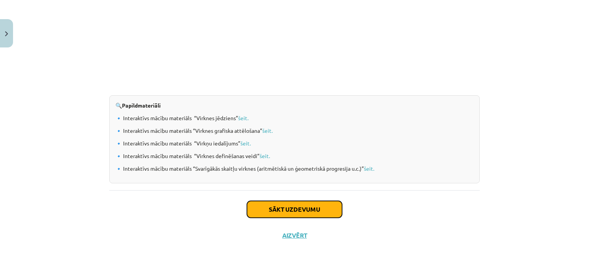
click at [304, 205] on button "Sākt uzdevumu" at bounding box center [294, 209] width 95 height 17
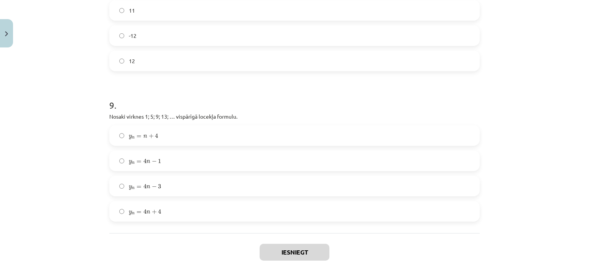
scroll to position [1318, 0]
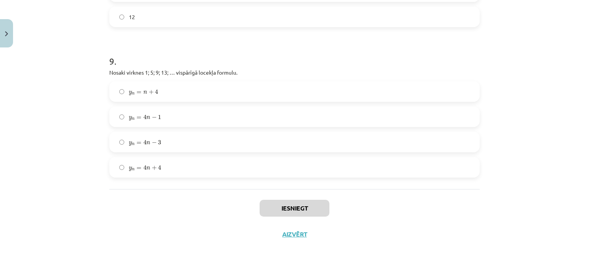
click at [269, 160] on label "y n = 4 n + 4 y n = 4 n + 4" at bounding box center [294, 167] width 369 height 19
click at [319, 207] on button "Iesniegt" at bounding box center [294, 208] width 70 height 17
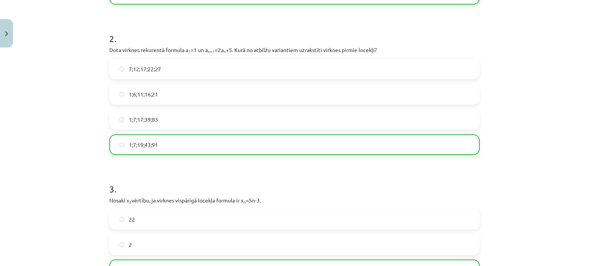
scroll to position [92, 0]
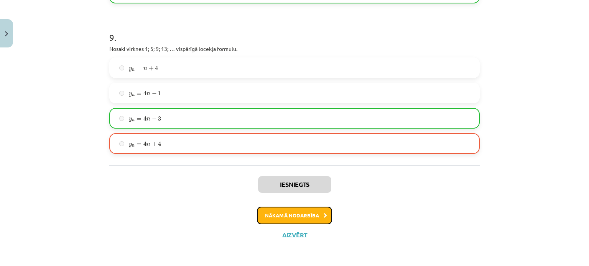
click at [305, 219] on button "Nākamā nodarbība" at bounding box center [294, 216] width 75 height 18
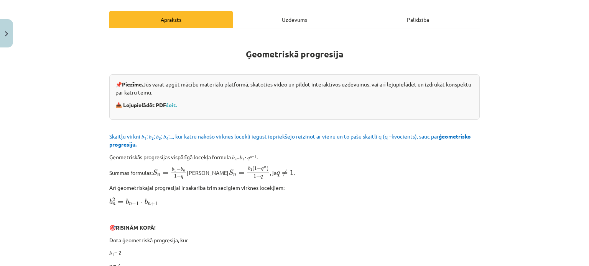
scroll to position [19, 0]
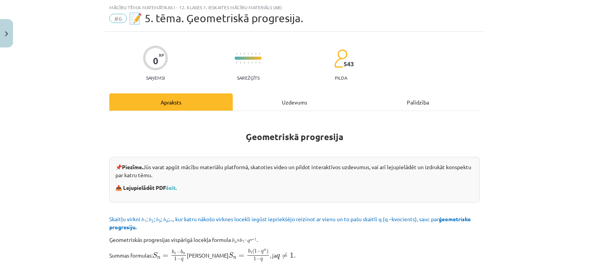
click at [299, 101] on div "Uzdevums" at bounding box center [294, 102] width 123 height 17
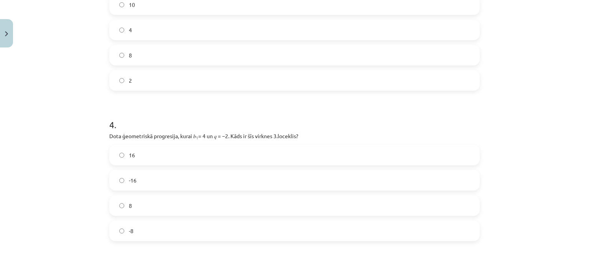
scroll to position [460, 0]
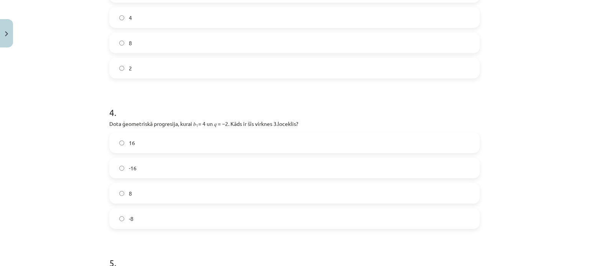
click at [194, 144] on label "16" at bounding box center [294, 142] width 369 height 19
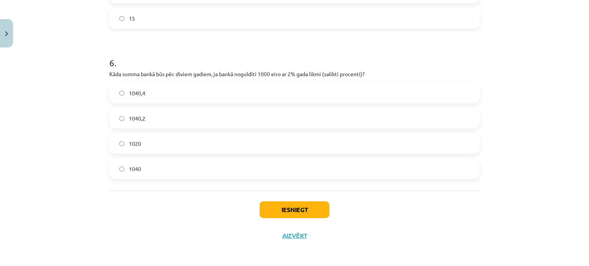
scroll to position [812, 0]
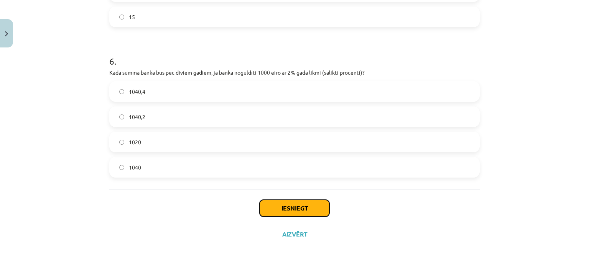
click at [276, 203] on button "Iesniegt" at bounding box center [294, 208] width 70 height 17
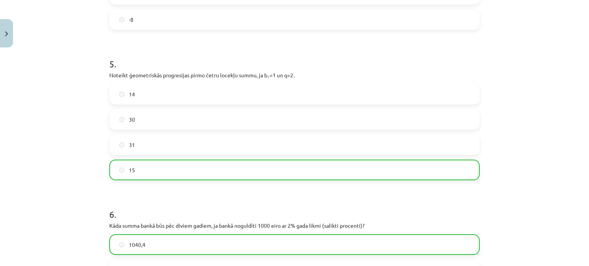
scroll to position [837, 0]
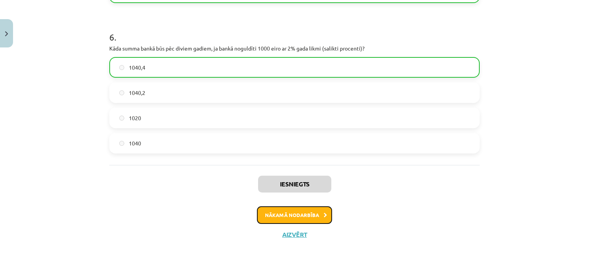
click at [314, 213] on button "Nākamā nodarbība" at bounding box center [294, 216] width 75 height 18
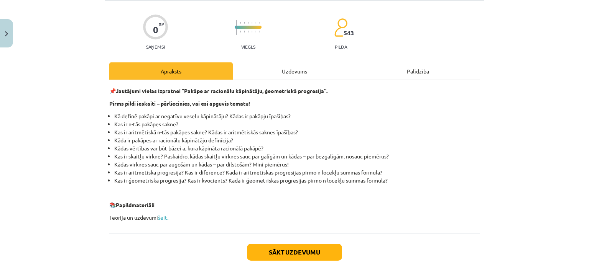
scroll to position [94, 0]
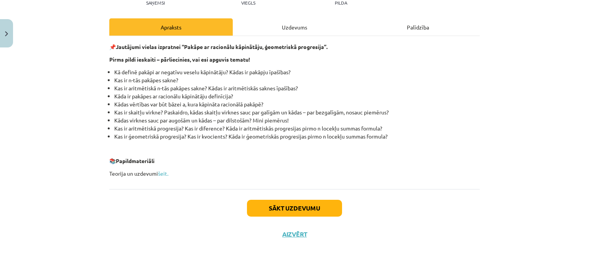
click at [312, 23] on div "Uzdevums" at bounding box center [294, 26] width 123 height 17
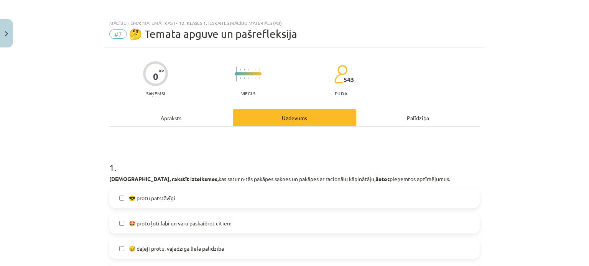
scroll to position [0, 0]
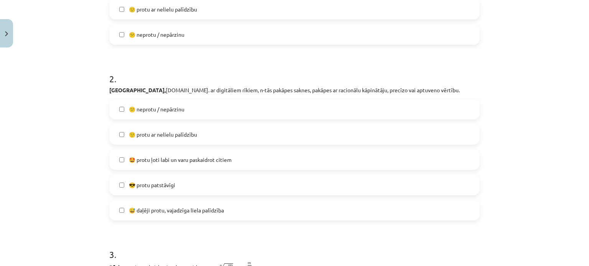
click at [280, 141] on label "🙂 protu ar nelielu palīdzību" at bounding box center [294, 134] width 369 height 19
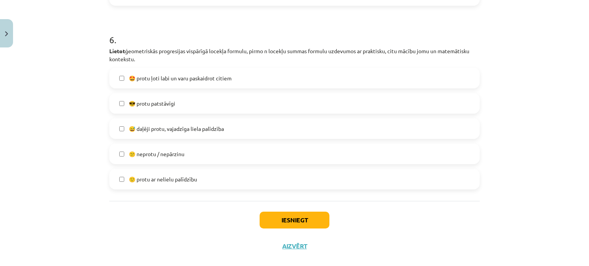
scroll to position [1033, 0]
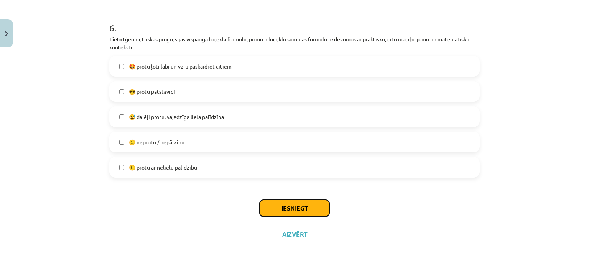
click at [282, 211] on button "Iesniegt" at bounding box center [294, 208] width 70 height 17
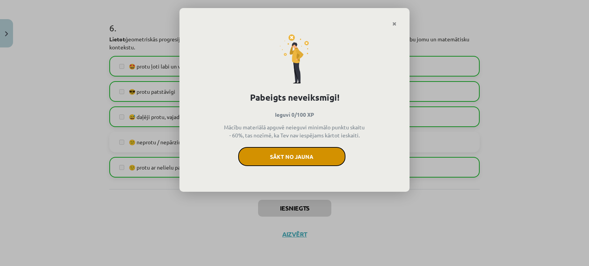
click at [328, 159] on button "Sākt no jauna" at bounding box center [291, 156] width 107 height 19
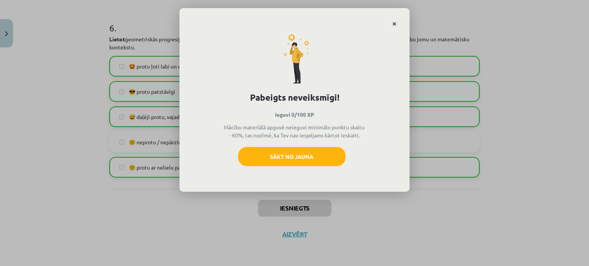
click at [396, 20] on link "Close" at bounding box center [393, 23] width 13 height 15
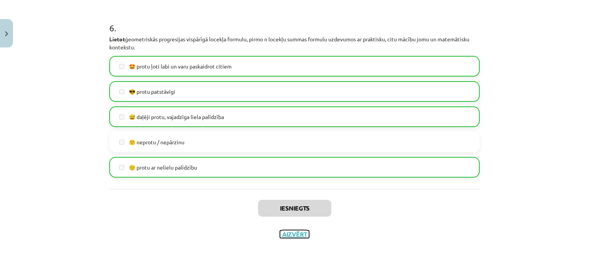
click at [300, 233] on button "Aizvērt" at bounding box center [294, 235] width 29 height 8
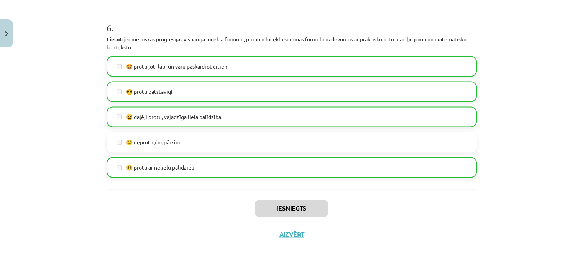
click at [343, 181] on button at bounding box center [343, 178] width 18 height 18
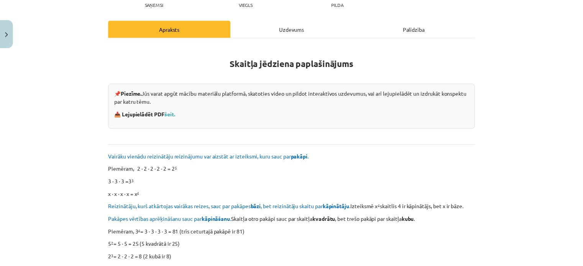
scroll to position [0, 0]
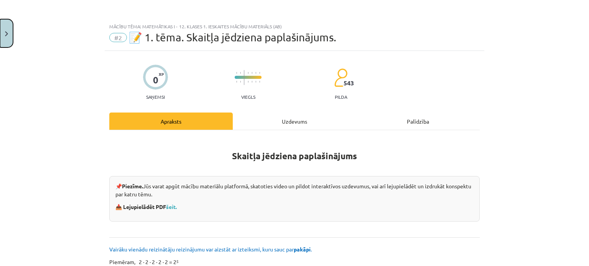
click at [10, 31] on button "Close" at bounding box center [6, 33] width 13 height 28
click at [251, 122] on div "Mācību tēma: Matemātikas i - 12. klases 1. ieskaites mācību materiāls (ab) #2 📝…" at bounding box center [294, 133] width 589 height 266
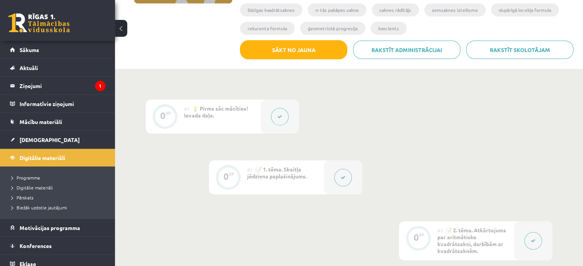
scroll to position [38, 0]
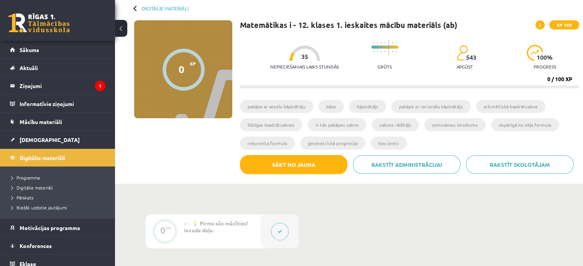
click at [212, 84] on div "0 XP XP 100" at bounding box center [183, 69] width 98 height 98
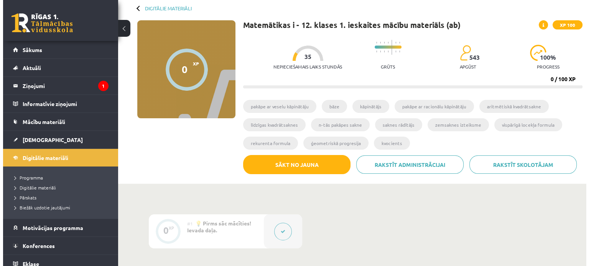
scroll to position [115, 0]
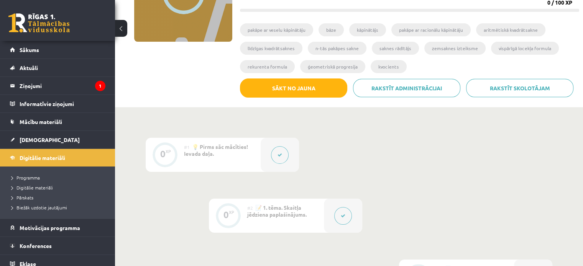
click at [286, 154] on button at bounding box center [280, 155] width 18 height 18
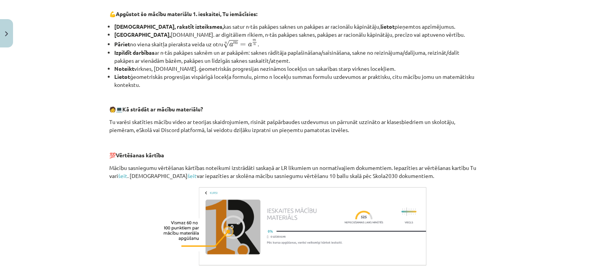
scroll to position [361, 0]
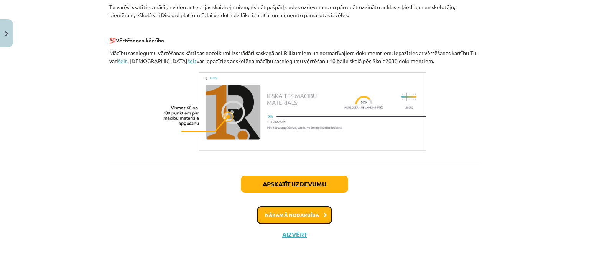
click at [315, 213] on button "Nākamā nodarbība" at bounding box center [294, 216] width 75 height 18
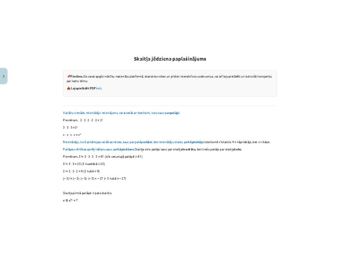
scroll to position [153, 0]
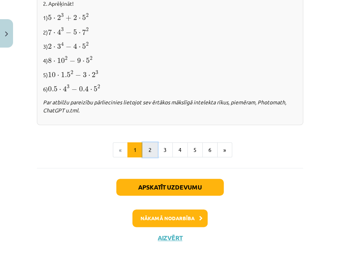
click at [147, 145] on button "2" at bounding box center [149, 149] width 15 height 15
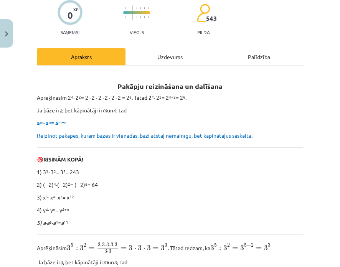
scroll to position [0, 0]
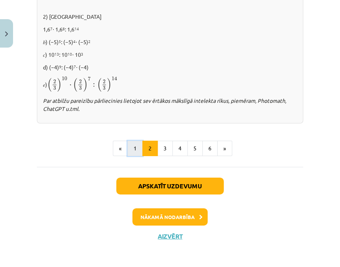
click at [135, 150] on button "1" at bounding box center [134, 148] width 15 height 15
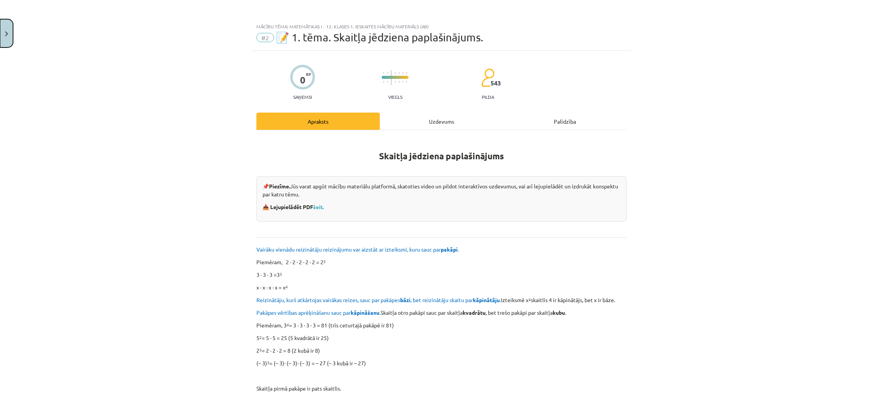
click at [1, 30] on button "Close" at bounding box center [6, 33] width 13 height 28
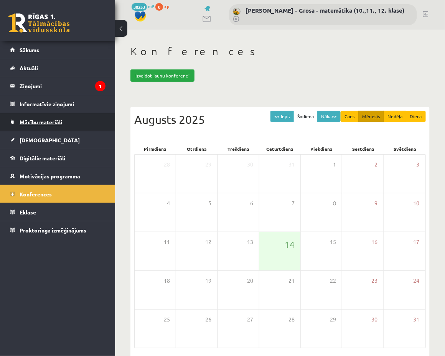
click at [39, 116] on link "Mācību materiāli" at bounding box center [57, 122] width 95 height 18
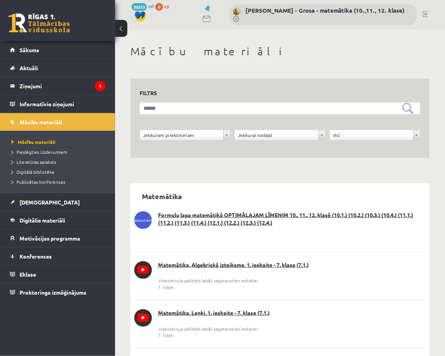
click at [48, 170] on span "Digitālā bibliotēka" at bounding box center [32, 172] width 43 height 6
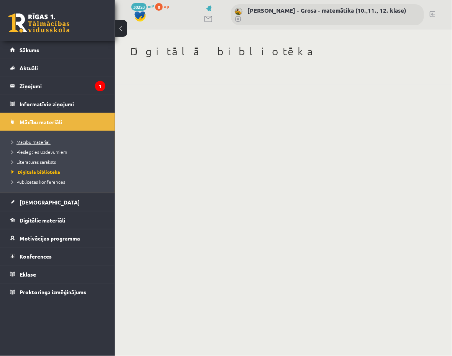
click at [40, 143] on span "Mācību materiāli" at bounding box center [30, 142] width 39 height 6
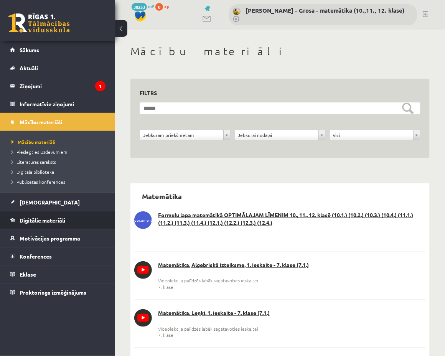
click at [37, 221] on span "Digitālie materiāli" at bounding box center [43, 220] width 46 height 7
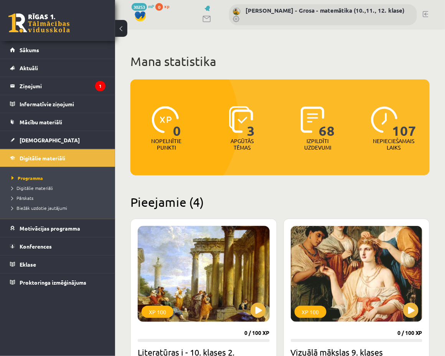
click at [37, 192] on li "Digitālie materiāli" at bounding box center [59, 188] width 96 height 10
click at [37, 189] on span "Digitālie materiāli" at bounding box center [35, 188] width 48 height 6
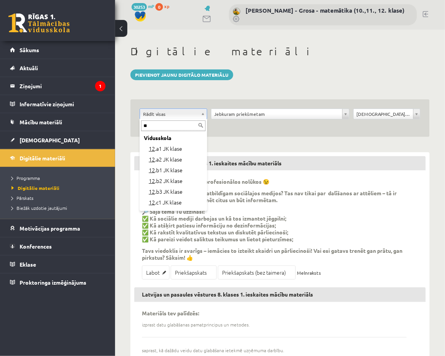
type input "**"
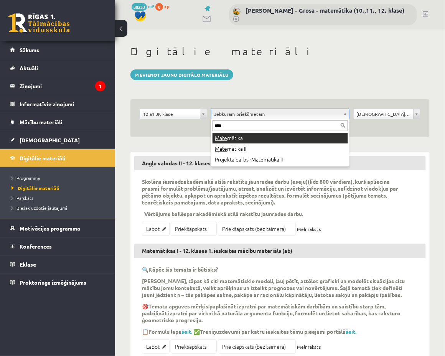
type input "****"
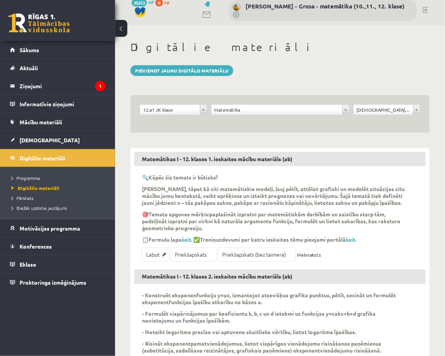
scroll to position [2, 0]
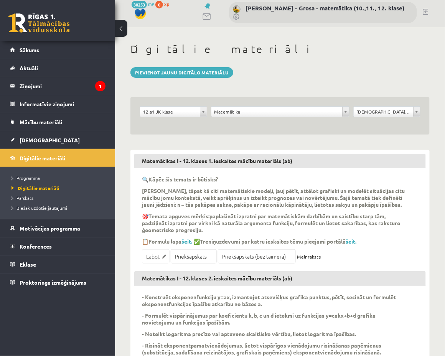
click at [156, 254] on link "Labot" at bounding box center [156, 256] width 28 height 14
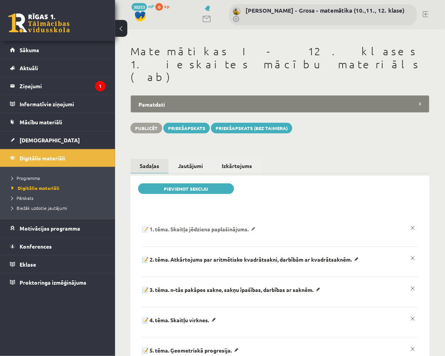
click at [258, 225] on p "📝 1. tēma. Skaitļa jēdziena paplašinājums." at bounding box center [200, 228] width 116 height 7
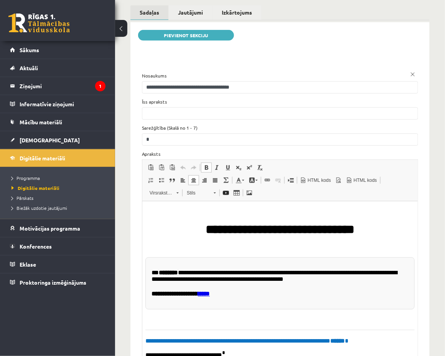
drag, startPoint x: 358, startPoint y: 230, endPoint x: 187, endPoint y: 230, distance: 170.5
click at [187, 230] on h1 "**********" at bounding box center [279, 222] width 269 height 27
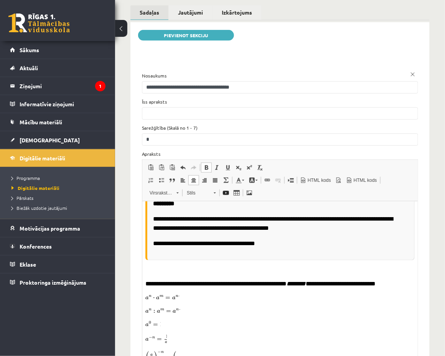
scroll to position [409, 0]
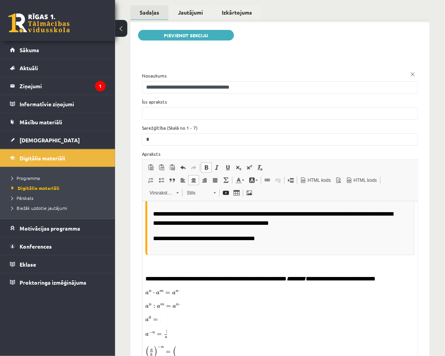
click at [292, 243] on p "**********" at bounding box center [277, 237] width 248 height 9
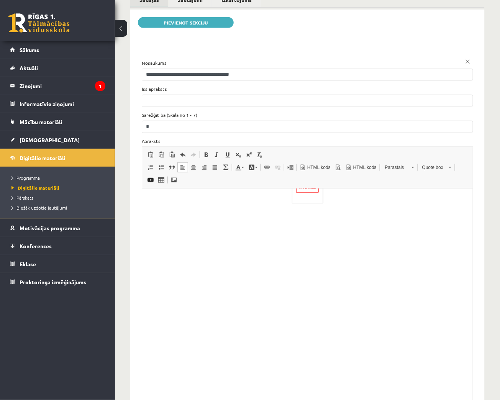
scroll to position [4426, 0]
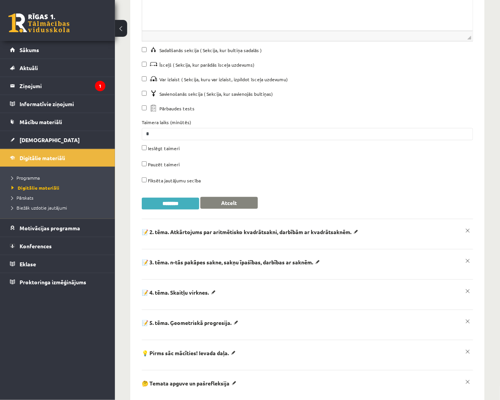
scroll to position [788, 0]
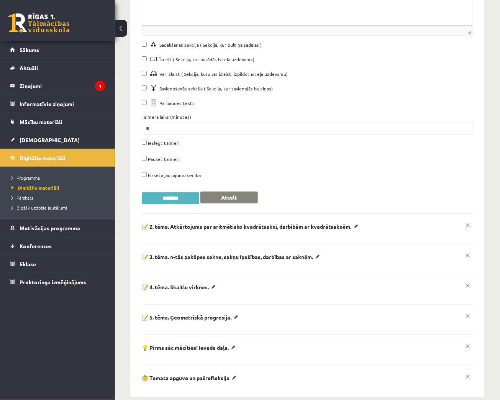
click at [182, 192] on input "********" at bounding box center [170, 198] width 57 height 12
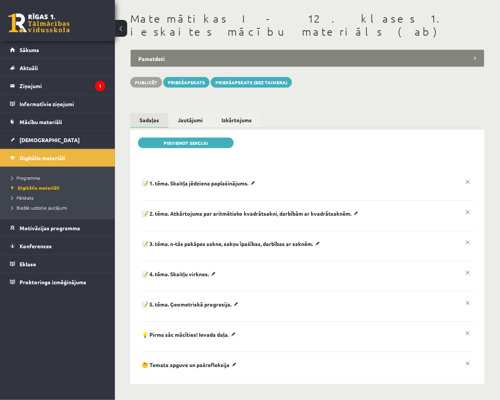
scroll to position [20, 0]
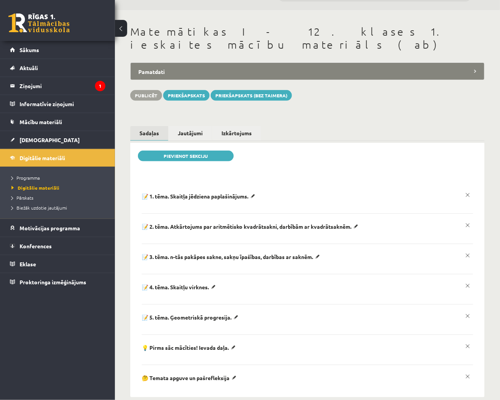
click at [258, 193] on p "📝 1. tēma. Skaitļa jēdziena paplašinājums." at bounding box center [200, 196] width 116 height 7
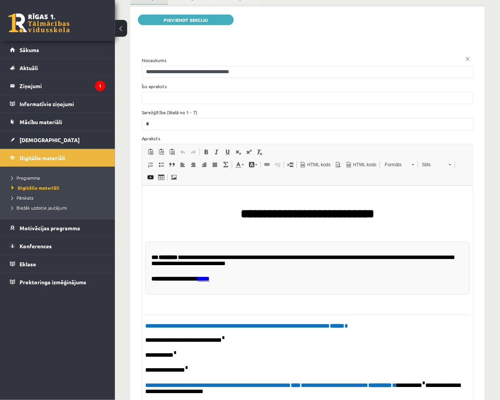
scroll to position [0, 0]
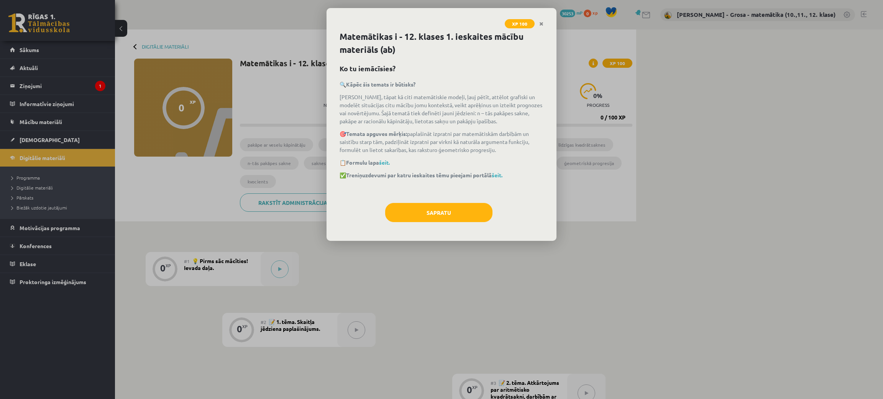
scroll to position [115, 0]
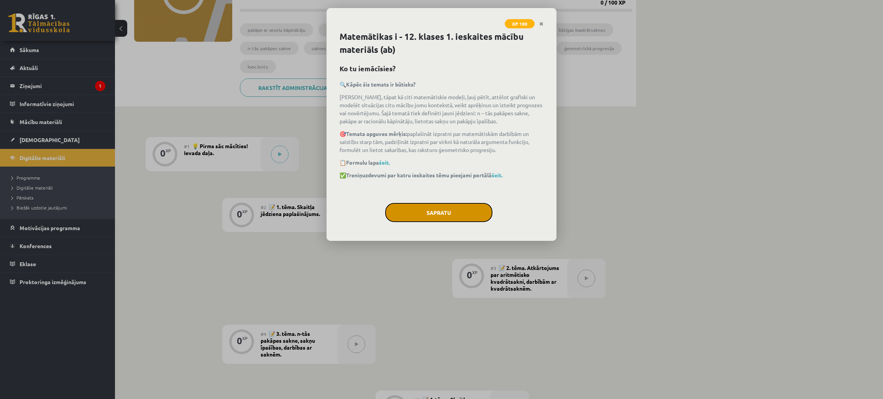
click at [456, 213] on button "Sapratu" at bounding box center [438, 212] width 107 height 19
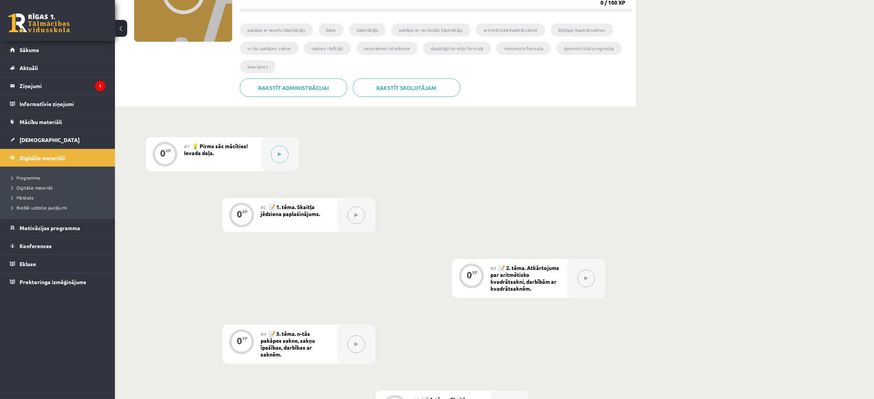
click at [229, 159] on div "#1 💡 Pirms sāc mācīties! Ievada daļa." at bounding box center [222, 154] width 77 height 34
click at [266, 153] on div at bounding box center [280, 154] width 38 height 34
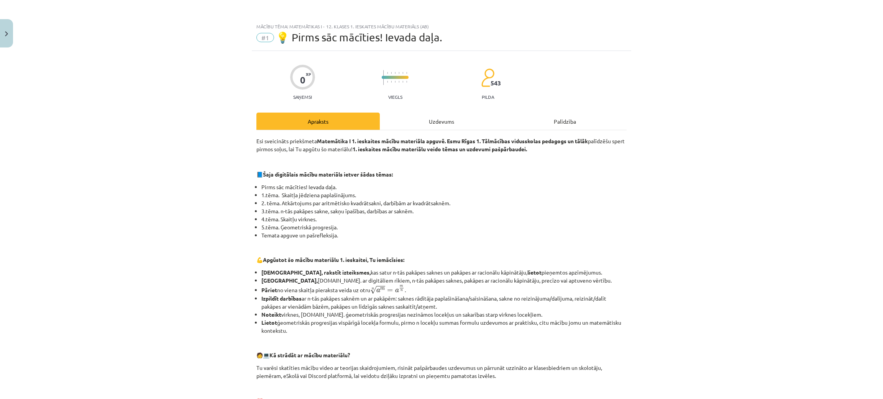
click at [443, 123] on div "Uzdevums" at bounding box center [441, 121] width 123 height 17
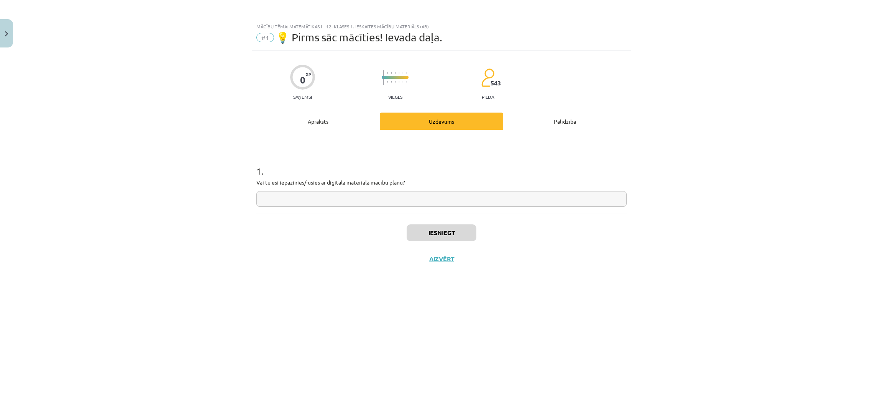
click at [443, 200] on input "text" at bounding box center [441, 199] width 370 height 16
type input "*"
click at [456, 221] on div "Iesniegt Aizvērt" at bounding box center [441, 241] width 370 height 54
click at [443, 228] on button "Iesniegt" at bounding box center [442, 233] width 70 height 17
click at [437, 236] on button "Iesniegt" at bounding box center [442, 233] width 70 height 17
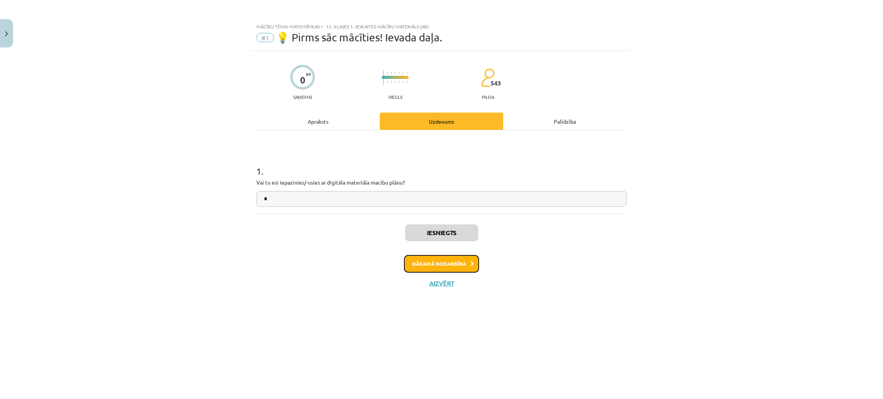
click at [447, 262] on button "Nākamā nodarbība" at bounding box center [441, 264] width 75 height 18
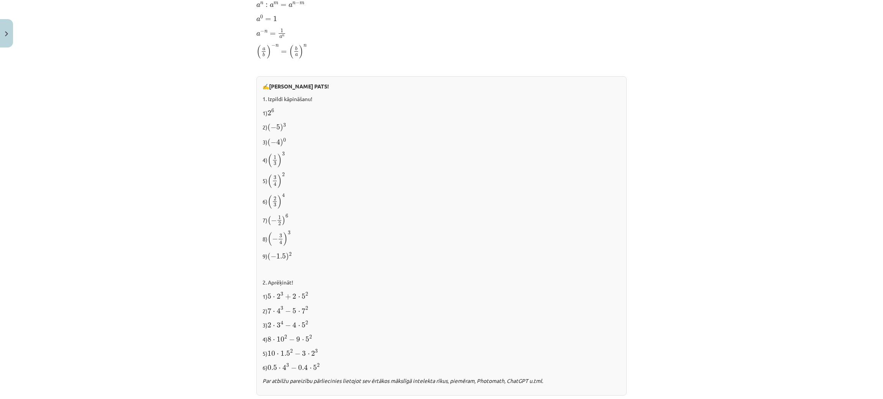
scroll to position [676, 0]
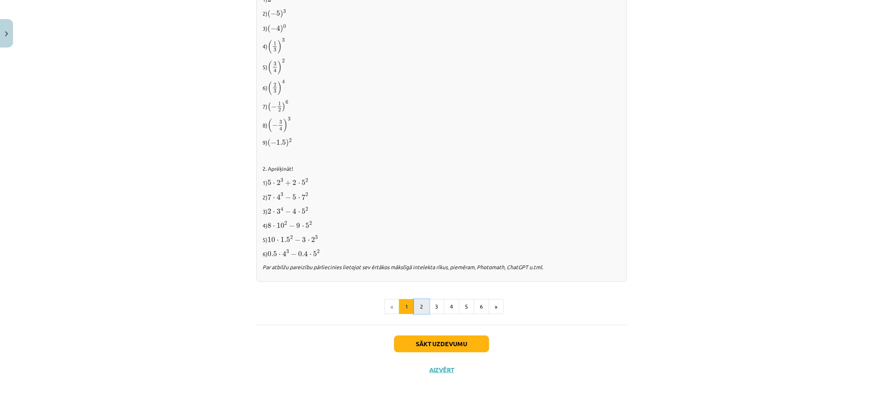
click at [414, 307] on button "2" at bounding box center [421, 306] width 15 height 15
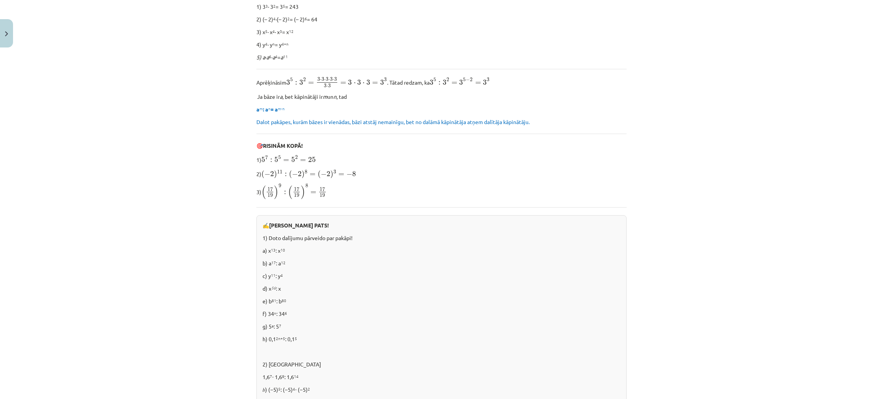
scroll to position [414, 0]
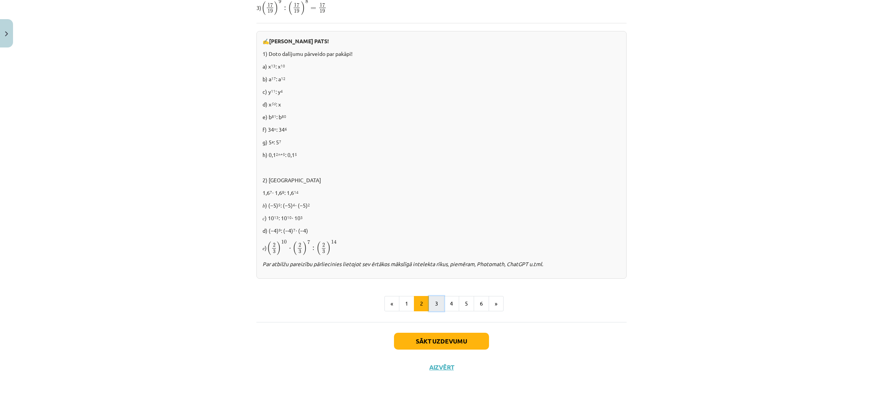
click at [432, 306] on button "3" at bounding box center [436, 303] width 15 height 15
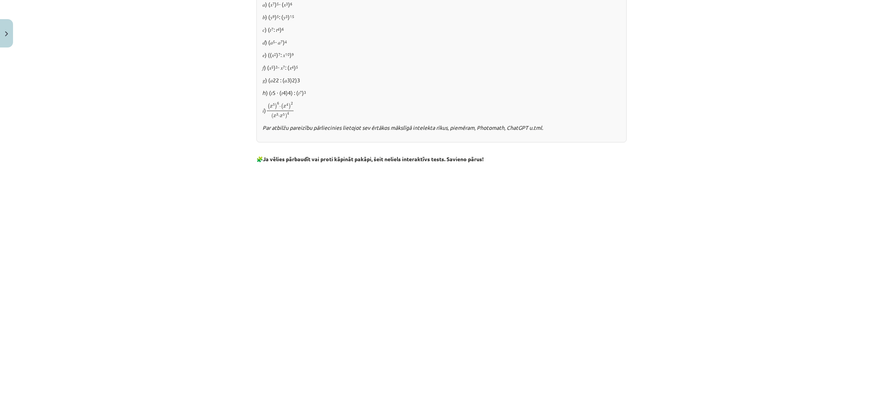
scroll to position [569, 0]
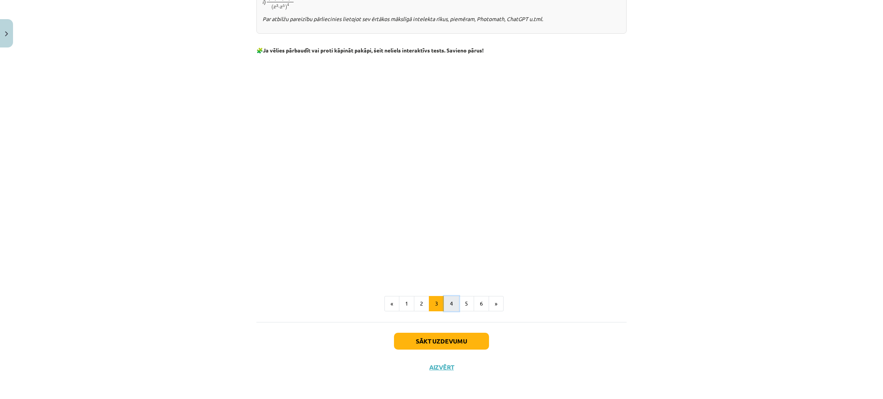
click at [444, 307] on button "4" at bounding box center [451, 303] width 15 height 15
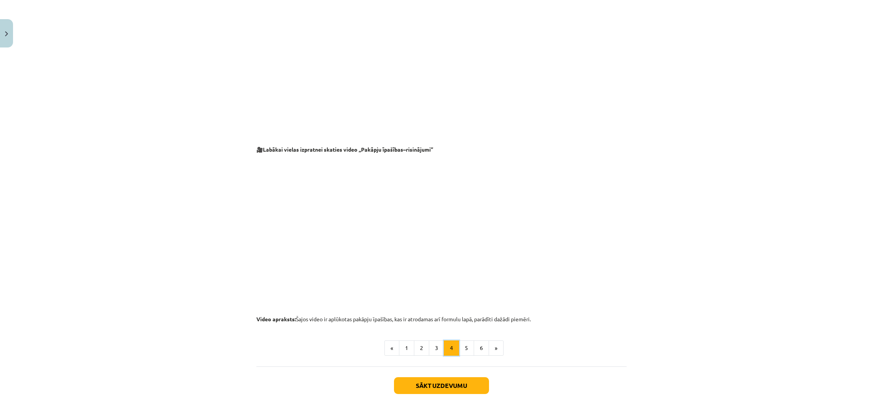
scroll to position [686, 0]
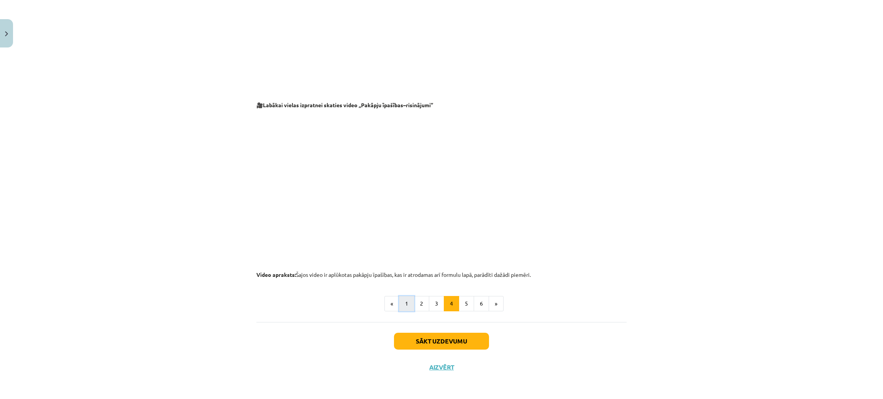
click at [400, 307] on button "1" at bounding box center [406, 303] width 15 height 15
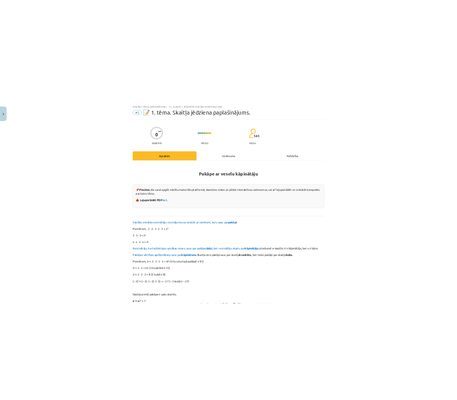
scroll to position [0, 0]
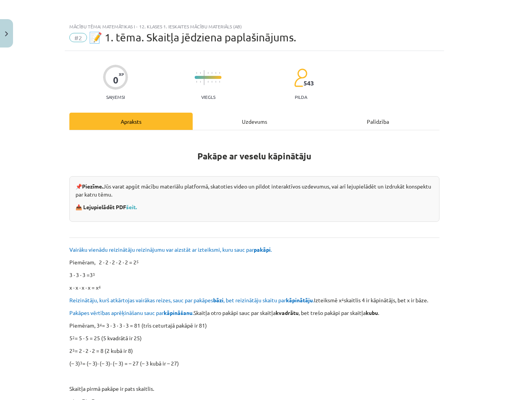
click at [289, 262] on p "Piemēram, 2 ∙ 2 ∙ 2 ∙ 2 ∙ 2 = 2 5" at bounding box center [254, 262] width 370 height 8
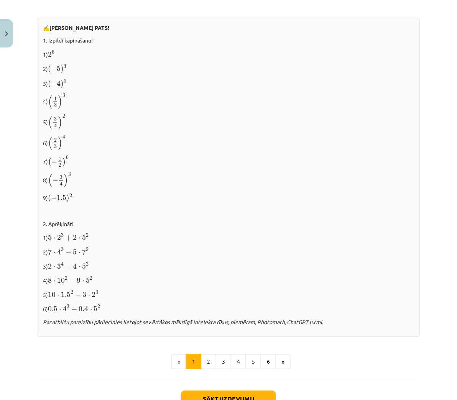
scroll to position [675, 0]
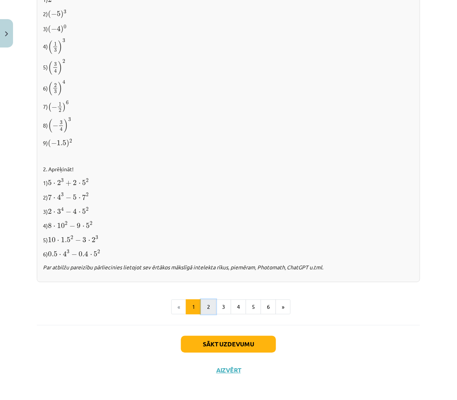
click at [204, 305] on button "2" at bounding box center [208, 307] width 15 height 15
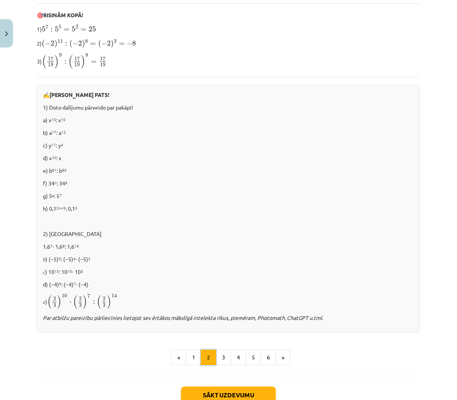
scroll to position [414, 0]
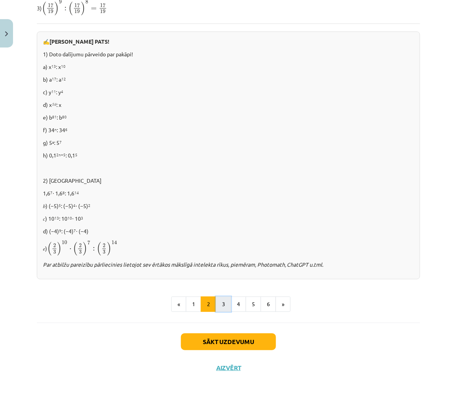
click at [217, 307] on button "3" at bounding box center [223, 304] width 15 height 15
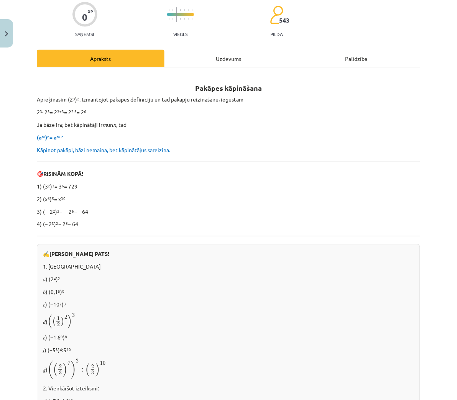
scroll to position [0, 0]
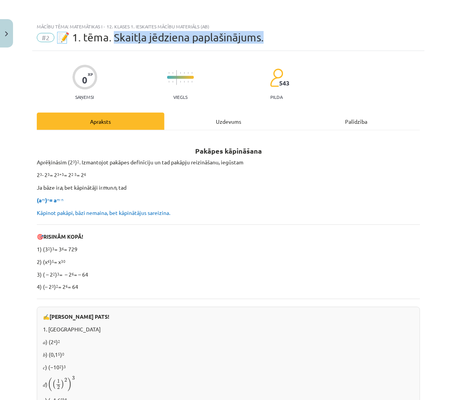
drag, startPoint x: 114, startPoint y: 38, endPoint x: 285, endPoint y: 38, distance: 170.5
click at [285, 38] on div "#2 📝 1. tēma. Skaitļa jēdziena paplašinājums." at bounding box center [228, 37] width 383 height 12
copy span "kaitļa jēdziena paplašinājums."
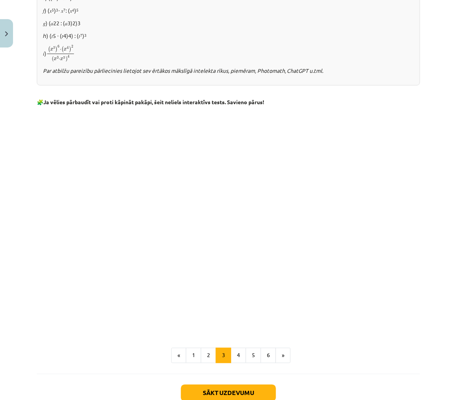
scroll to position [568, 0]
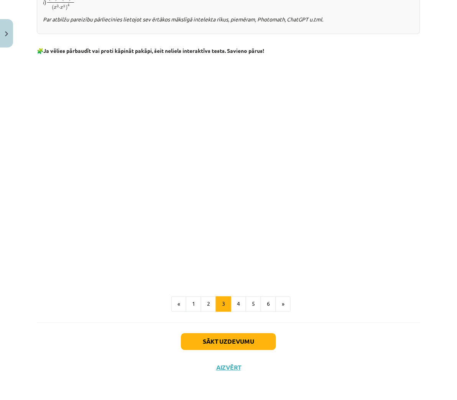
click at [425, 148] on div "Mācību tēma: Matemātikas i - 12. klases 1. ieskaites mācību materiāls (ab) #2 📝…" at bounding box center [228, 200] width 457 height 400
click at [232, 303] on button "4" at bounding box center [238, 304] width 15 height 15
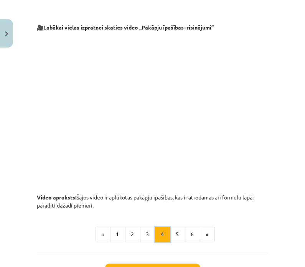
scroll to position [827, 0]
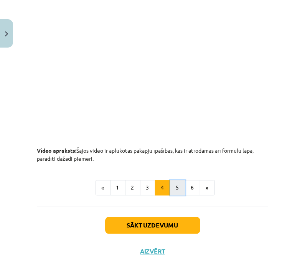
click at [174, 195] on button "5" at bounding box center [177, 187] width 15 height 15
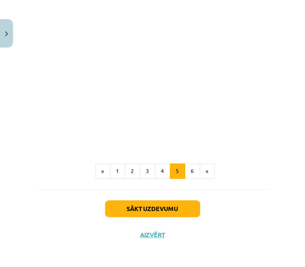
scroll to position [958, 0]
click at [185, 169] on button "6" at bounding box center [192, 170] width 15 height 15
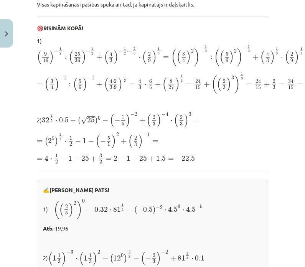
scroll to position [149, 0]
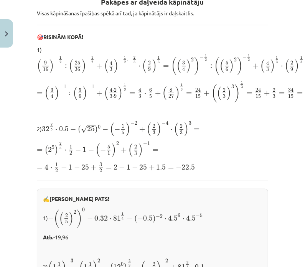
click at [208, 96] on span "+" at bounding box center [207, 92] width 6 height 5
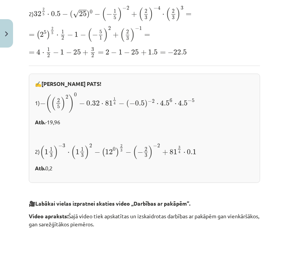
scroll to position [302, 8]
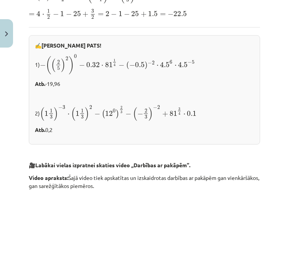
click at [63, 46] on div "Pakāpes ar daļveida kāpinātāju Visas kāpināšanas īpašības spēkā arī tad, ja kāp…" at bounding box center [144, 236] width 231 height 803
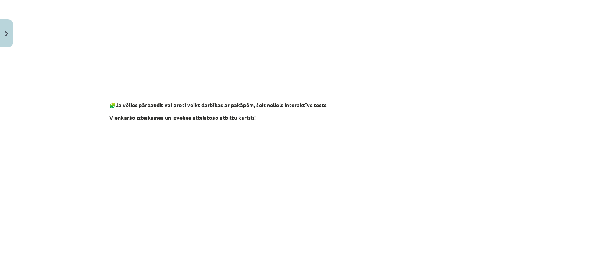
scroll to position [690, 0]
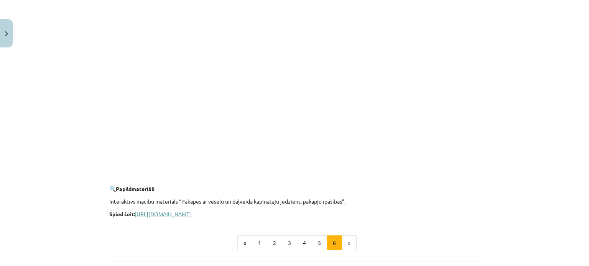
click at [191, 213] on link "[URL][DOMAIN_NAME]" at bounding box center [163, 214] width 56 height 7
click at [252, 241] on button "1" at bounding box center [259, 243] width 15 height 15
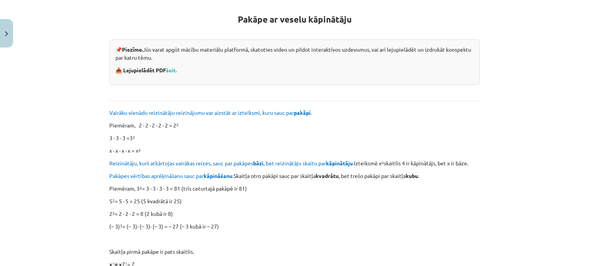
scroll to position [22, 0]
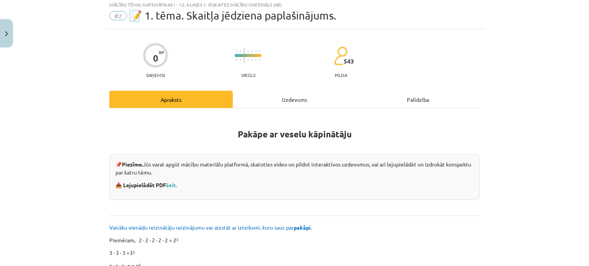
click at [505, 53] on div "Mācību tēma: Matemātikas i - 12. klases 1. ieskaites mācību materiāls (ab) #2 📝…" at bounding box center [294, 133] width 589 height 266
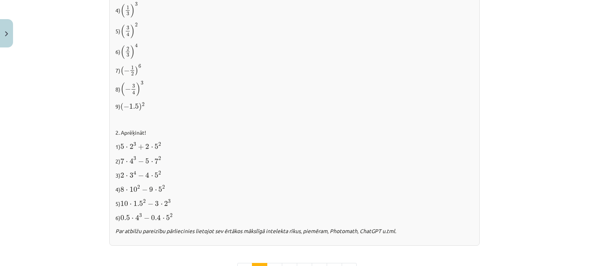
scroll to position [809, 0]
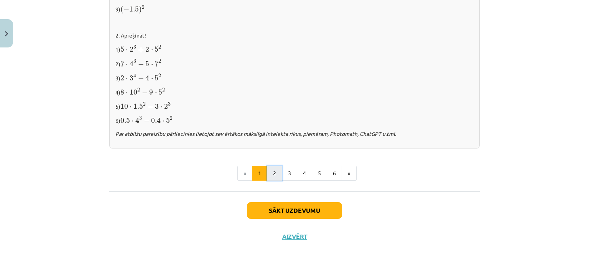
click at [269, 168] on button "2" at bounding box center [274, 173] width 15 height 15
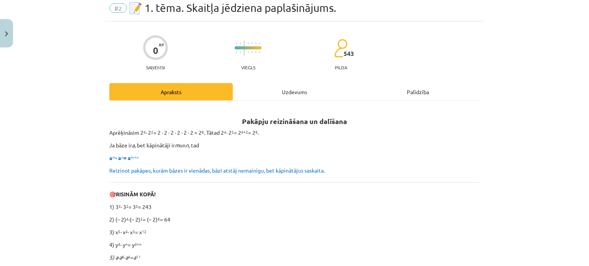
scroll to position [22, 0]
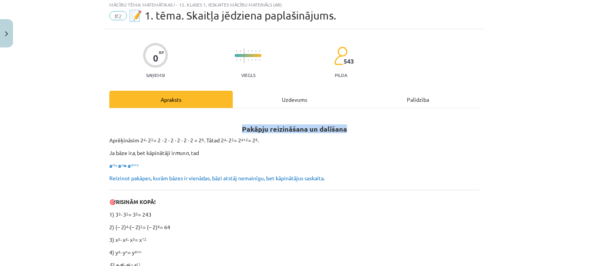
drag, startPoint x: 235, startPoint y: 124, endPoint x: 346, endPoint y: 122, distance: 111.9
click at [346, 122] on h2 "Pakāpju reizināšana un dalīšana" at bounding box center [294, 124] width 370 height 19
copy b "Pakāpju reizināšana un dalīšana"
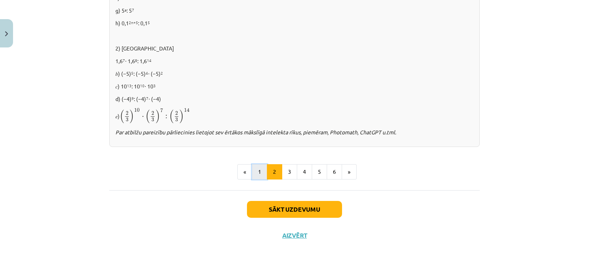
click at [253, 170] on button "1" at bounding box center [259, 171] width 15 height 15
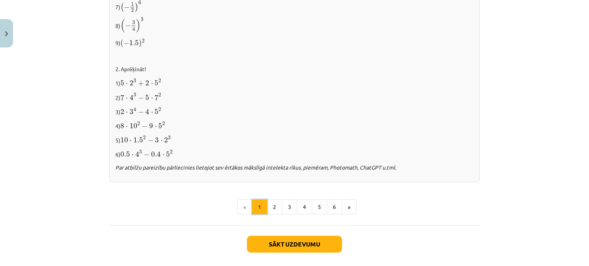
scroll to position [809, 0]
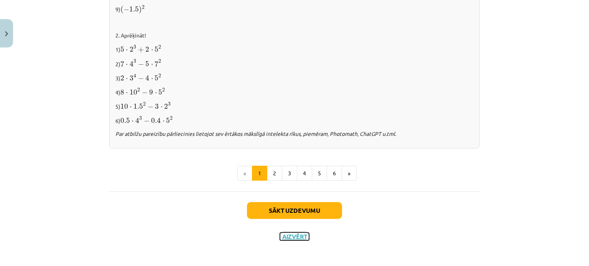
click at [294, 236] on button "Aizvērt" at bounding box center [294, 237] width 29 height 8
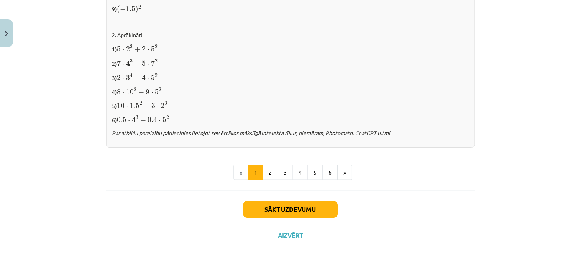
click at [331, 201] on div at bounding box center [343, 216] width 38 height 34
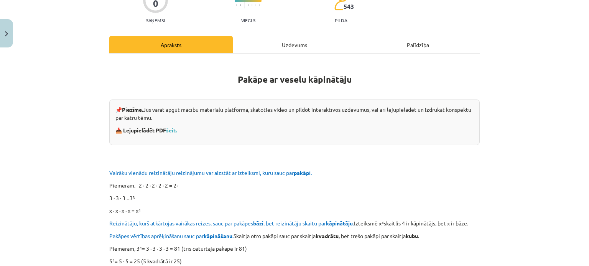
click at [290, 40] on div "Uzdevums" at bounding box center [294, 44] width 123 height 17
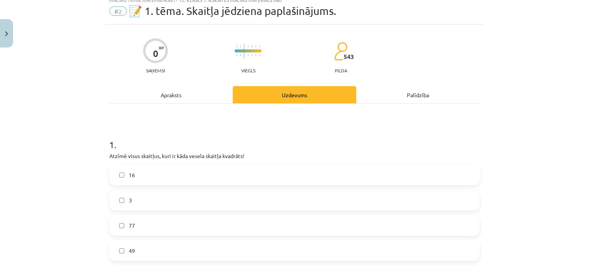
scroll to position [19, 0]
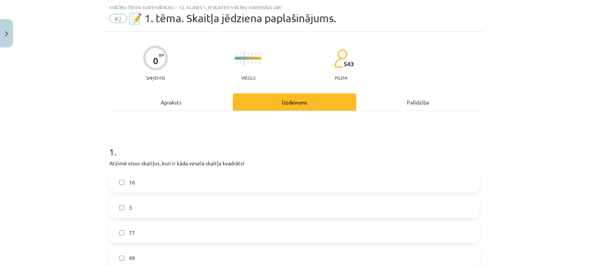
click at [164, 103] on div "Apraksts" at bounding box center [170, 102] width 123 height 17
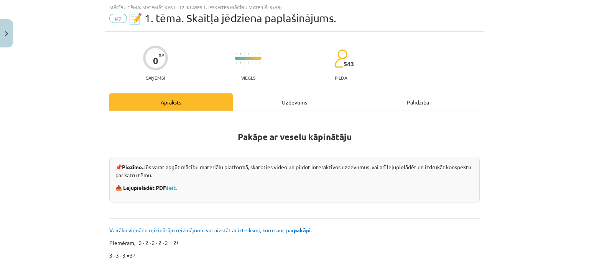
scroll to position [96, 0]
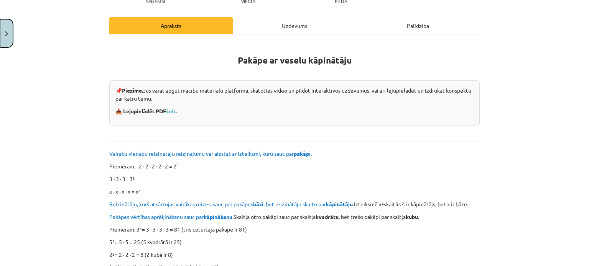
click at [7, 28] on button "Close" at bounding box center [6, 33] width 13 height 28
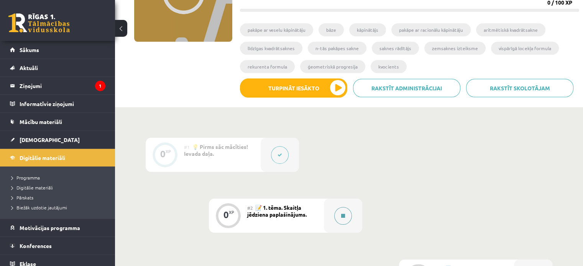
click at [340, 212] on button at bounding box center [343, 216] width 18 height 18
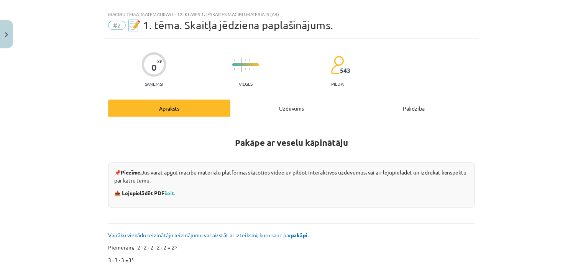
scroll to position [0, 0]
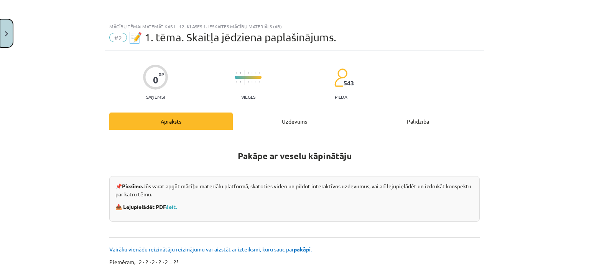
click at [7, 32] on img "Close" at bounding box center [6, 33] width 3 height 5
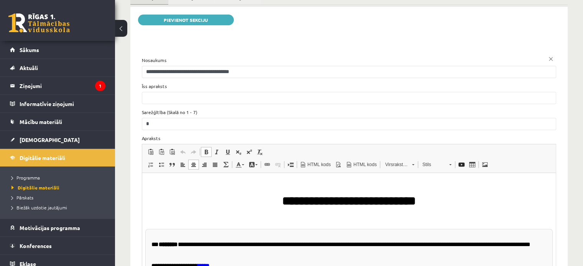
drag, startPoint x: 377, startPoint y: 199, endPoint x: 269, endPoint y: 197, distance: 108.9
click at [272, 200] on h1 "**********" at bounding box center [348, 194] width 407 height 27
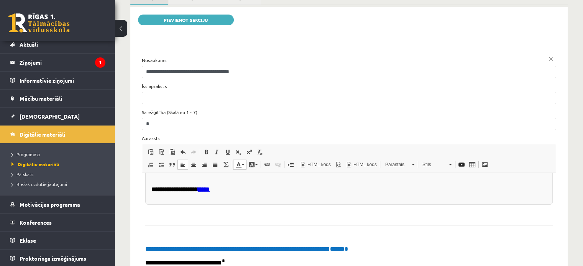
drag, startPoint x: 235, startPoint y: 242, endPoint x: 162, endPoint y: 240, distance: 72.8
click at [162, 240] on p "**********" at bounding box center [348, 236] width 407 height 7
click at [194, 162] on span at bounding box center [193, 165] width 6 height 6
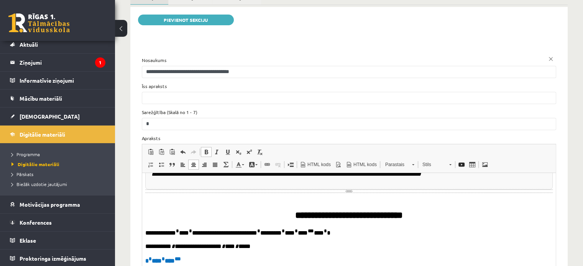
click at [399, 220] on b "**********" at bounding box center [349, 215] width 108 height 9
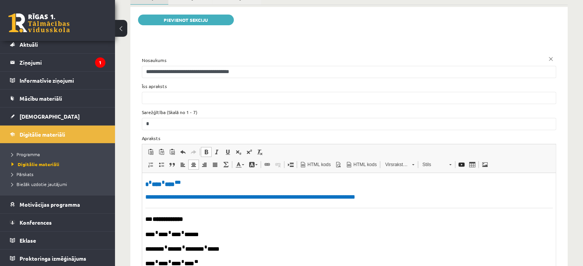
scroll to position [881, 0]
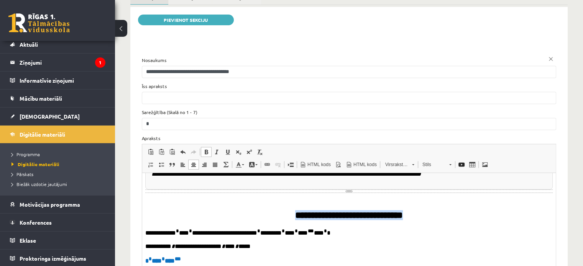
drag, startPoint x: 414, startPoint y: 228, endPoint x: 284, endPoint y: 228, distance: 130.7
click at [282, 221] on h2 "**********" at bounding box center [348, 211] width 407 height 20
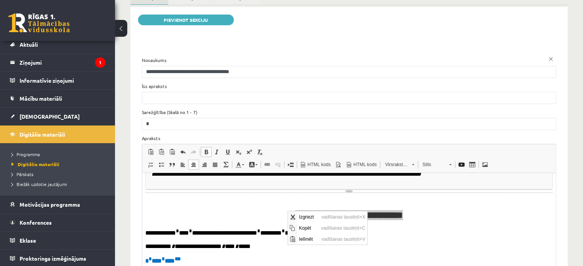
scroll to position [0, 0]
click at [307, 227] on span "Kopēt" at bounding box center [308, 228] width 22 height 11
copy b "**********"
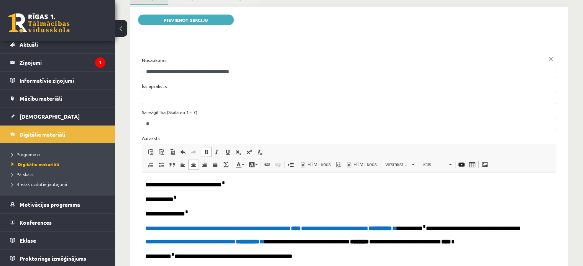
scroll to position [77, 0]
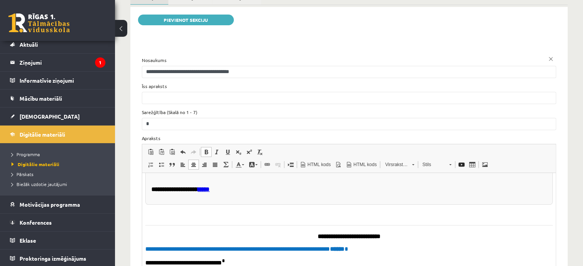
click at [388, 240] on p "**********" at bounding box center [348, 236] width 407 height 7
drag, startPoint x: 428, startPoint y: 240, endPoint x: 340, endPoint y: 239, distance: 88.2
click at [340, 239] on p "**********" at bounding box center [348, 236] width 407 height 7
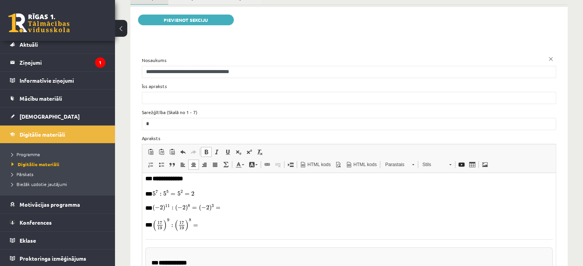
scroll to position [1981, 0]
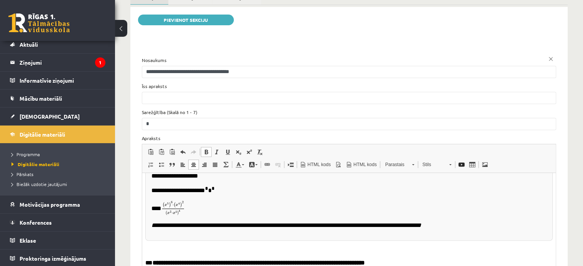
drag, startPoint x: 551, startPoint y: 191, endPoint x: 714, endPoint y: 340, distance: 220.8
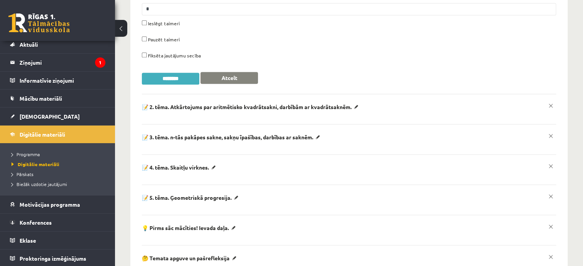
scroll to position [895, 0]
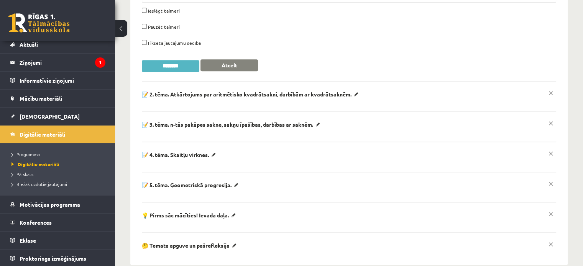
click at [170, 60] on input "********" at bounding box center [170, 66] width 57 height 12
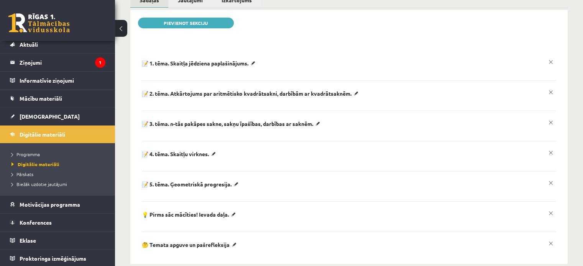
scroll to position [0, 0]
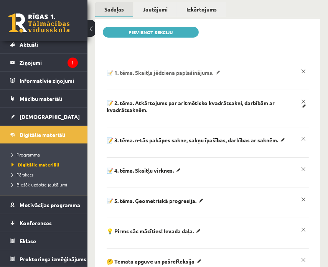
click at [219, 69] on p "📝 1. tēma. Skaitļa jēdziena paplašinājums." at bounding box center [165, 72] width 116 height 7
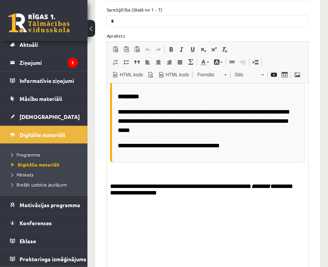
scroll to position [460, 0]
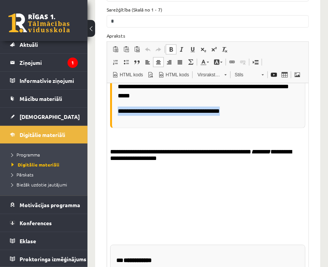
drag, startPoint x: 231, startPoint y: 118, endPoint x: 119, endPoint y: 117, distance: 111.9
click at [119, 115] on p "**********" at bounding box center [205, 110] width 176 height 9
click at [169, 46] on span at bounding box center [171, 49] width 6 height 6
click at [245, 115] on p "**********" at bounding box center [205, 110] width 176 height 9
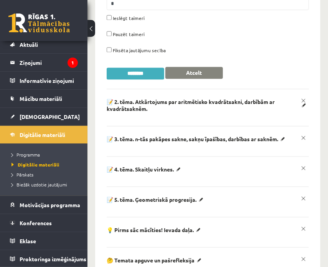
scroll to position [919, 0]
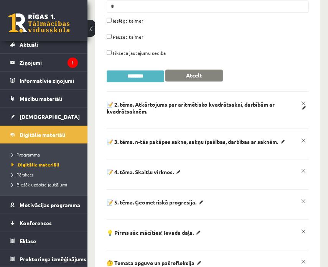
click at [138, 70] on input "********" at bounding box center [135, 76] width 57 height 12
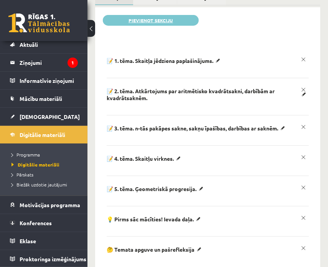
scroll to position [0, 0]
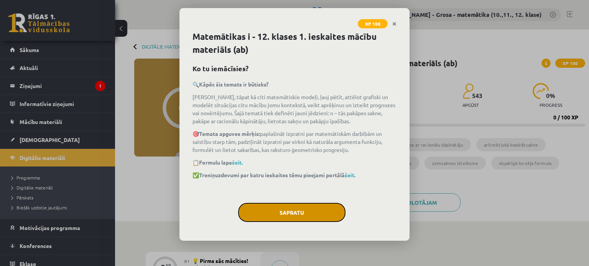
click at [315, 213] on button "Sapratu" at bounding box center [291, 212] width 107 height 19
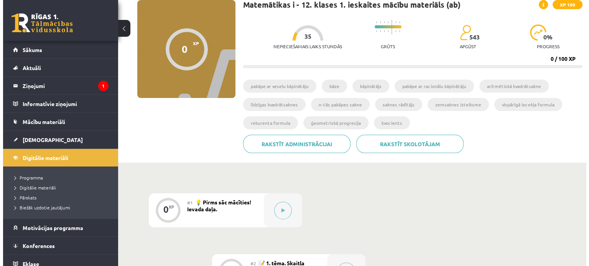
scroll to position [115, 0]
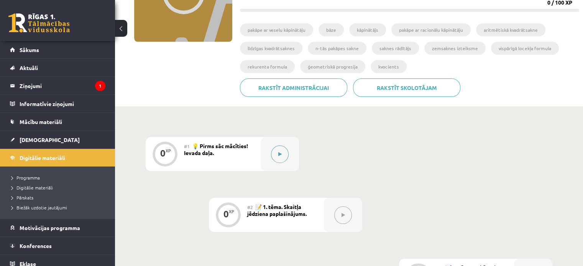
click at [278, 150] on button at bounding box center [280, 155] width 18 height 18
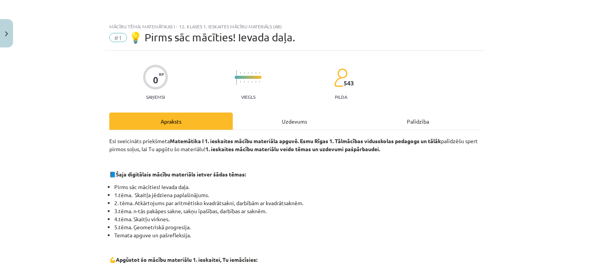
click at [316, 119] on div "Uzdevums" at bounding box center [294, 121] width 123 height 17
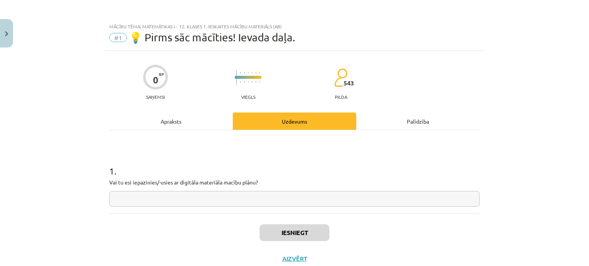
scroll to position [19, 0]
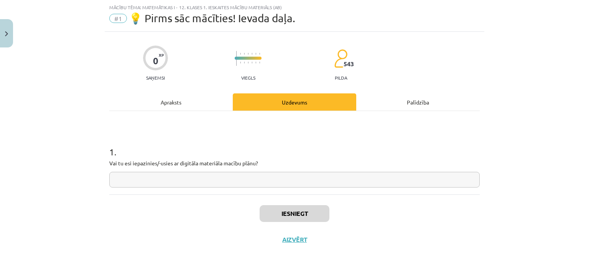
click at [288, 177] on input "text" at bounding box center [294, 180] width 370 height 16
type input "*"
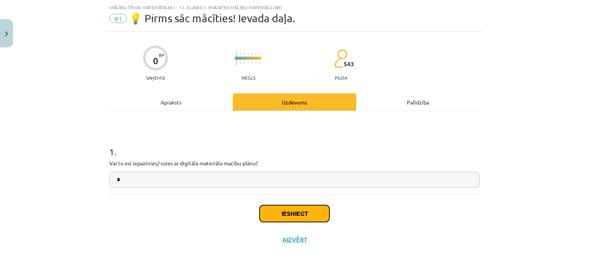
click at [287, 206] on button "Iesniegt" at bounding box center [294, 213] width 70 height 17
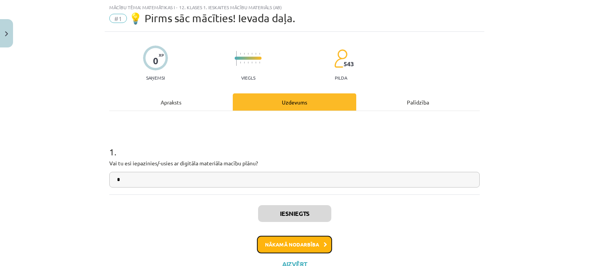
click at [304, 236] on button "Nākamā nodarbība" at bounding box center [294, 245] width 75 height 18
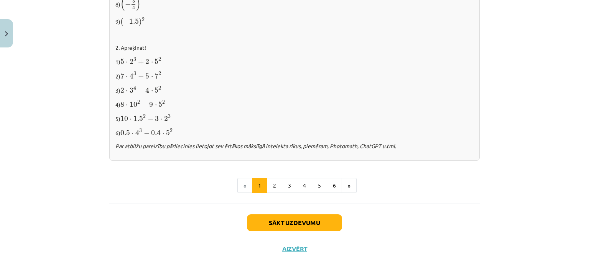
scroll to position [822, 0]
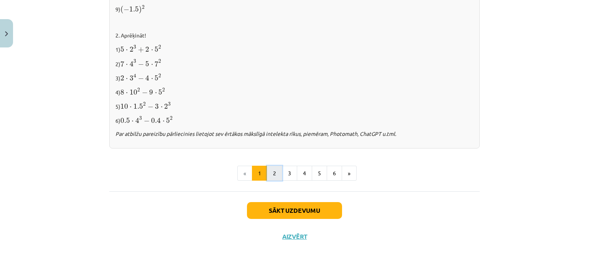
click at [274, 166] on button "2" at bounding box center [274, 173] width 15 height 15
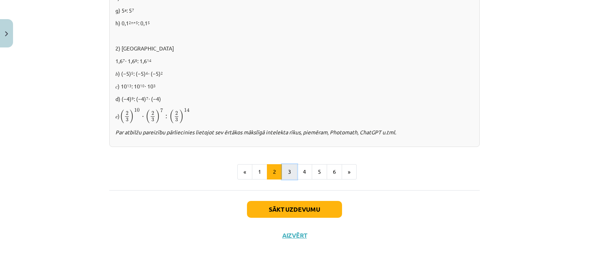
click at [285, 176] on button "3" at bounding box center [289, 171] width 15 height 15
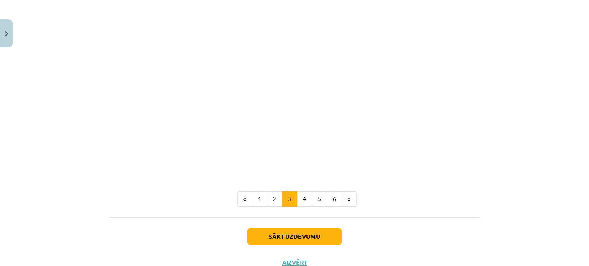
scroll to position [701, 0]
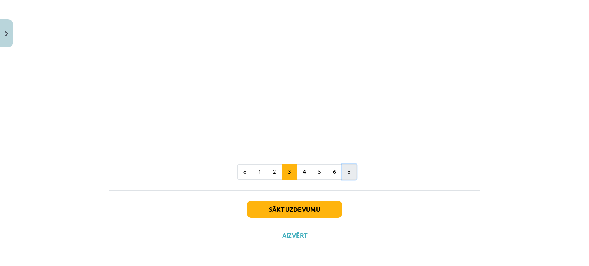
click at [345, 169] on button "»" at bounding box center [348, 171] width 15 height 15
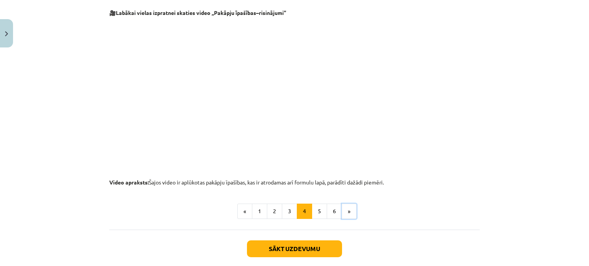
scroll to position [819, 0]
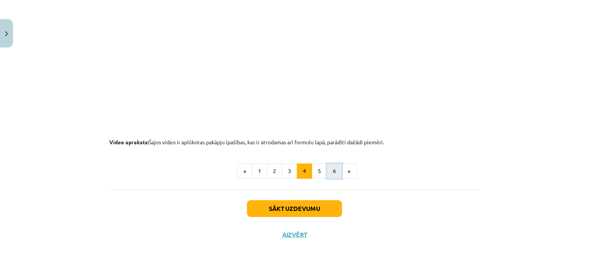
click at [331, 169] on button "6" at bounding box center [334, 171] width 15 height 15
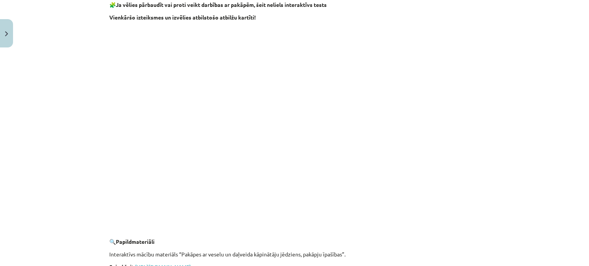
scroll to position [761, 0]
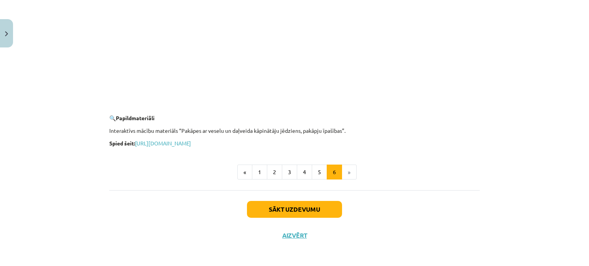
click at [501, 194] on div "Mācību tēma: Matemātikas i - 12. klases 1. ieskaites mācību materiāls (ab) #2 📝…" at bounding box center [294, 133] width 589 height 266
click at [336, 205] on button "Sākt uzdevumu" at bounding box center [294, 209] width 95 height 17
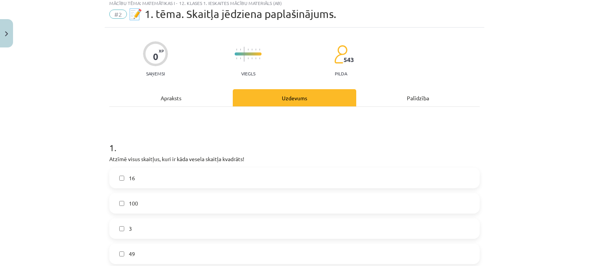
scroll to position [19, 0]
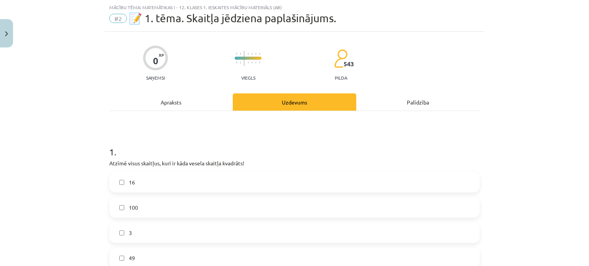
click at [209, 186] on label "16" at bounding box center [294, 182] width 369 height 19
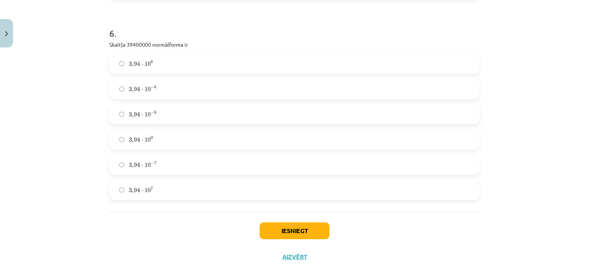
scroll to position [948, 0]
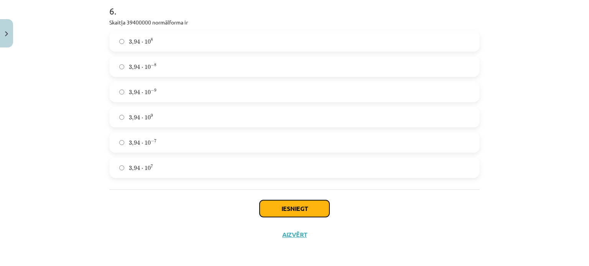
click at [302, 214] on button "Iesniegt" at bounding box center [294, 208] width 70 height 17
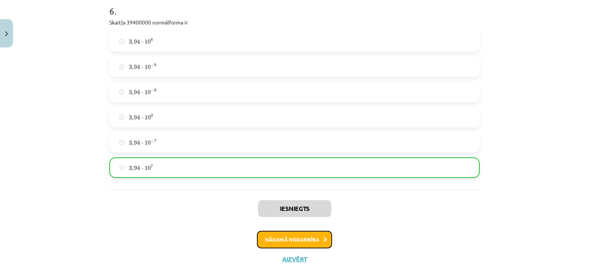
click at [302, 244] on button "Nākamā nodarbība" at bounding box center [294, 240] width 75 height 18
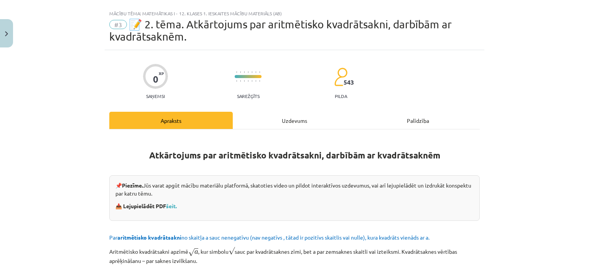
scroll to position [0, 0]
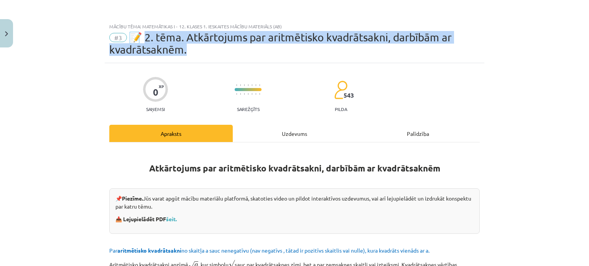
drag, startPoint x: 143, startPoint y: 39, endPoint x: 196, endPoint y: 52, distance: 54.8
click at [196, 52] on div "#3 📝 2. tēma. Atkārtojums par aritmētisko kvadrātsakni, darbībām ar kvadrātsakn…" at bounding box center [294, 43] width 370 height 25
copy span ". tēma. Atkārtojums par aritmētisko kvadrātsakni, darbībām ar kvadrātsaknēm."
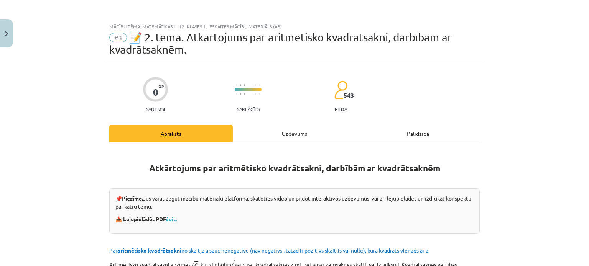
click at [487, 120] on div "Mācību tēma: Matemātikas i - 12. klases 1. ieskaites mācību materiāls (ab) #3 📝…" at bounding box center [294, 133] width 589 height 266
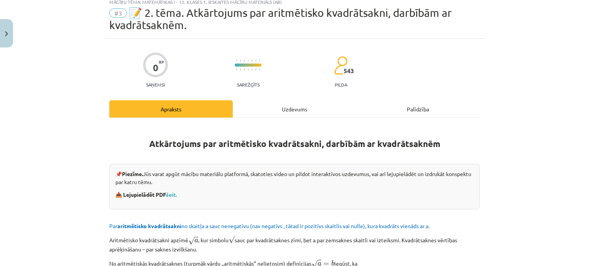
scroll to position [38, 0]
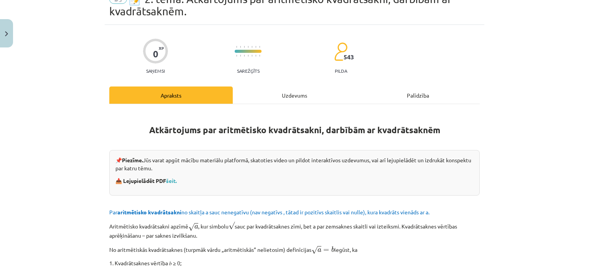
click at [494, 107] on div "Mācību tēma: Matemātikas i - 12. klases 1. ieskaites mācību materiāls (ab) #3 📝…" at bounding box center [294, 133] width 589 height 266
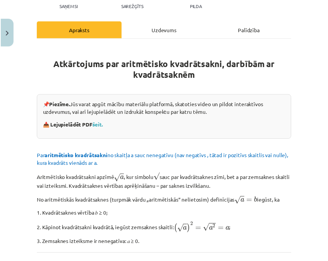
scroll to position [77, 0]
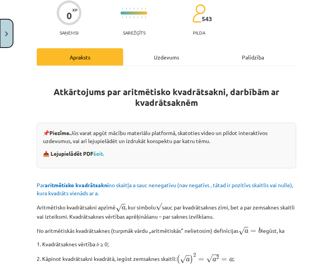
click at [8, 32] on button "Close" at bounding box center [6, 33] width 13 height 28
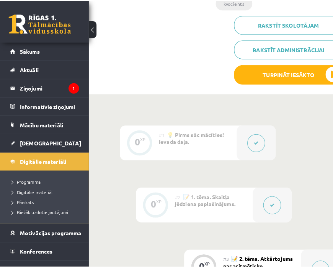
scroll to position [307, 0]
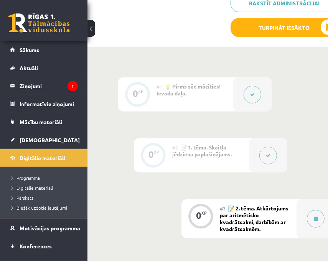
click at [273, 157] on button at bounding box center [268, 156] width 18 height 18
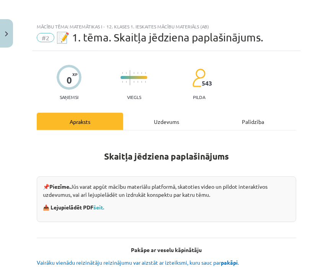
click at [103, 210] on p "📥 Lejupielādēt PDF šeit." at bounding box center [167, 207] width 248 height 8
click at [103, 208] on link "šeit." at bounding box center [99, 206] width 11 height 7
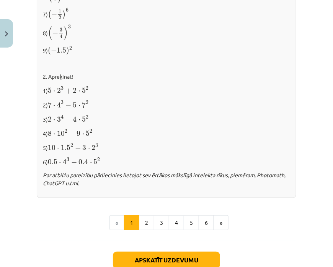
scroll to position [878, 0]
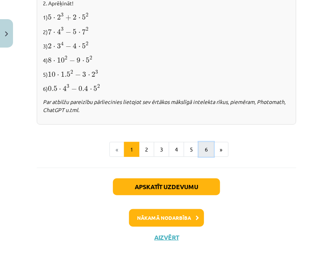
click at [206, 146] on button "6" at bounding box center [206, 149] width 15 height 15
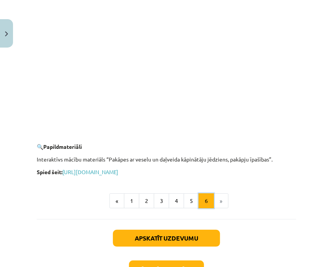
scroll to position [791, 0]
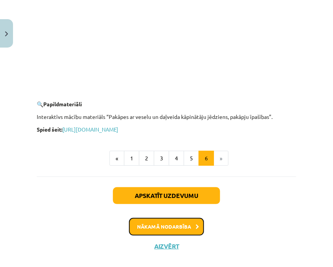
click at [189, 226] on button "Nākamā nodarbība" at bounding box center [166, 227] width 75 height 18
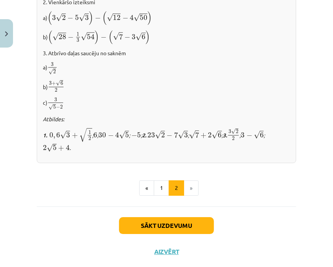
scroll to position [532, 0]
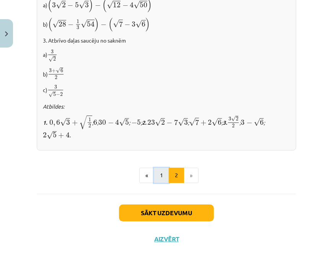
click at [162, 167] on button "1" at bounding box center [161, 174] width 15 height 15
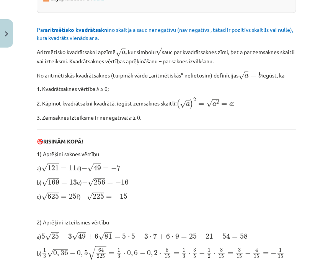
scroll to position [264, 0]
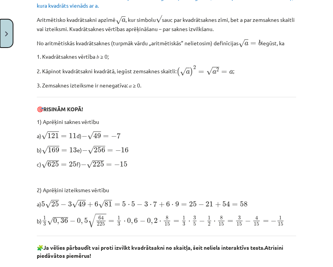
click at [10, 35] on button "Close" at bounding box center [6, 33] width 13 height 28
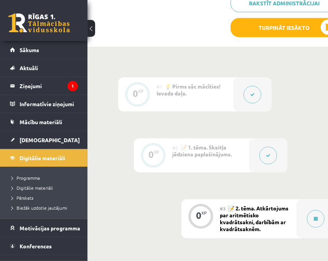
click at [203, 163] on div "#2 📝 1. tēma. Skaitļa jēdziena paplašinājums." at bounding box center [210, 155] width 77 height 34
click at [261, 154] on button at bounding box center [268, 156] width 18 height 18
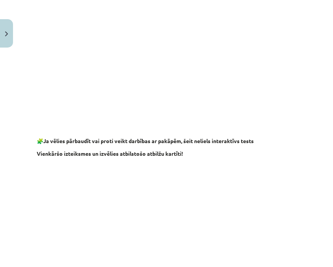
scroll to position [575, 0]
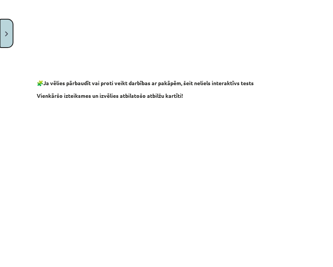
click at [3, 34] on button "Close" at bounding box center [6, 33] width 13 height 28
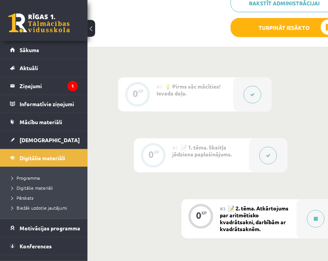
click at [241, 226] on span "📝 2. tēma. Atkārtojums par aritmētisko kvadrātsakni, darbībām ar kvadrātsaknēm." at bounding box center [254, 219] width 69 height 28
click at [314, 218] on icon at bounding box center [315, 219] width 4 height 5
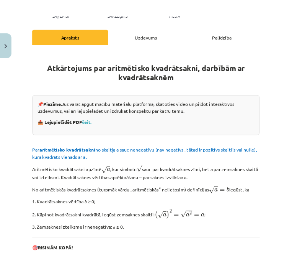
scroll to position [115, 0]
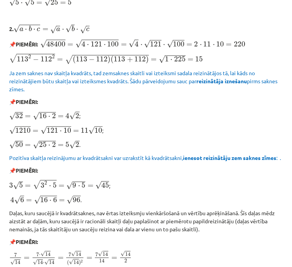
scroll to position [805, 0]
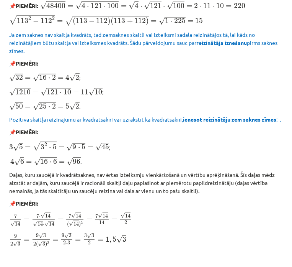
click at [81, 46] on p "Ja zem saknes nav skaitļa kvadrāts, tad zemsaknes skaitli vai izteiksmi sadala …" at bounding box center [146, 43] width 274 height 24
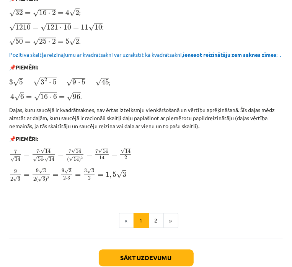
scroll to position [909, 0]
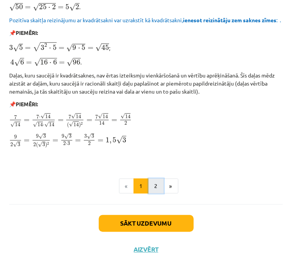
click at [152, 187] on button "2" at bounding box center [156, 185] width 15 height 15
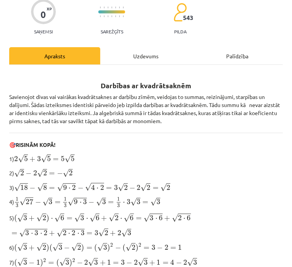
scroll to position [58, 0]
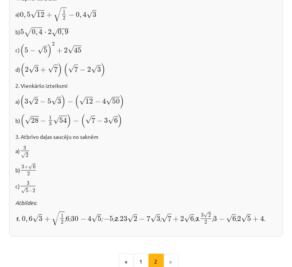
scroll to position [503, 0]
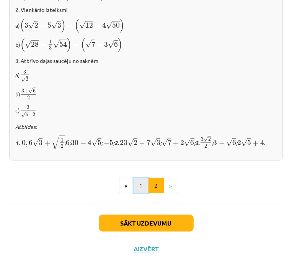
click at [138, 186] on button "1" at bounding box center [141, 185] width 15 height 15
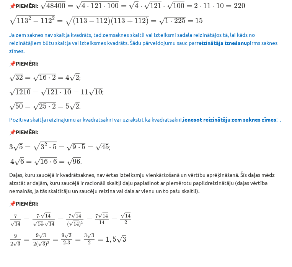
scroll to position [909, 0]
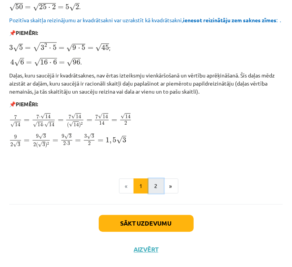
click at [155, 186] on button "2" at bounding box center [156, 185] width 15 height 15
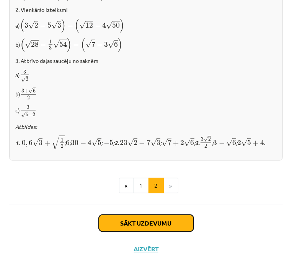
click at [159, 217] on button "Sākt uzdevumu" at bounding box center [146, 223] width 95 height 17
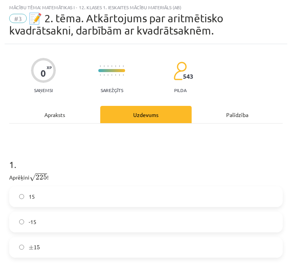
scroll to position [5, 0]
click at [112, 202] on label "15" at bounding box center [146, 196] width 272 height 19
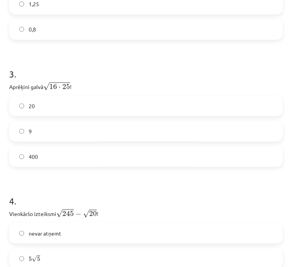
scroll to position [405, 0]
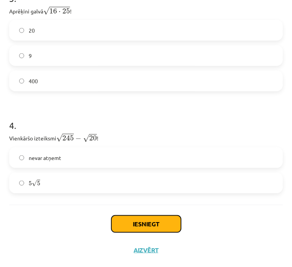
click at [151, 221] on button "Iesniegt" at bounding box center [147, 223] width 70 height 17
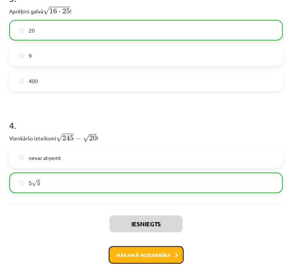
click at [168, 249] on button "Nākamā nodarbība" at bounding box center [146, 255] width 75 height 18
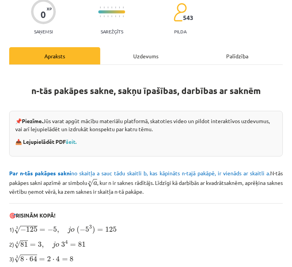
scroll to position [5, 0]
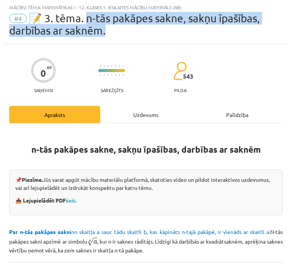
drag, startPoint x: 89, startPoint y: 21, endPoint x: 108, endPoint y: 32, distance: 21.8
click at [108, 32] on div "#4 📝 3. tēma. n-tās pakāpes sakne, sakņu īpašības, darbības ar saknēm." at bounding box center [146, 24] width 274 height 25
copy span "-tās pakāpes sakne, sakņu īpašības, darbības ar saknēm."
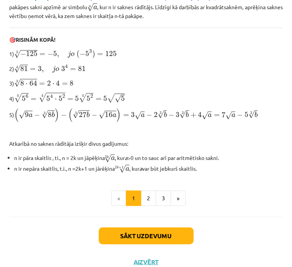
scroll to position [248, 0]
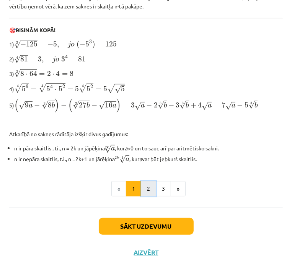
click at [148, 189] on button "2" at bounding box center [148, 188] width 15 height 15
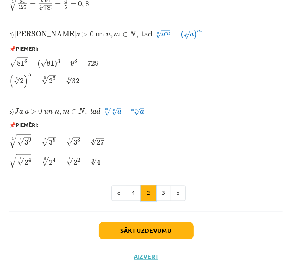
scroll to position [674, 0]
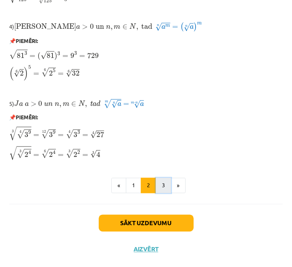
click at [156, 182] on button "3" at bounding box center [163, 185] width 15 height 15
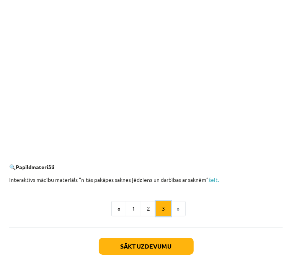
scroll to position [1409, 0]
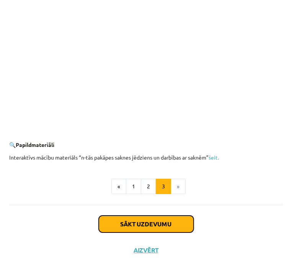
click at [149, 230] on button "Sākt uzdevumu" at bounding box center [146, 223] width 95 height 17
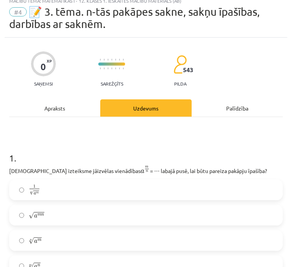
click at [125, 108] on div "Uzdevums" at bounding box center [145, 107] width 91 height 17
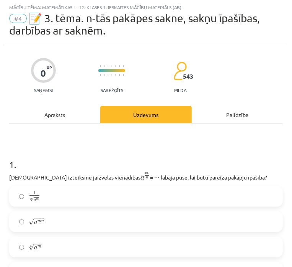
click at [93, 205] on label "1 n √ a m 1 a m n" at bounding box center [146, 196] width 272 height 19
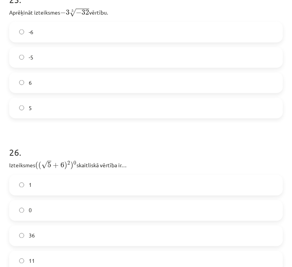
scroll to position [3607, 0]
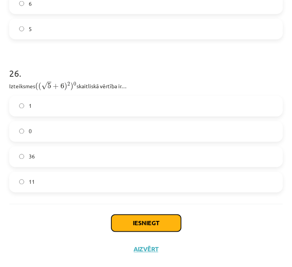
click at [149, 215] on button "Iesniegt" at bounding box center [147, 223] width 70 height 17
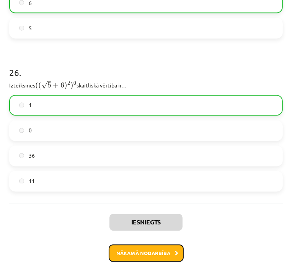
click at [153, 251] on button "Nākamā nodarbība" at bounding box center [146, 254] width 75 height 18
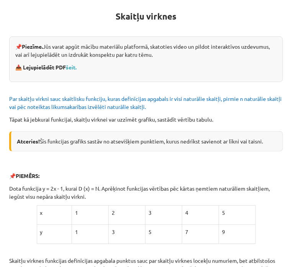
scroll to position [43, 0]
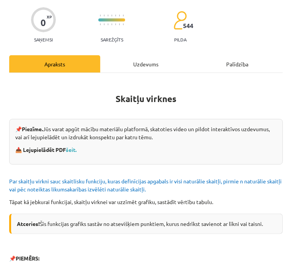
click at [37, 69] on div "Apraksts" at bounding box center [54, 63] width 91 height 17
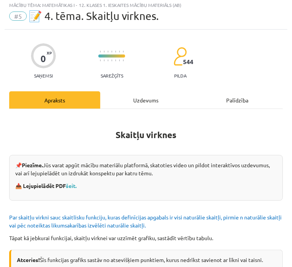
scroll to position [5, 0]
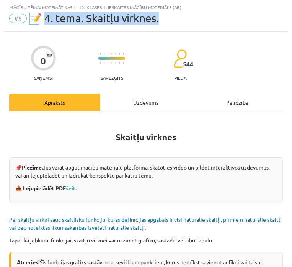
drag, startPoint x: 47, startPoint y: 18, endPoint x: 164, endPoint y: 30, distance: 117.8
click at [164, 30] on div "Mācību tēma: Matemātikas i - 12. klases 1. ieskaites mācību materiāls (ab) #5 📝…" at bounding box center [146, 16] width 283 height 32
copy span ". tēma. Skaitļu virknes."
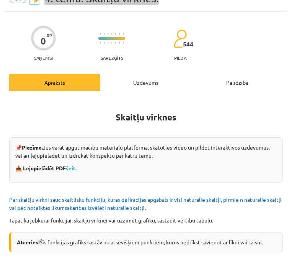
scroll to position [43, 0]
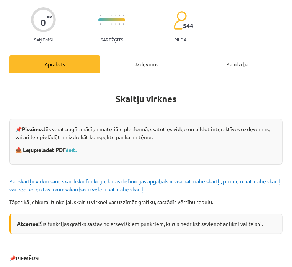
click at [128, 142] on div "📌 Piezīme. Jūs varat apgūt mācību materiālu platformā, skatoties video un pildo…" at bounding box center [146, 142] width 274 height 46
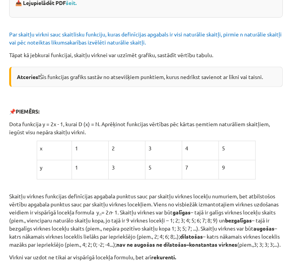
scroll to position [235, 0]
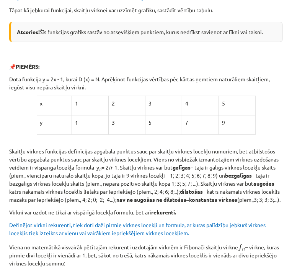
click at [129, 166] on p "Skaitļu virknes funkcijas definīcijas apgabala punktus sauc par skaitļu virknes…" at bounding box center [146, 175] width 274 height 56
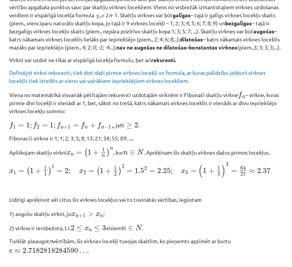
scroll to position [388, 0]
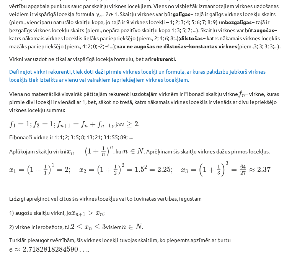
click at [155, 141] on p "Fibonacči virkne ir 1; 1; 2; 3; 5; 8; 13; 21; 34; 55; 89; ...." at bounding box center [146, 137] width 274 height 8
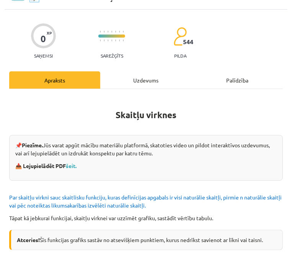
scroll to position [0, 0]
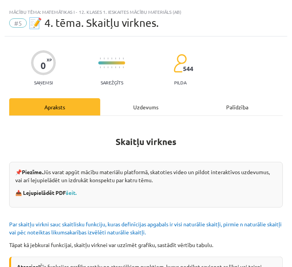
click at [13, 16] on div "Mācību tēma: Matemātikas i - 12. klases 1. ieskaites mācību materiāls (ab) #5 📝…" at bounding box center [146, 21] width 283 height 32
click at [7, 12] on div "Mācību tēma: Matemātikas i - 12. klases 1. ieskaites mācību materiāls (ab) #5 📝…" at bounding box center [146, 21] width 283 height 32
click at [58, 109] on div "Apraksts" at bounding box center [54, 106] width 91 height 17
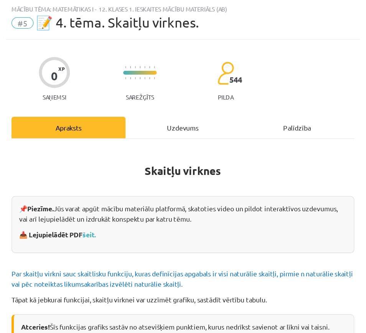
scroll to position [5, 0]
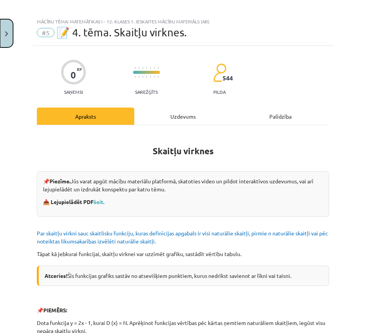
click at [5, 29] on button "Close" at bounding box center [6, 33] width 13 height 28
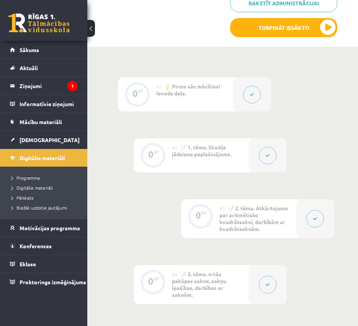
click at [247, 266] on div "#4 📝 3. tēma. n-tās pakāpes sakne, sakņu īpašības, darbības ar saknēm." at bounding box center [210, 284] width 77 height 39
click at [274, 266] on button at bounding box center [268, 285] width 18 height 18
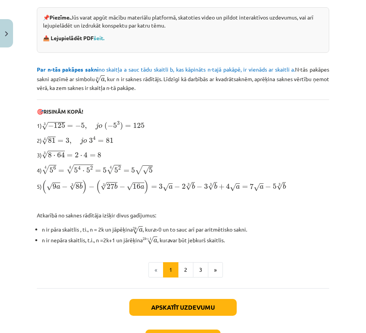
scroll to position [236, 0]
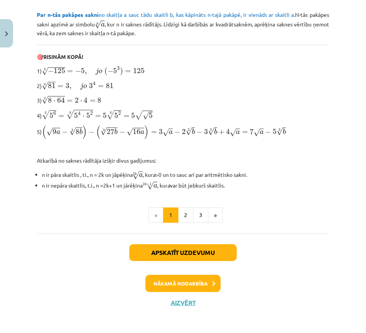
drag, startPoint x: 198, startPoint y: 198, endPoint x: 196, endPoint y: 202, distance: 4.5
click at [198, 198] on div "n-tās pakāpes sakne, sakņu īpašības, darbības ar saknēm 📌 Piezīme. Jūs varat ap…" at bounding box center [183, 68] width 292 height 310
click at [196, 214] on button "3" at bounding box center [200, 215] width 15 height 15
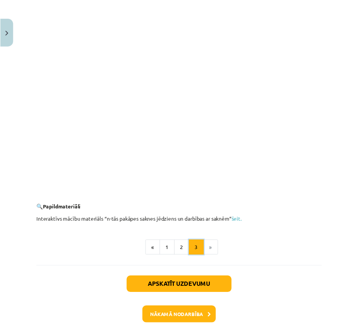
scroll to position [1388, 0]
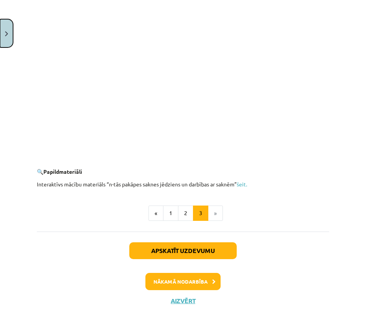
click at [6, 26] on button "Close" at bounding box center [6, 33] width 13 height 28
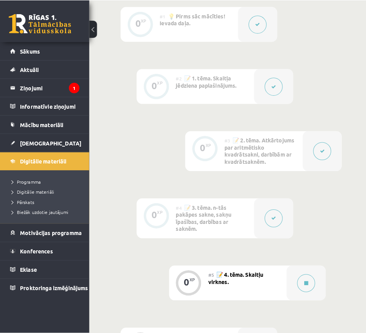
scroll to position [450, 0]
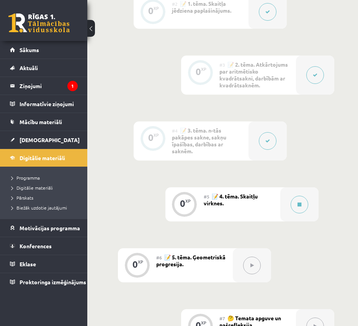
click at [257, 205] on div "#5 📝 4. tēma. Skaitļu virknes." at bounding box center [242, 204] width 77 height 34
click at [296, 201] on button at bounding box center [300, 205] width 18 height 18
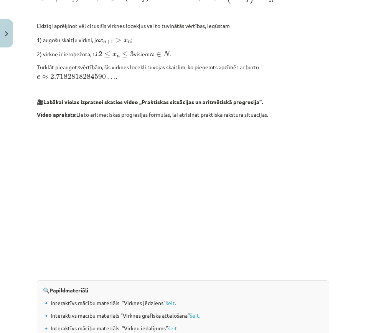
scroll to position [694, 0]
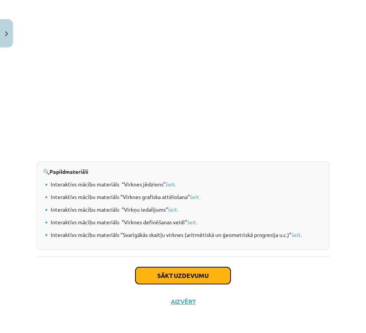
click at [218, 266] on button "Sākt uzdevumu" at bounding box center [182, 275] width 95 height 17
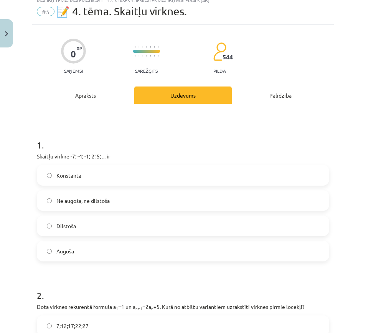
scroll to position [19, 0]
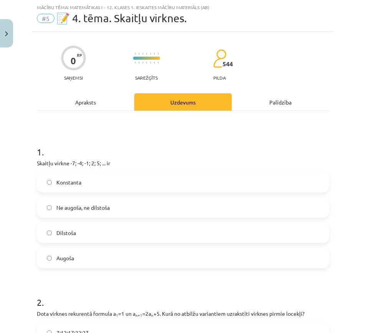
click at [176, 182] on label "Konstanta" at bounding box center [183, 182] width 290 height 19
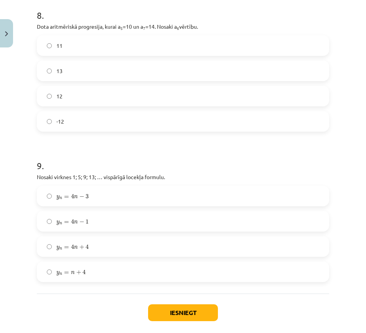
scroll to position [1251, 0]
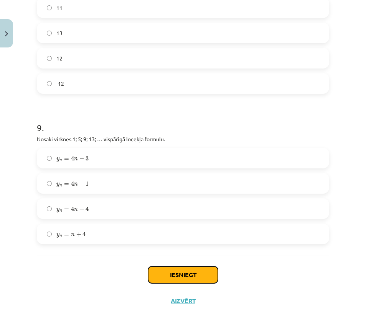
click at [189, 266] on button "Iesniegt" at bounding box center [183, 275] width 70 height 17
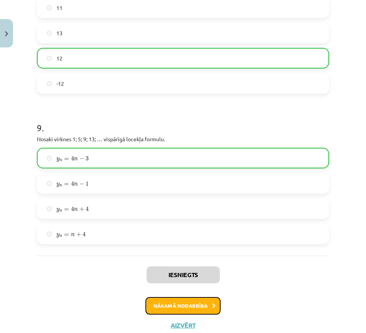
click at [192, 266] on button "Nākamā nodarbība" at bounding box center [182, 306] width 75 height 18
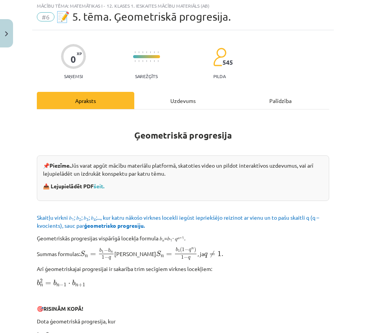
scroll to position [19, 0]
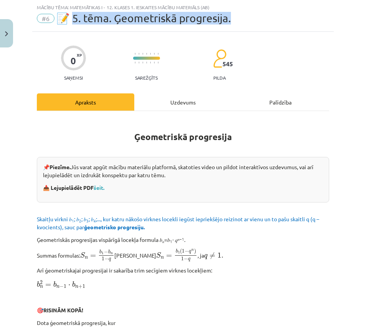
drag, startPoint x: 75, startPoint y: 19, endPoint x: 239, endPoint y: 23, distance: 163.7
click at [239, 23] on div "#6 📝 5. tēma. Ģeometriskā progresija." at bounding box center [183, 18] width 292 height 12
copy span ". tēma. Ģeometriskā progresija."
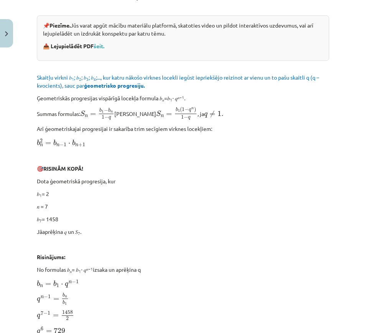
scroll to position [163, 0]
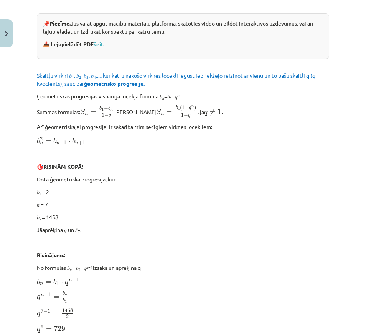
click at [220, 150] on p at bounding box center [183, 154] width 292 height 8
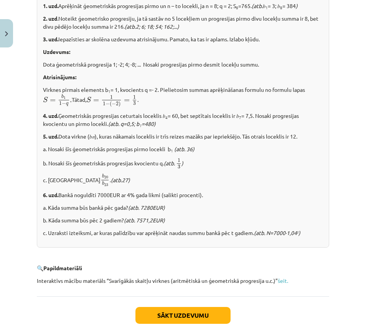
scroll to position [921, 0]
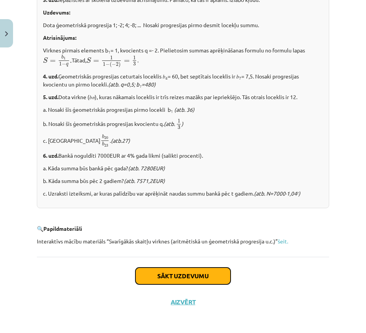
click at [188, 266] on button "Sākt uzdevumu" at bounding box center [182, 276] width 95 height 17
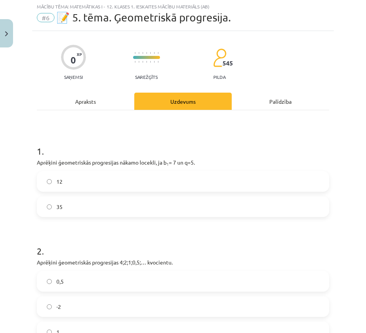
scroll to position [19, 0]
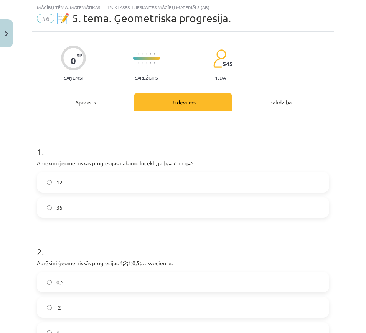
click at [173, 161] on p "Aprēķini ģeometriskās progresijas nākamo locekli, ja b 1 = 7 un q=5." at bounding box center [183, 163] width 292 height 8
click at [154, 174] on label "12" at bounding box center [183, 182] width 290 height 19
click at [154, 184] on label "12" at bounding box center [183, 182] width 290 height 19
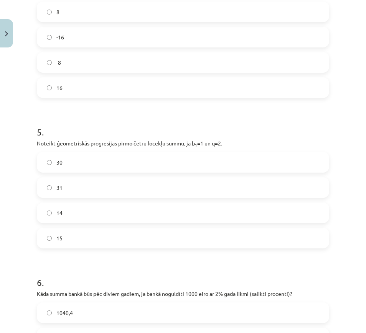
scroll to position [746, 0]
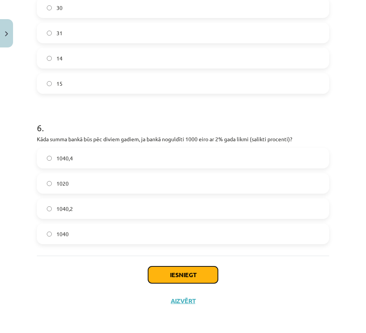
click at [203, 266] on button "Iesniegt" at bounding box center [183, 275] width 70 height 17
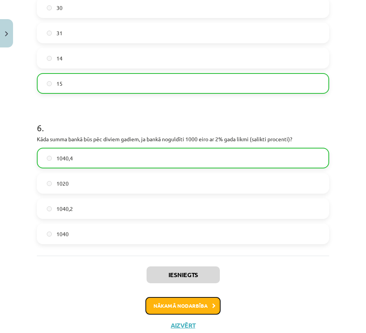
click at [183, 266] on button "Nākamā nodarbība" at bounding box center [182, 306] width 75 height 18
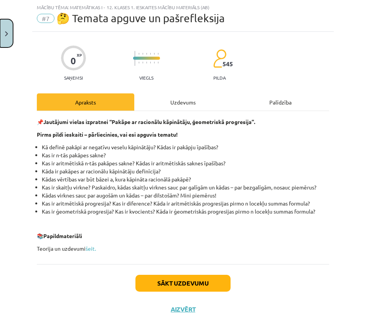
click at [10, 23] on button "Close" at bounding box center [6, 33] width 13 height 28
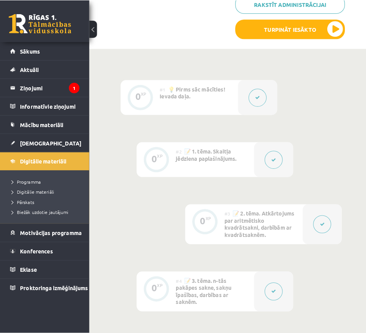
scroll to position [163, 0]
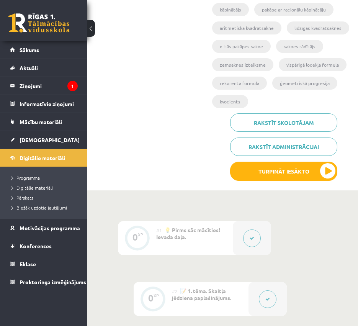
click at [223, 239] on div "#1 💡 Pirms sāc mācīties! Ievada daļa." at bounding box center [194, 238] width 77 height 34
click at [251, 243] on button at bounding box center [252, 239] width 18 height 18
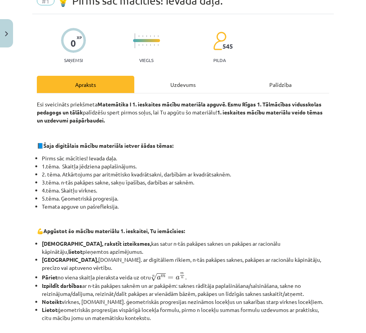
scroll to position [0, 0]
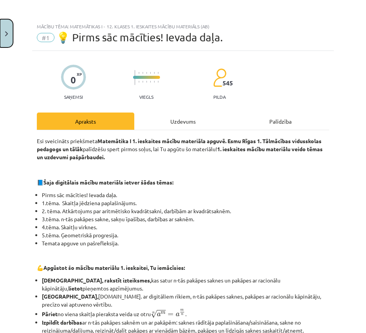
click at [10, 30] on button "Close" at bounding box center [6, 33] width 13 height 28
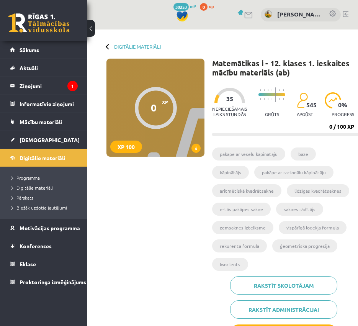
click at [169, 121] on div at bounding box center [156, 108] width 42 height 42
drag, startPoint x: 145, startPoint y: 100, endPoint x: 262, endPoint y: 49, distance: 127.4
click at [145, 100] on div at bounding box center [156, 108] width 42 height 42
click at [275, 66] on h1 "Matemātikas i - 12. klases 1. ieskaites mācību materiāls (ab)" at bounding box center [286, 68] width 149 height 18
click at [145, 43] on div "Digitālie materiāli 0 XP XP 100 0 / 100 XP Matemātikas i - 12. klases 1. ieskai…" at bounding box center [226, 192] width 278 height 324
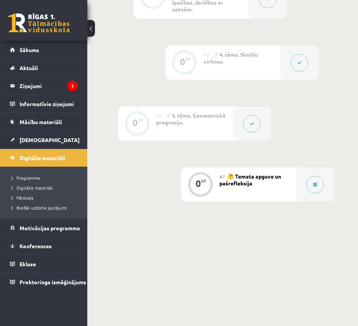
scroll to position [602, 0]
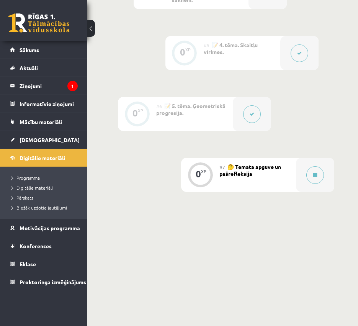
click at [235, 177] on div "#7 🤔 Temata apguve un pašrefleksija" at bounding box center [258, 175] width 77 height 34
click at [306, 183] on div at bounding box center [315, 175] width 38 height 34
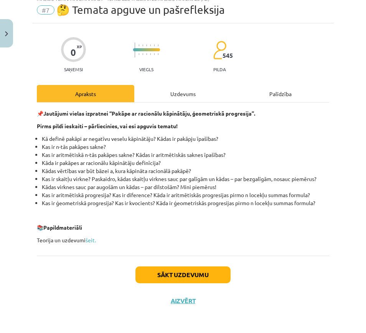
scroll to position [0, 0]
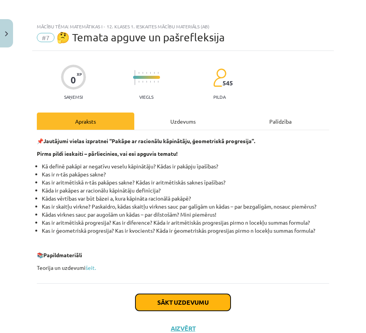
click at [208, 266] on button "Sākt uzdevumu" at bounding box center [182, 302] width 95 height 17
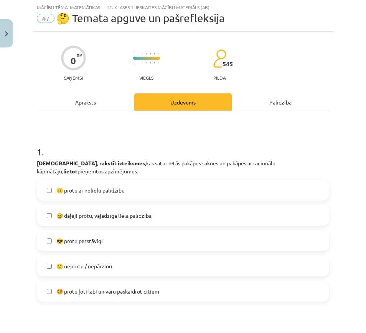
click at [179, 215] on label "😅 daļēji protu, vajadzīga liela palīdzība" at bounding box center [183, 215] width 290 height 19
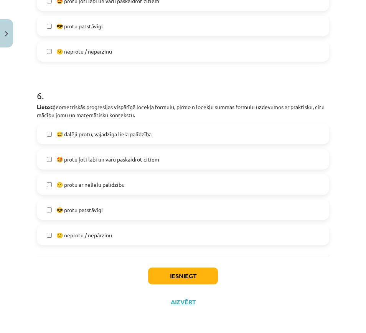
scroll to position [982, 0]
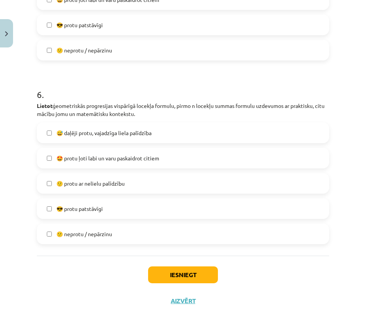
drag, startPoint x: 187, startPoint y: 265, endPoint x: 188, endPoint y: 272, distance: 7.7
click at [187, 266] on div "Iesniegt Aizvērt" at bounding box center [183, 283] width 292 height 54
click at [187, 266] on button "Iesniegt" at bounding box center [183, 275] width 70 height 17
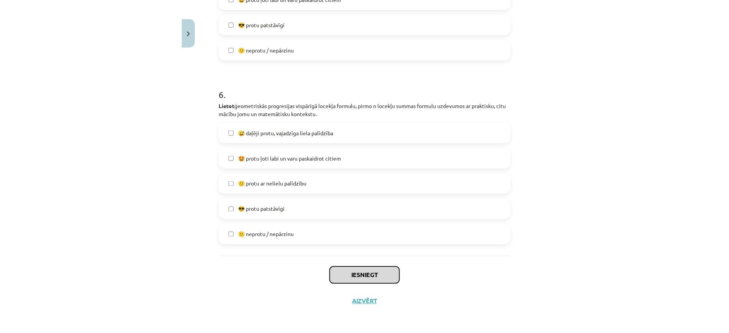
scroll to position [967, 0]
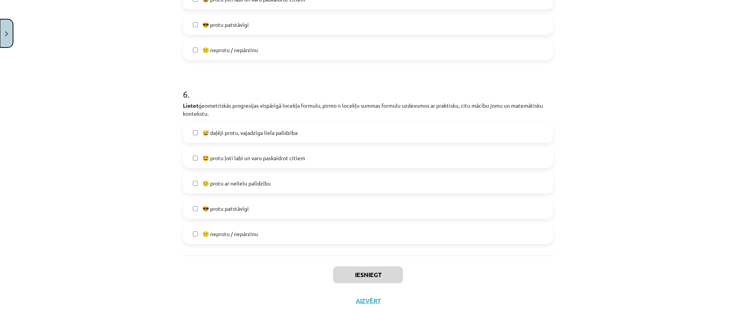
click at [10, 22] on button "Close" at bounding box center [6, 33] width 13 height 28
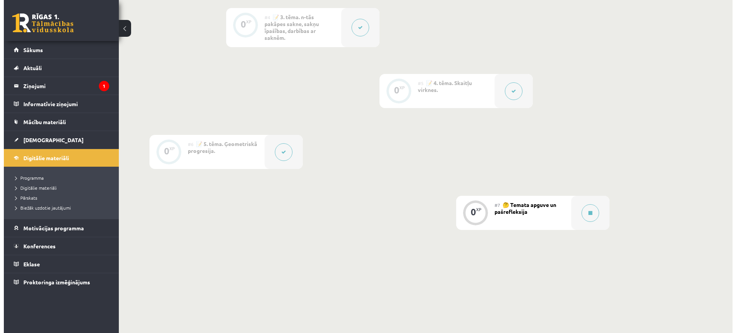
scroll to position [416, 0]
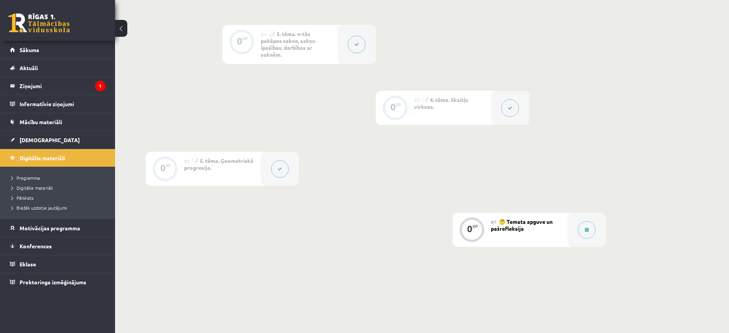
click at [552, 229] on div "#7 🤔 Temata apguve un pašrefleksija" at bounding box center [529, 230] width 77 height 34
click at [588, 232] on button at bounding box center [587, 230] width 18 height 18
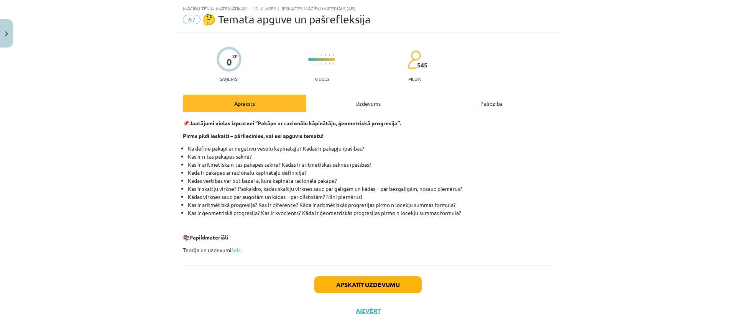
scroll to position [28, 0]
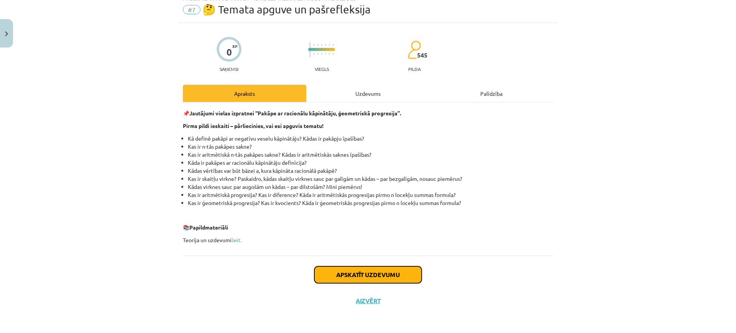
click at [377, 266] on button "Apskatīt uzdevumu" at bounding box center [367, 274] width 107 height 17
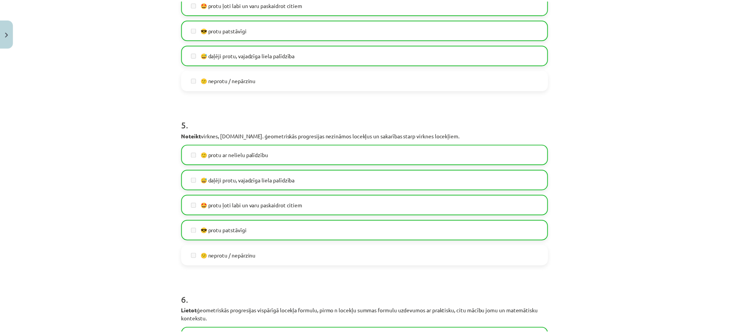
scroll to position [967, 0]
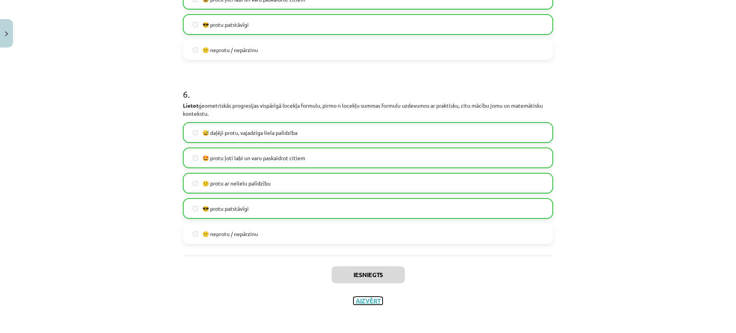
click at [368, 266] on button "Aizvērt" at bounding box center [367, 301] width 29 height 8
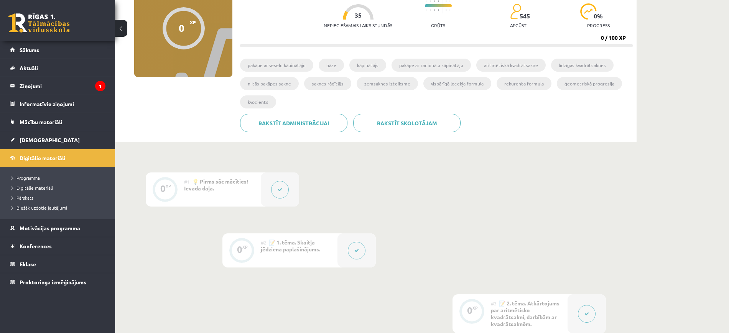
scroll to position [0, 0]
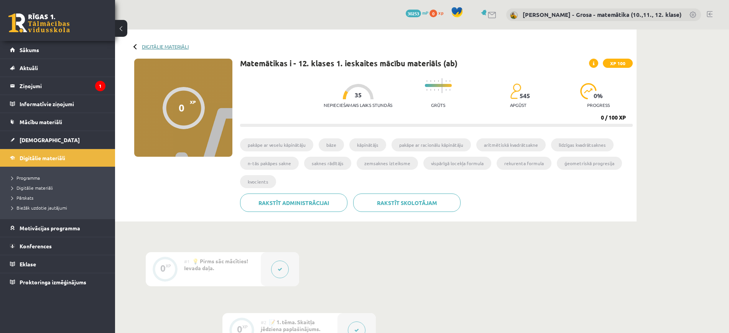
click at [160, 48] on link "Digitālie materiāli" at bounding box center [165, 47] width 47 height 6
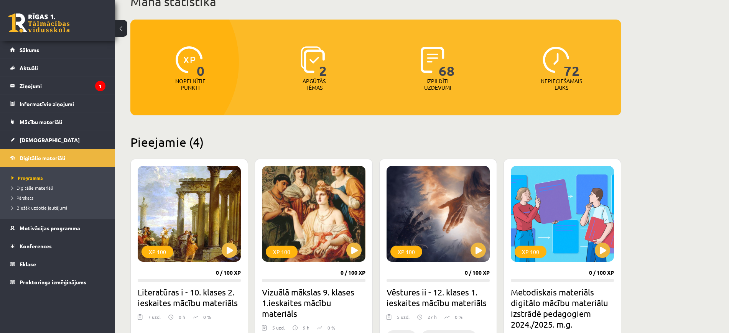
scroll to position [48, 0]
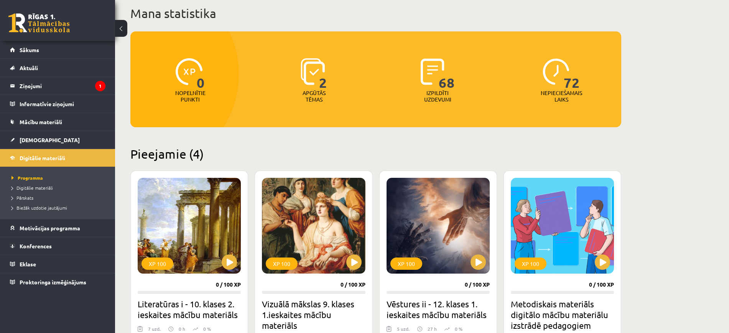
click at [46, 192] on li "Digitālie materiāli" at bounding box center [59, 188] width 96 height 10
click at [44, 190] on link "Digitālie materiāli" at bounding box center [59, 187] width 96 height 7
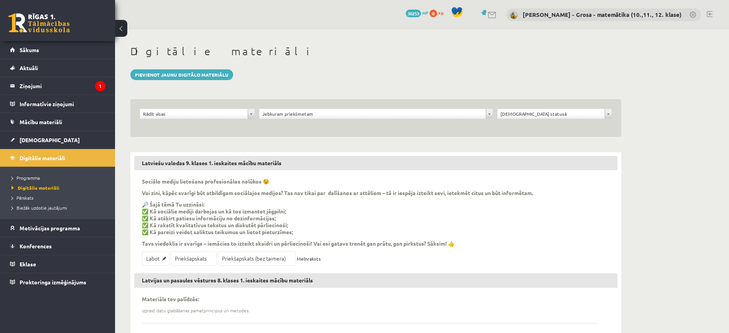
click at [223, 103] on div "**********" at bounding box center [375, 118] width 491 height 38
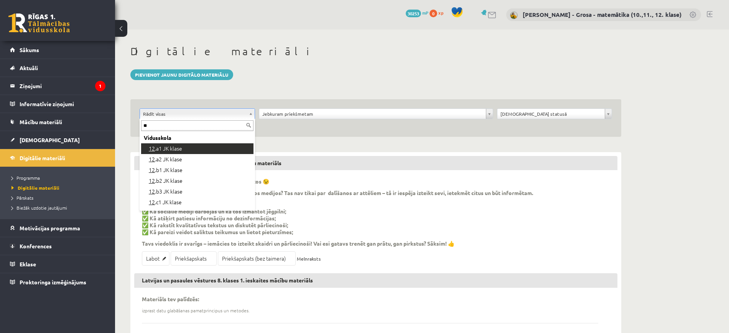
type input "**"
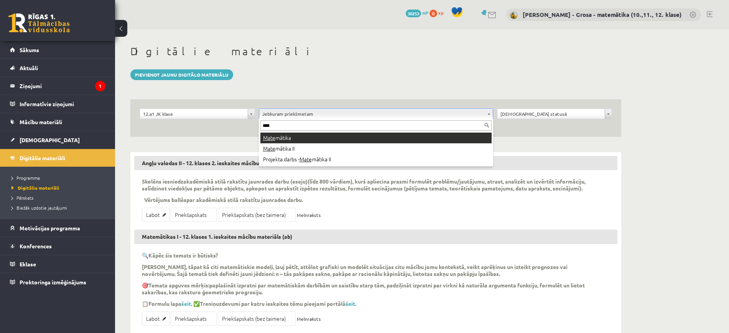
type input "****"
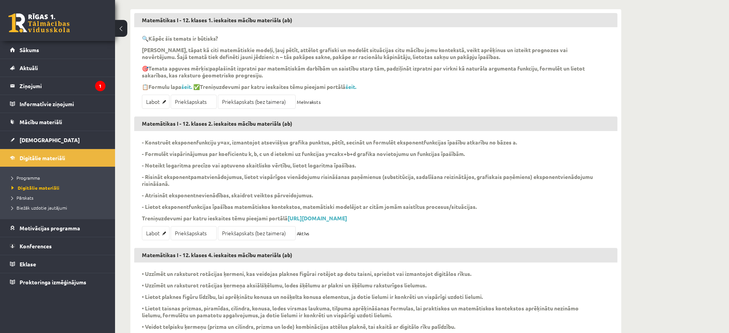
scroll to position [144, 0]
click at [157, 99] on link "Labot" at bounding box center [156, 101] width 28 height 14
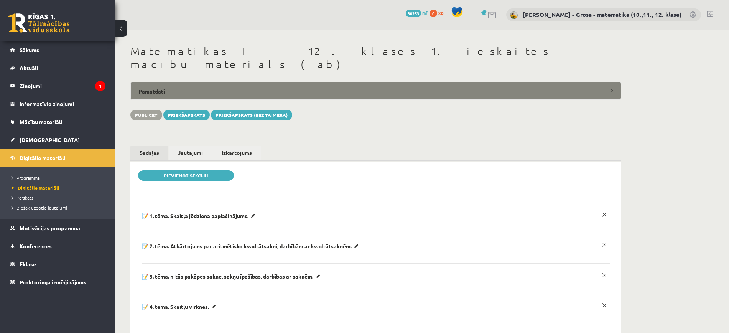
click at [179, 82] on legend "Pamatdati" at bounding box center [375, 91] width 491 height 18
click at [159, 82] on legend "Pamatdati" at bounding box center [375, 91] width 491 height 18
click at [167, 82] on legend "Pamatdati" at bounding box center [375, 91] width 491 height 18
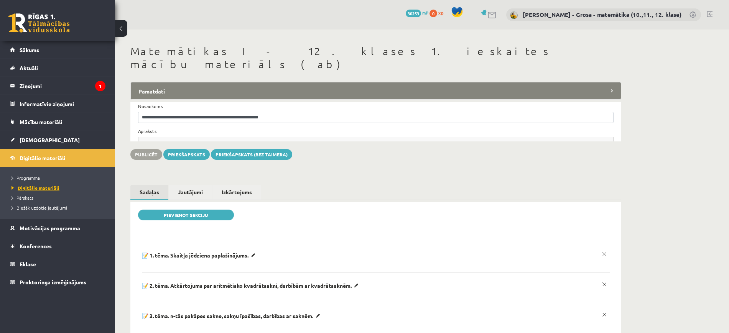
click at [25, 188] on span "Digitālie materiāli" at bounding box center [35, 188] width 48 height 6
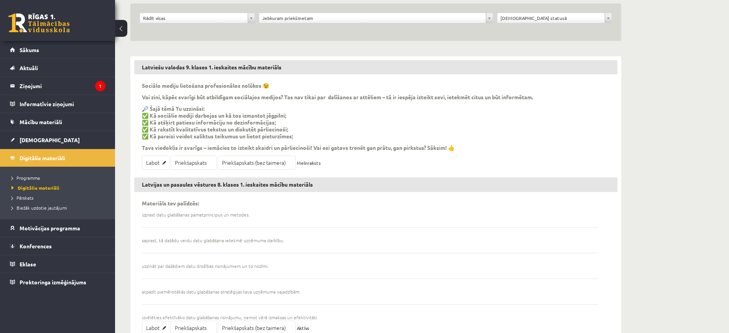
scroll to position [57, 0]
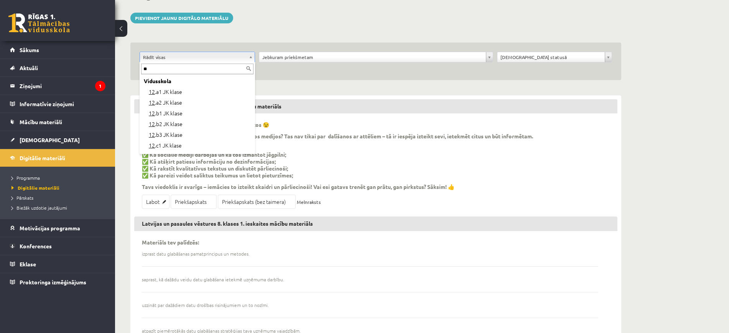
type input "**"
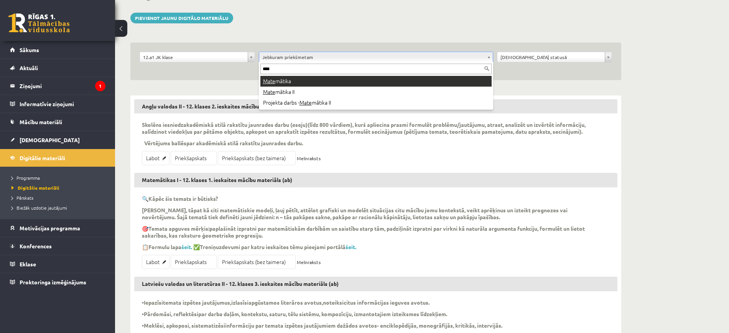
type input "****"
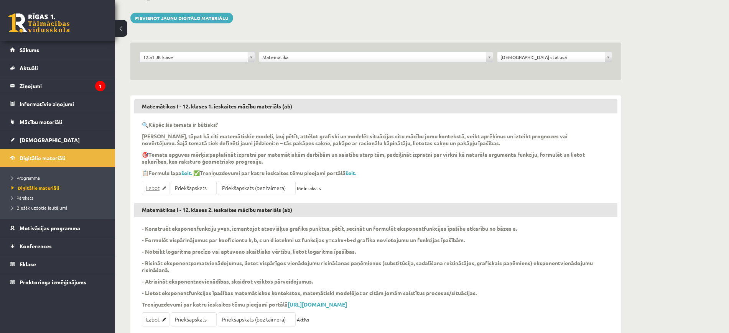
click at [154, 185] on link "Labot" at bounding box center [156, 188] width 28 height 14
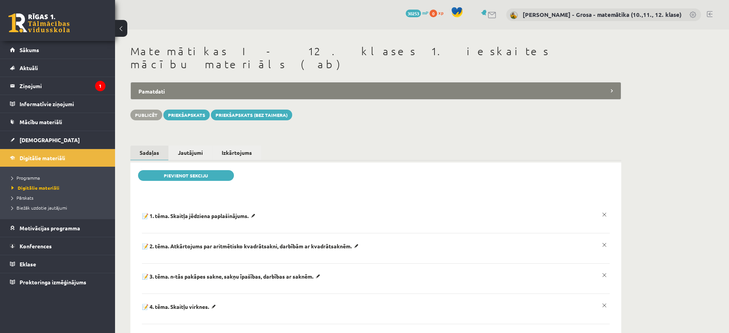
click at [238, 75] on div "**********" at bounding box center [375, 231] width 521 height 403
click at [161, 82] on legend "Pamatdati" at bounding box center [375, 91] width 491 height 18
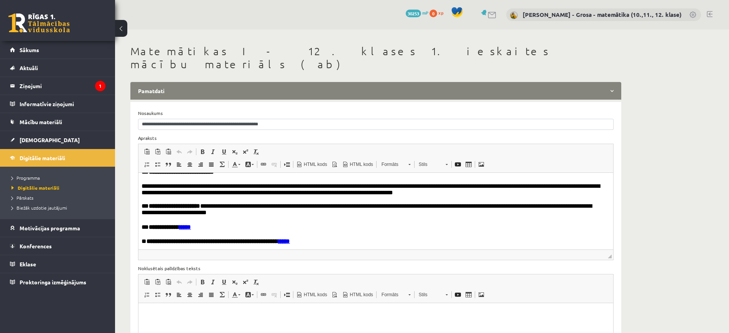
scroll to position [13, 0]
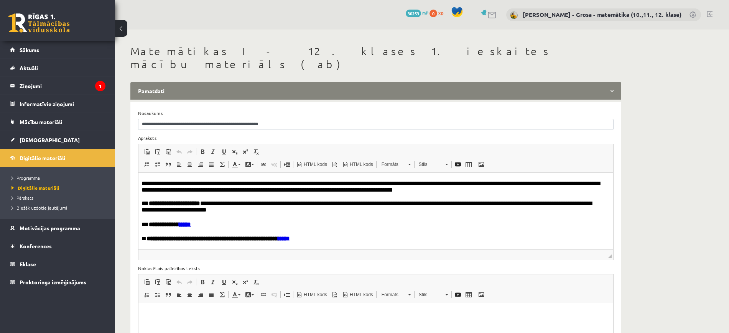
click at [156, 241] on strong "**********" at bounding box center [217, 239] width 143 height 6
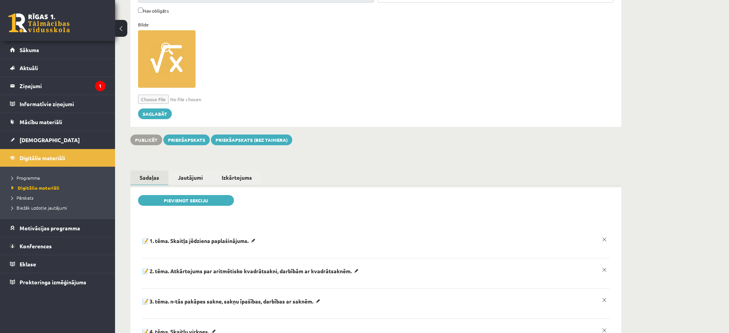
scroll to position [461, 0]
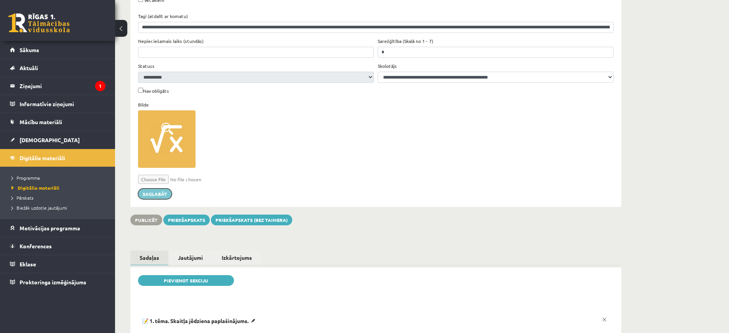
click at [161, 189] on button "Saglabāt" at bounding box center [155, 194] width 34 height 11
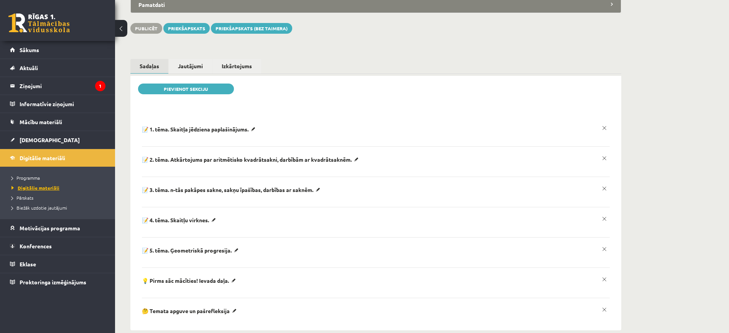
click at [21, 186] on span "Digitālie materiāli" at bounding box center [35, 188] width 48 height 6
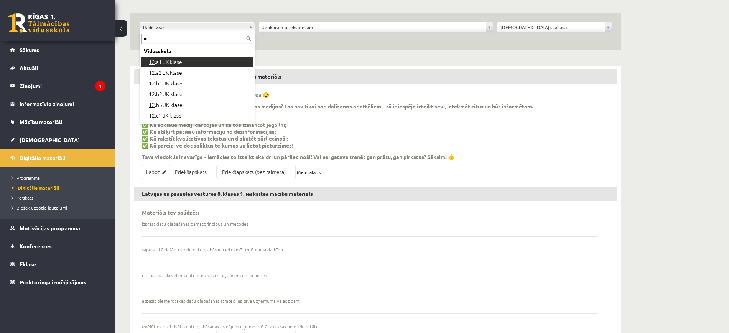
type input "**"
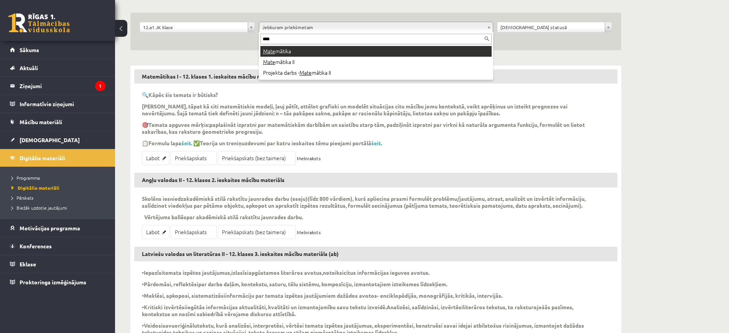
type input "****"
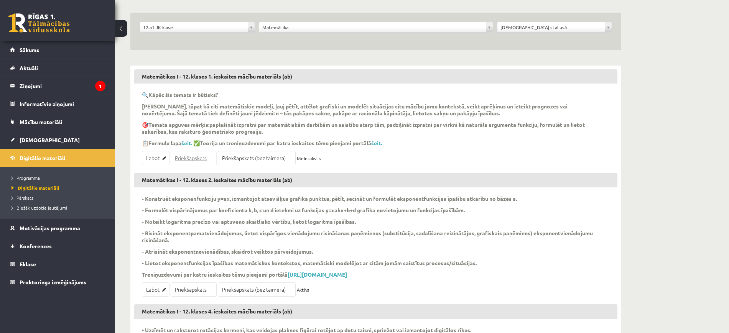
click at [198, 158] on link "Priekšapskats" at bounding box center [194, 158] width 46 height 14
click at [71, 82] on legend "Ziņojumi 1" at bounding box center [63, 86] width 86 height 18
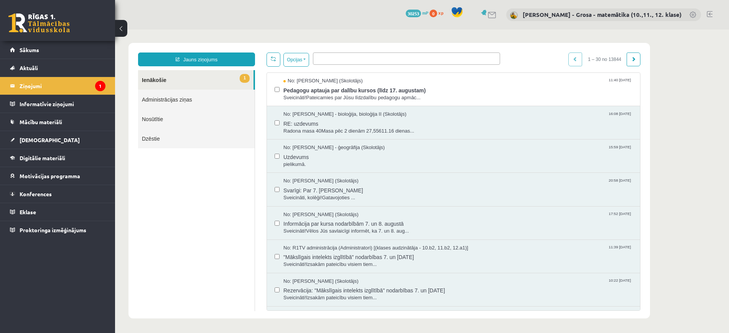
click at [242, 78] on span "1" at bounding box center [245, 78] width 10 height 9
click at [246, 82] on span "1" at bounding box center [245, 78] width 10 height 9
click at [215, 83] on link "1 Ienākošie" at bounding box center [195, 80] width 115 height 20
click at [235, 77] on link "1 Ienākošie" at bounding box center [195, 80] width 115 height 20
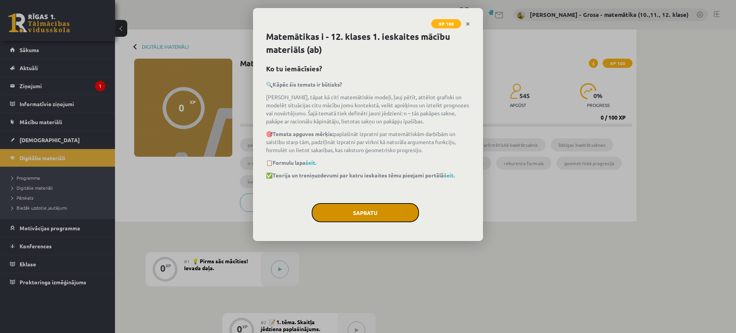
click at [359, 216] on button "Sapratu" at bounding box center [365, 212] width 107 height 19
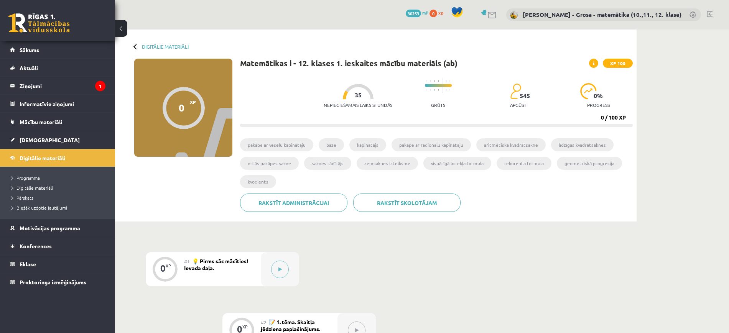
click at [191, 116] on div at bounding box center [183, 108] width 42 height 42
click at [32, 161] on span "Digitālie materiāli" at bounding box center [43, 157] width 46 height 7
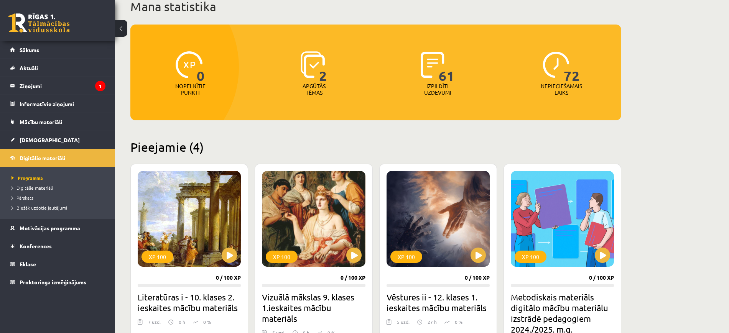
scroll to position [7, 0]
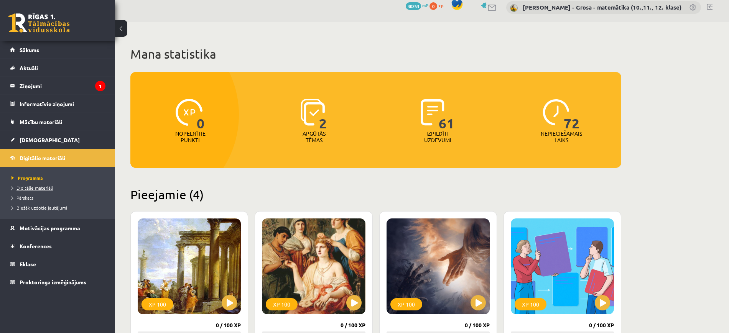
click at [33, 189] on span "Digitālie materiāli" at bounding box center [31, 188] width 41 height 6
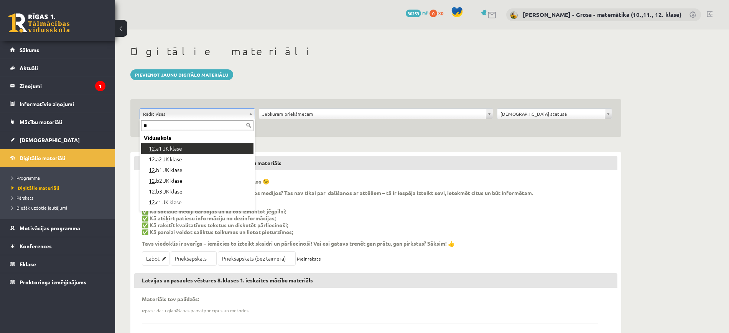
type input "**"
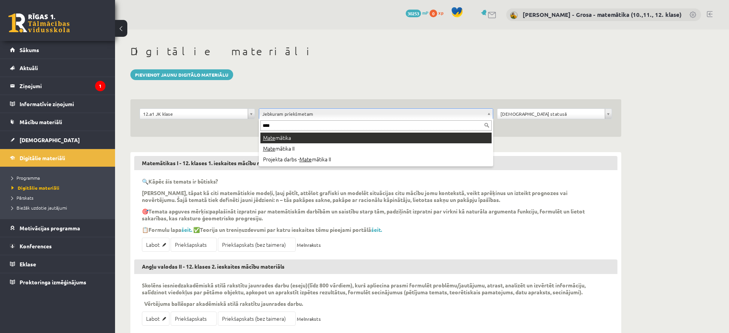
type input "****"
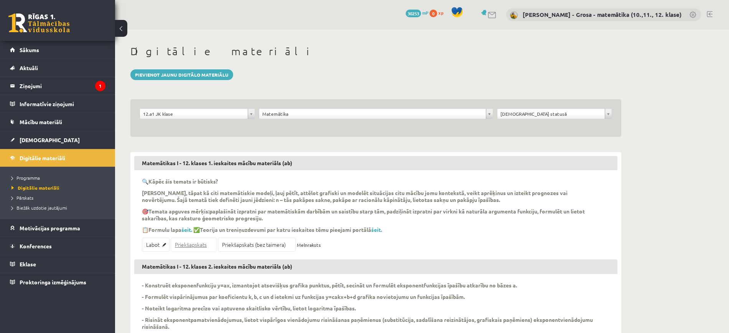
click at [201, 243] on link "Priekšapskats" at bounding box center [194, 245] width 46 height 14
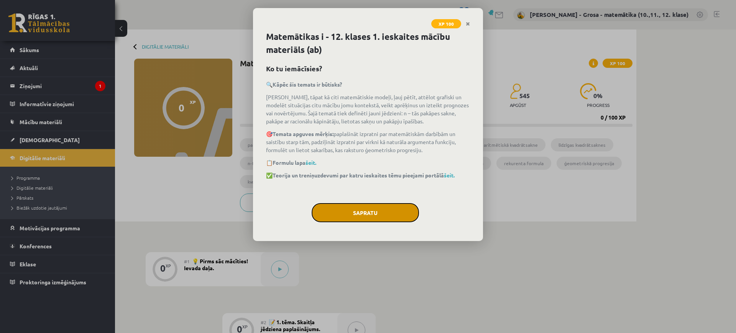
click at [399, 213] on button "Sapratu" at bounding box center [365, 212] width 107 height 19
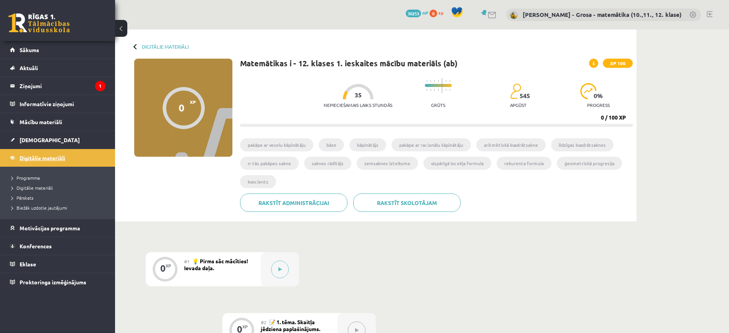
click at [30, 156] on span "Digitālie materiāli" at bounding box center [43, 157] width 46 height 7
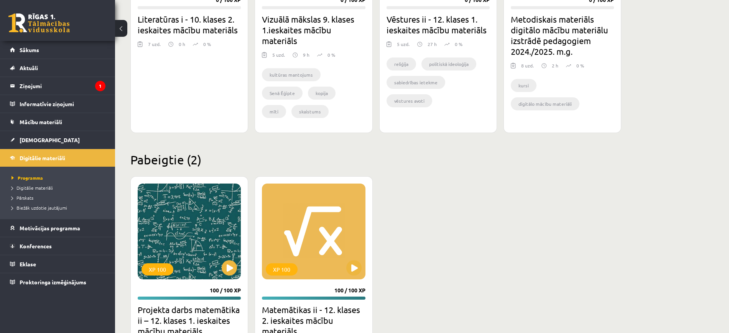
scroll to position [431, 0]
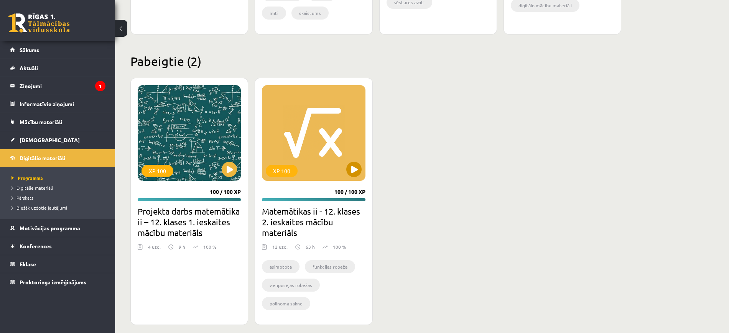
click at [333, 122] on div "XP 100" at bounding box center [313, 133] width 103 height 96
click at [320, 99] on div "XP 100" at bounding box center [313, 133] width 103 height 96
click at [365, 130] on div "XP 100" at bounding box center [313, 133] width 103 height 96
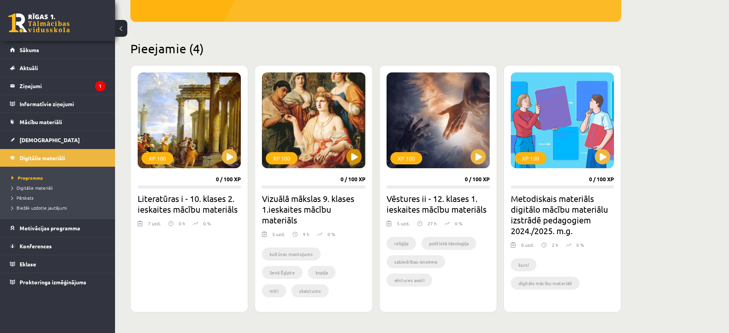
scroll to position [96, 0]
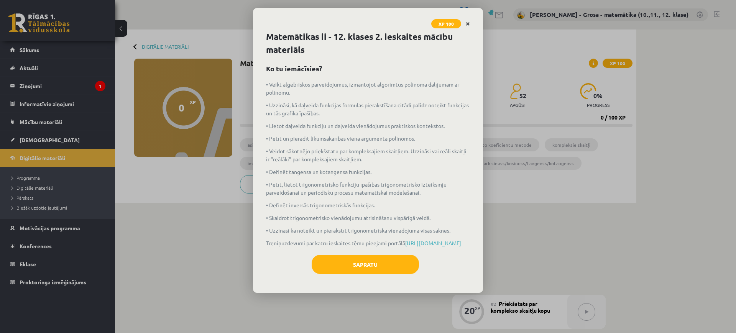
click at [468, 21] on icon "Close" at bounding box center [468, 23] width 4 height 5
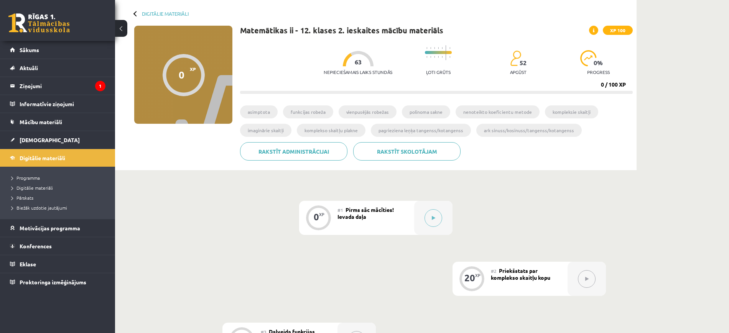
scroll to position [48, 0]
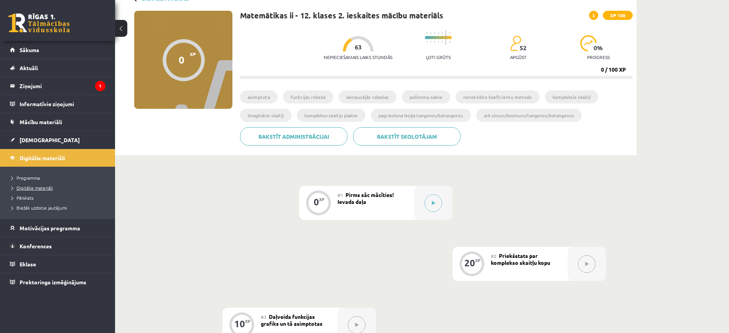
click at [33, 189] on span "Digitālie materiāli" at bounding box center [31, 188] width 41 height 6
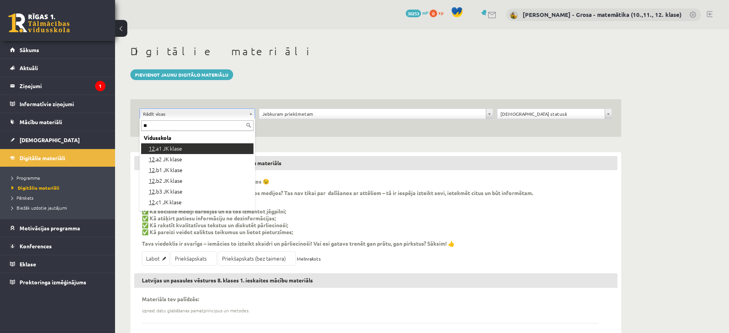
type input "**"
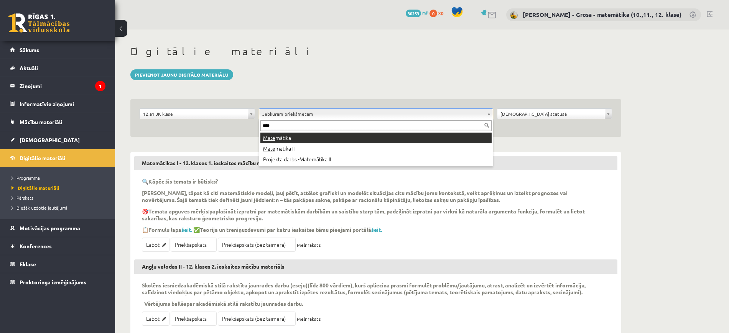
type input "****"
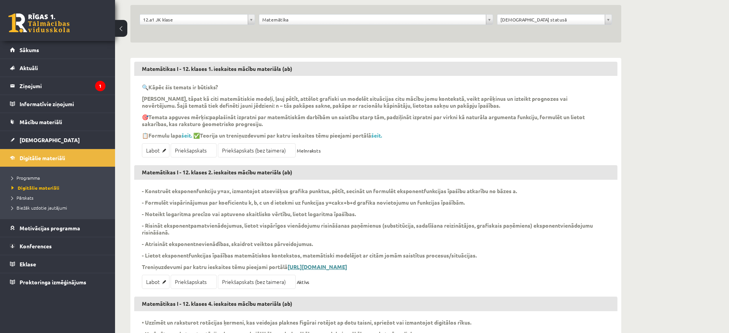
scroll to position [34, 0]
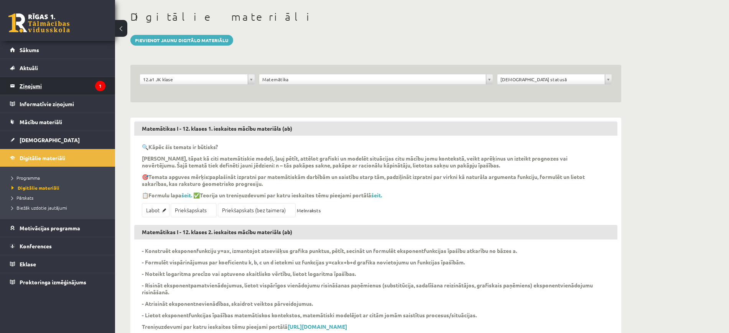
click at [59, 80] on legend "Ziņojumi 1" at bounding box center [63, 86] width 86 height 18
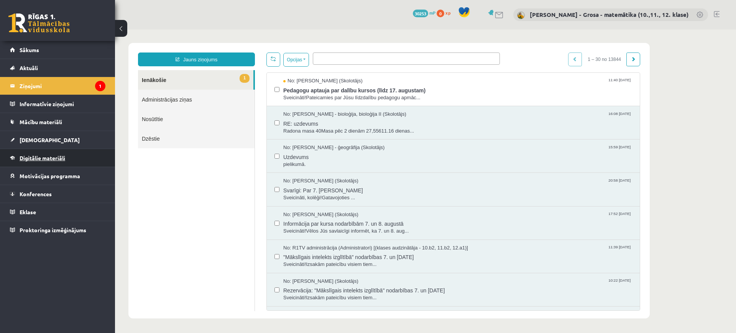
click at [36, 163] on link "Digitālie materiāli" at bounding box center [57, 158] width 95 height 18
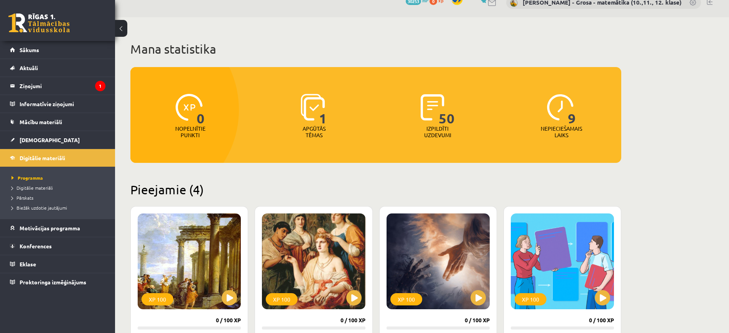
scroll to position [108, 0]
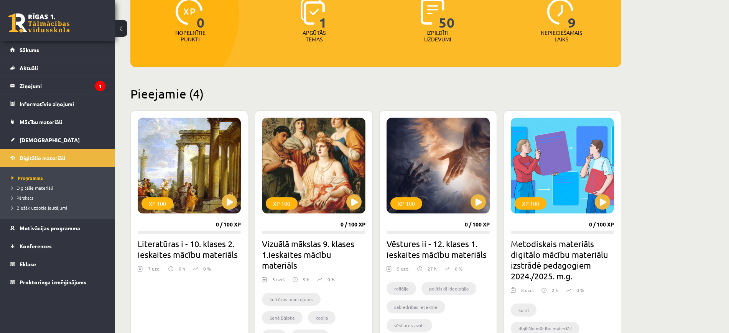
drag, startPoint x: 174, startPoint y: 244, endPoint x: 166, endPoint y: 215, distance: 30.0
click at [173, 244] on h2 "Literatūras i - 10. klases 2. ieskaites mācību materiāls" at bounding box center [189, 248] width 103 height 21
click at [160, 166] on div "XP 100" at bounding box center [189, 166] width 103 height 96
click at [151, 121] on div "XP 100" at bounding box center [189, 166] width 103 height 96
click at [162, 91] on h2 "Pieejamie (4)" at bounding box center [375, 93] width 491 height 15
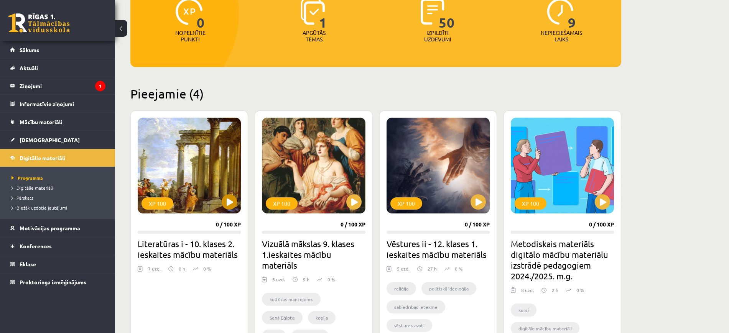
click at [182, 171] on div "XP 100" at bounding box center [189, 166] width 103 height 96
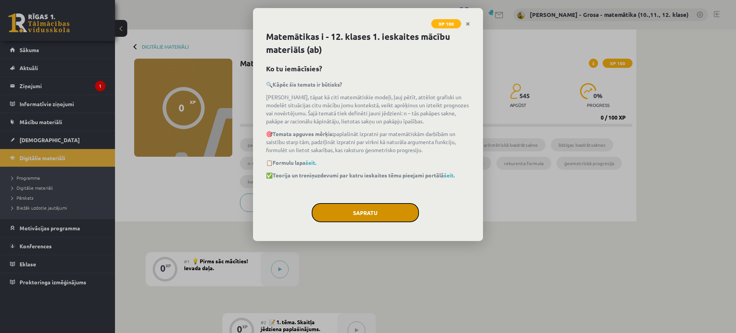
click at [408, 207] on button "Sapratu" at bounding box center [365, 212] width 107 height 19
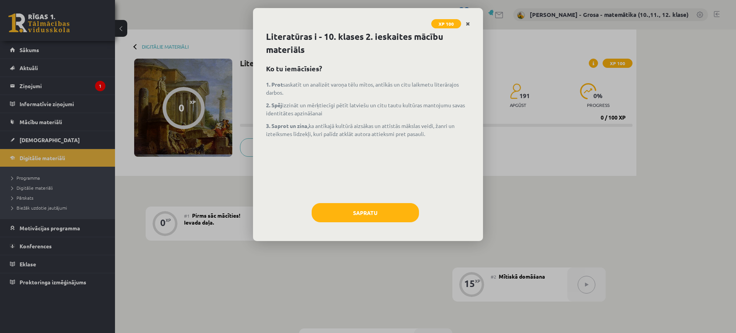
click at [469, 25] on icon "Close" at bounding box center [468, 23] width 4 height 5
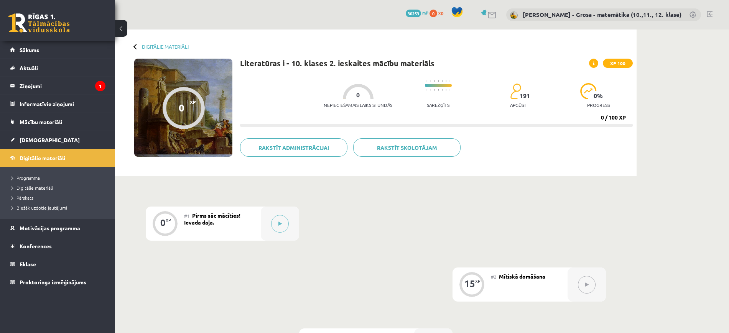
click at [593, 61] on icon at bounding box center [593, 63] width 2 height 5
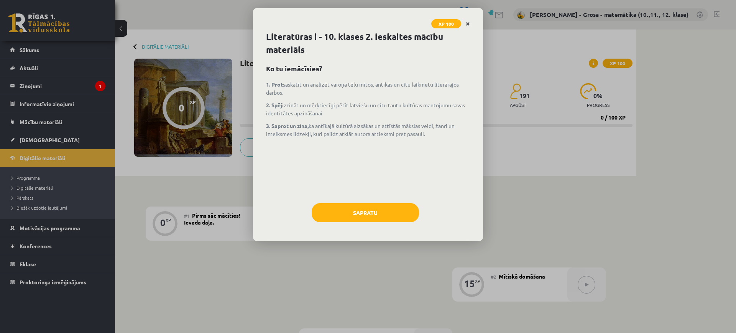
click at [467, 22] on icon "Close" at bounding box center [468, 23] width 4 height 5
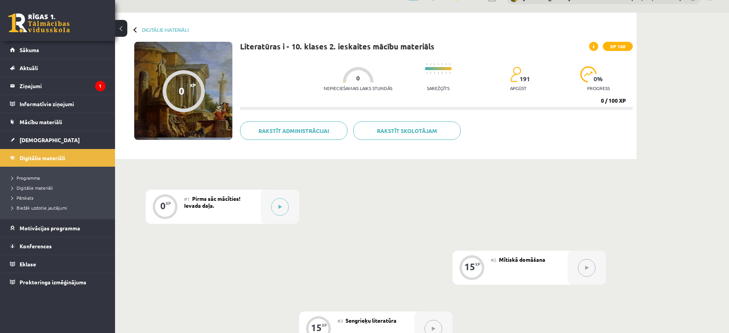
scroll to position [10, 0]
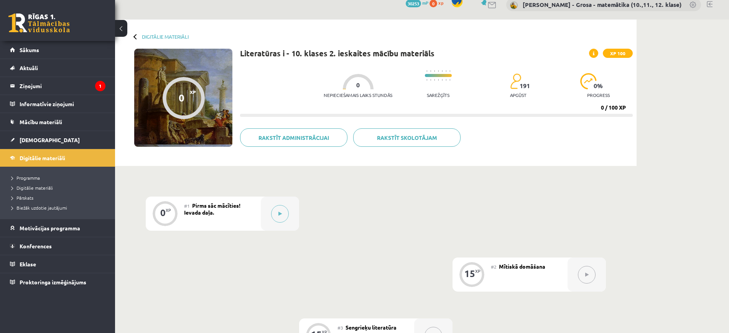
click at [351, 94] on p "Nepieciešamais laiks stundās" at bounding box center [357, 94] width 69 height 5
click at [615, 106] on div "0 / 100 XP" at bounding box center [613, 107] width 25 height 7
drag, startPoint x: 602, startPoint y: 87, endPoint x: 599, endPoint y: 87, distance: 3.9
click at [601, 87] on span "0 %" at bounding box center [598, 85] width 10 height 7
click at [497, 80] on div "Nepieciešamais laiks stundās 0 Sarežģīts 191 apgūst 0 % progress" at bounding box center [477, 83] width 309 height 38
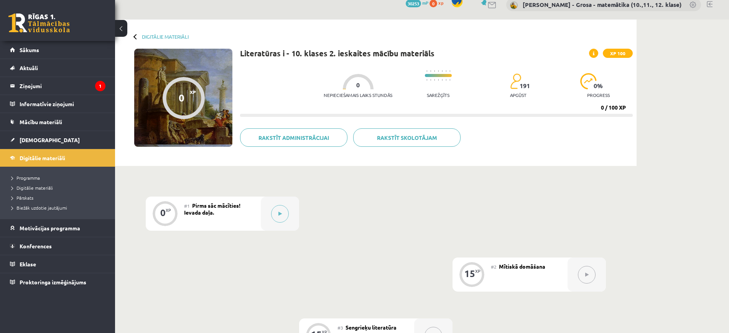
click at [633, 47] on div "Digitālie materiāli 0 XP XP 100 0 / 100 XP Literatūras i - 10. klases 2. ieskai…" at bounding box center [375, 93] width 521 height 146
click at [623, 50] on span "XP 100" at bounding box center [617, 53] width 30 height 9
click at [137, 37] on div at bounding box center [135, 36] width 5 height 5
click at [149, 35] on link "Digitālie materiāli" at bounding box center [165, 37] width 47 height 6
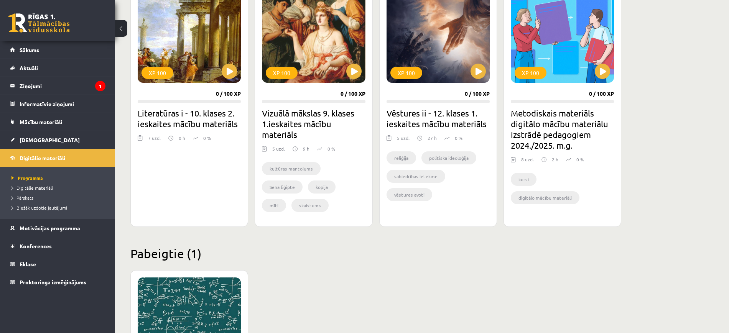
scroll to position [240, 0]
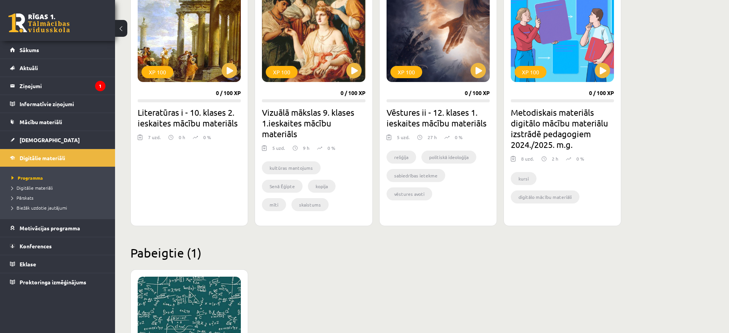
click at [299, 155] on div "9 h" at bounding box center [300, 149] width 17 height 11
click at [341, 157] on div "kultūras mantojums Senā Ēģipte kopija mīti skaistums estētiski ideāli antīkā Gr…" at bounding box center [313, 187] width 103 height 63
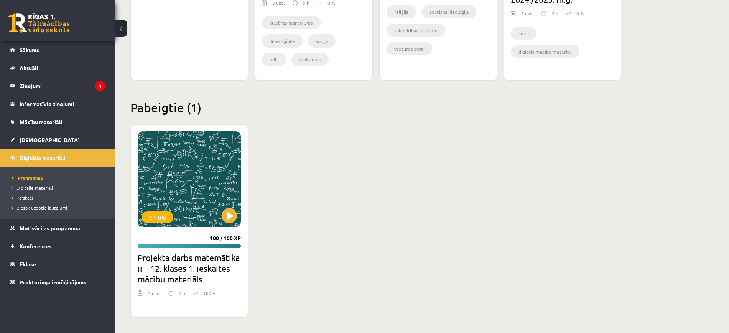
scroll to position [395, 0]
click at [182, 275] on h2 "Projekta darbs matemātika ii – 12. klases 1. ieskaites mācību materiāls" at bounding box center [189, 268] width 103 height 32
drag, startPoint x: 184, startPoint y: 294, endPoint x: 177, endPoint y: 269, distance: 25.7
click at [184, 295] on p "9 h" at bounding box center [182, 293] width 7 height 7
click at [174, 200] on div "XP 100" at bounding box center [189, 179] width 103 height 96
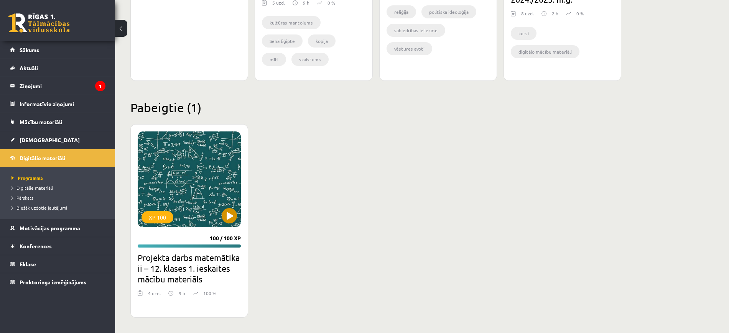
click at [190, 147] on div "XP 100" at bounding box center [189, 179] width 103 height 96
click at [231, 188] on div "XP 100" at bounding box center [189, 179] width 103 height 96
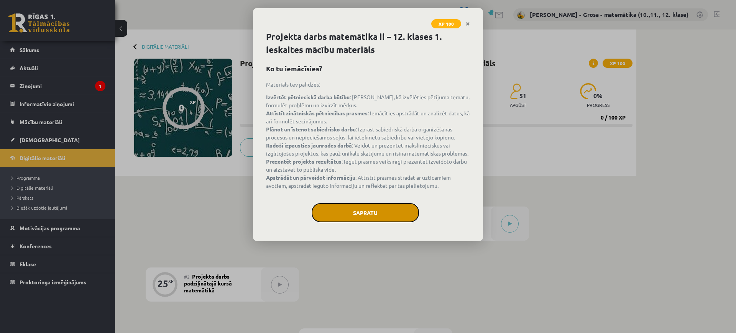
click at [358, 208] on button "Sapratu" at bounding box center [365, 212] width 107 height 19
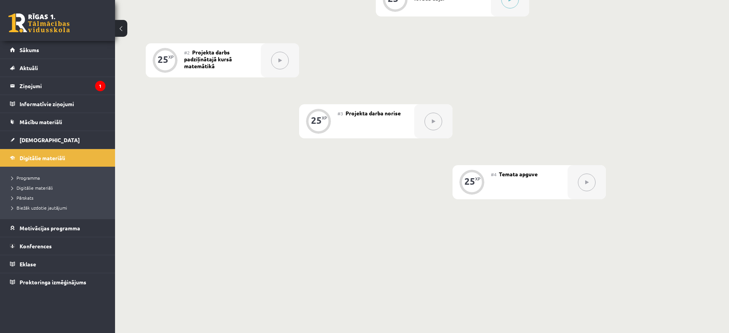
scroll to position [225, 0]
click at [32, 51] on span "Sākums" at bounding box center [30, 49] width 20 height 7
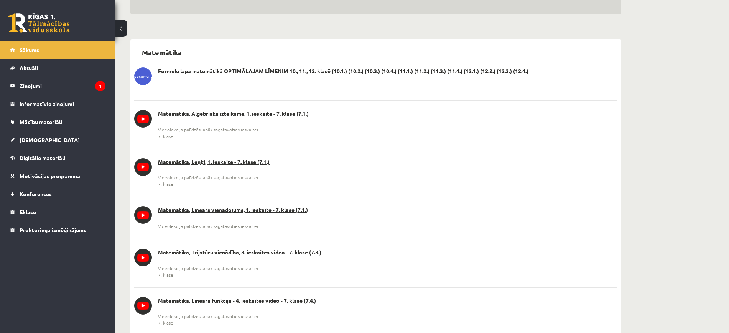
scroll to position [144, 0]
click at [30, 141] on span "[DEMOGRAPHIC_DATA]" at bounding box center [50, 139] width 60 height 7
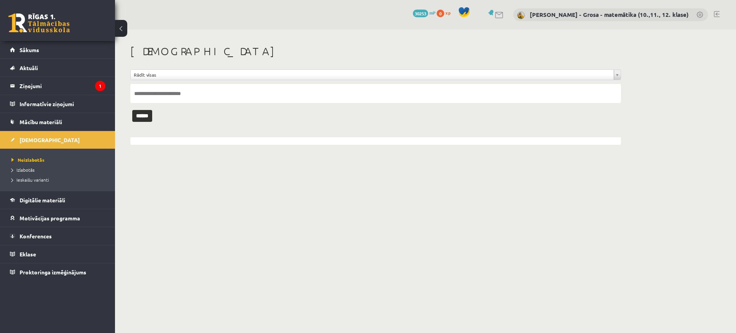
click at [235, 155] on div "**********" at bounding box center [375, 95] width 521 height 131
